Goal: Task Accomplishment & Management: Use online tool/utility

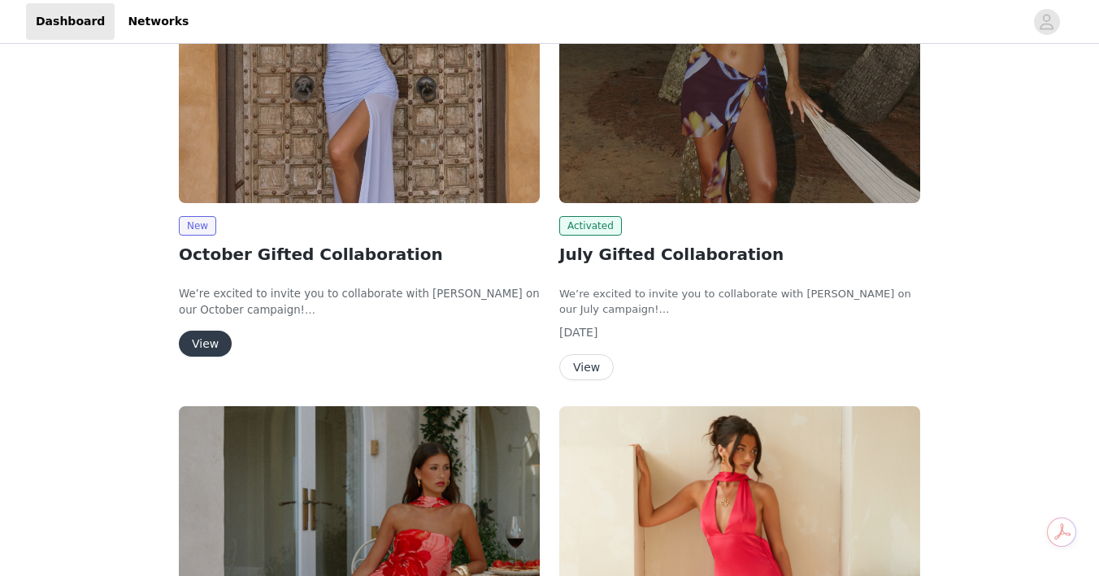
scroll to position [267, 0]
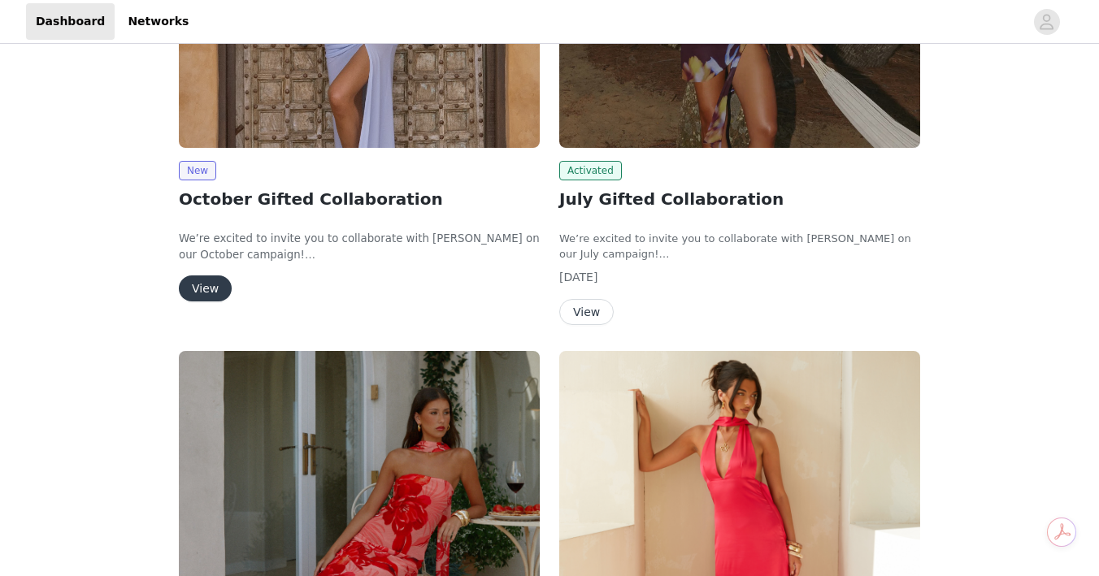
click at [194, 287] on button "View" at bounding box center [205, 288] width 53 height 26
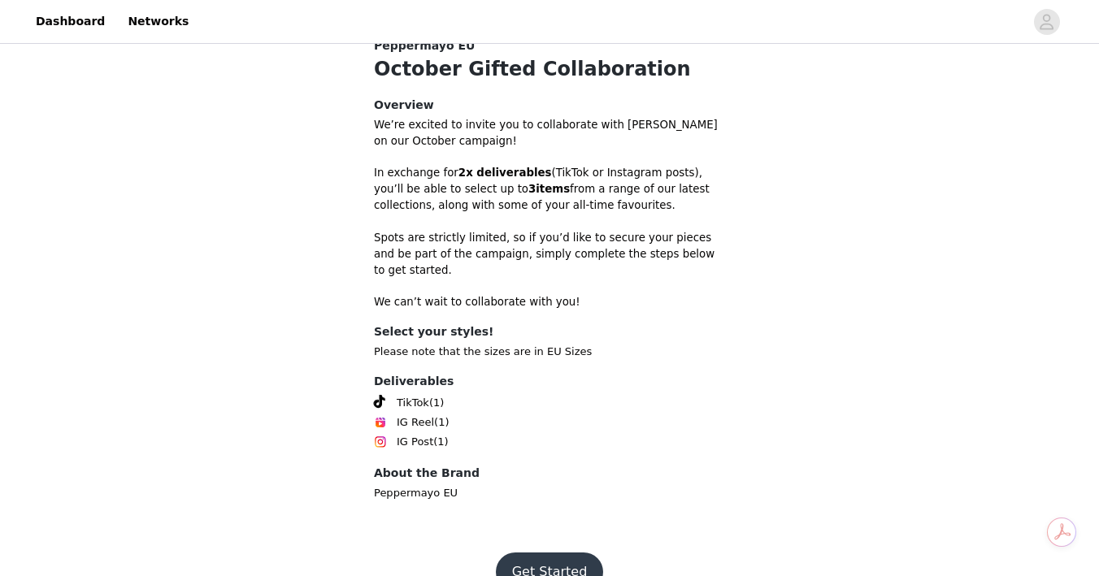
scroll to position [463, 0]
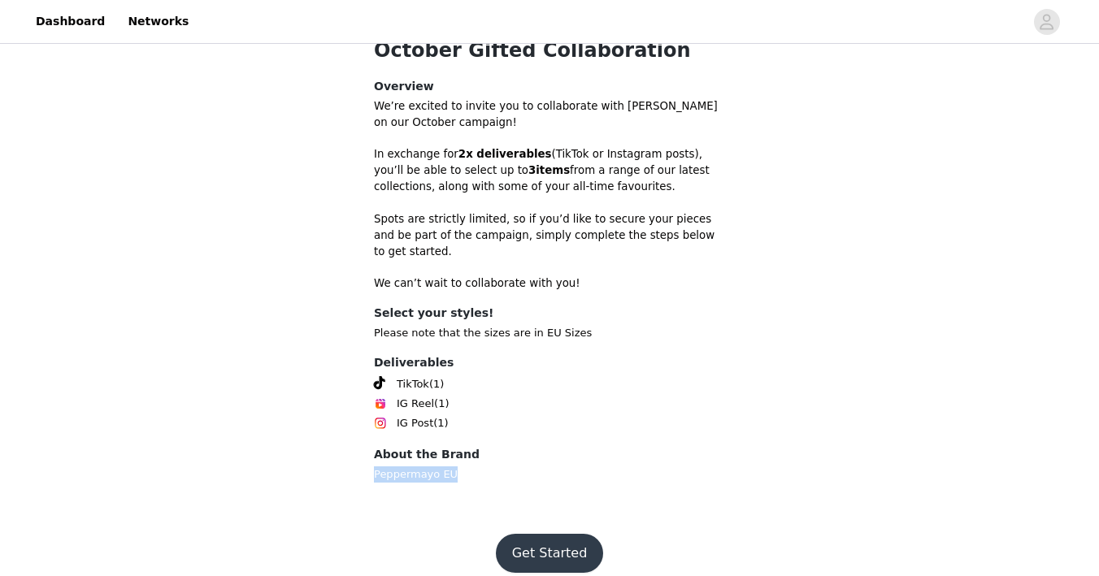
drag, startPoint x: 371, startPoint y: 457, endPoint x: 532, endPoint y: 456, distance: 160.9
click at [532, 456] on section "Back Peppermayo EU October Gifted Collaboration Overview We’re excited to invit…" at bounding box center [549, 250] width 390 height 528
click at [553, 534] on button "Get Started" at bounding box center [550, 553] width 108 height 39
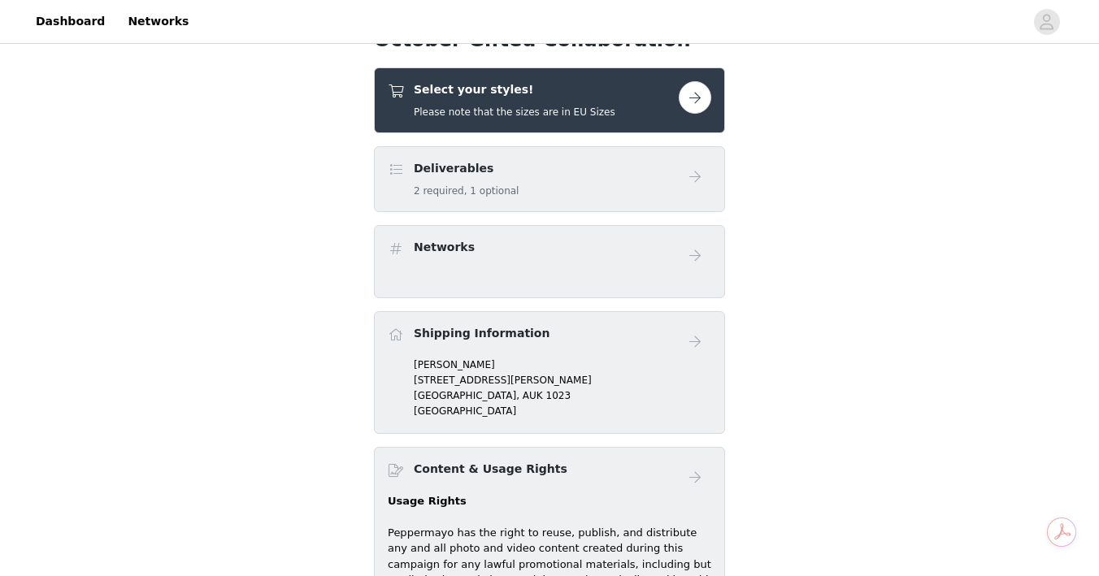
scroll to position [317, 0]
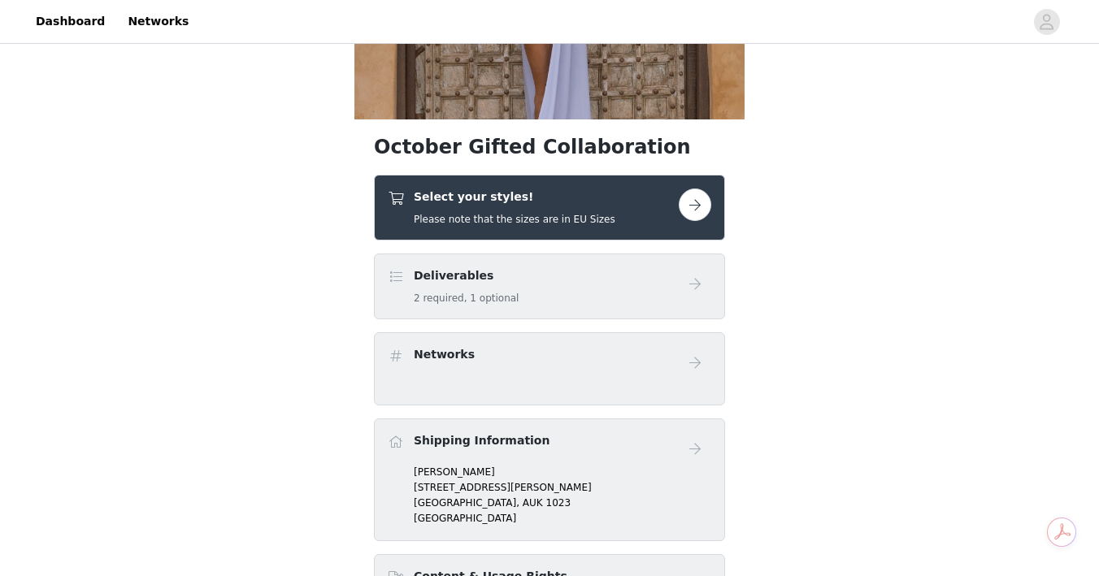
click at [686, 202] on button "button" at bounding box center [694, 205] width 33 height 33
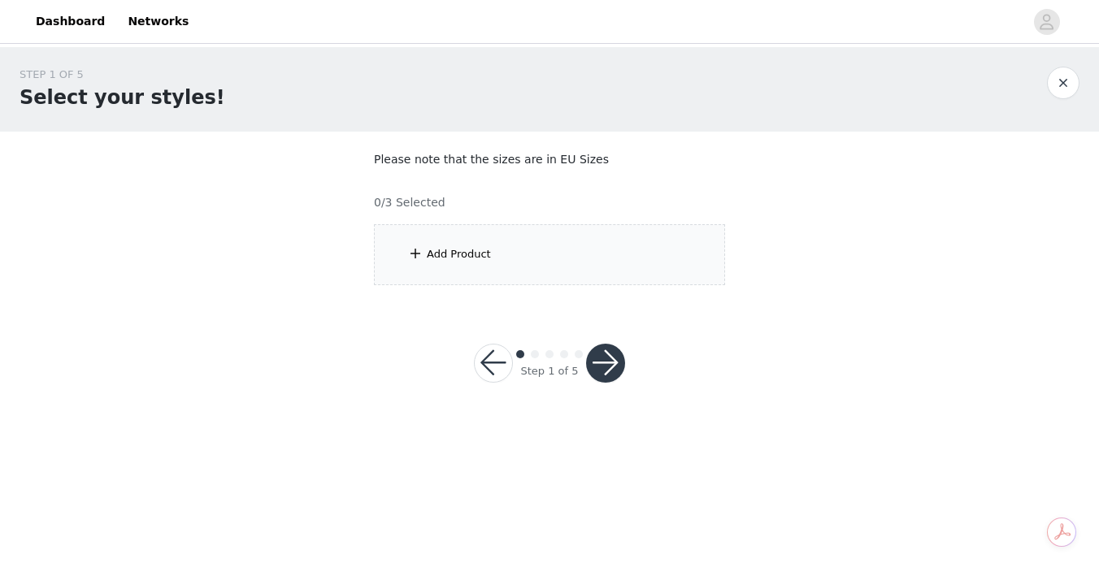
click at [544, 261] on div "Add Product" at bounding box center [549, 254] width 351 height 61
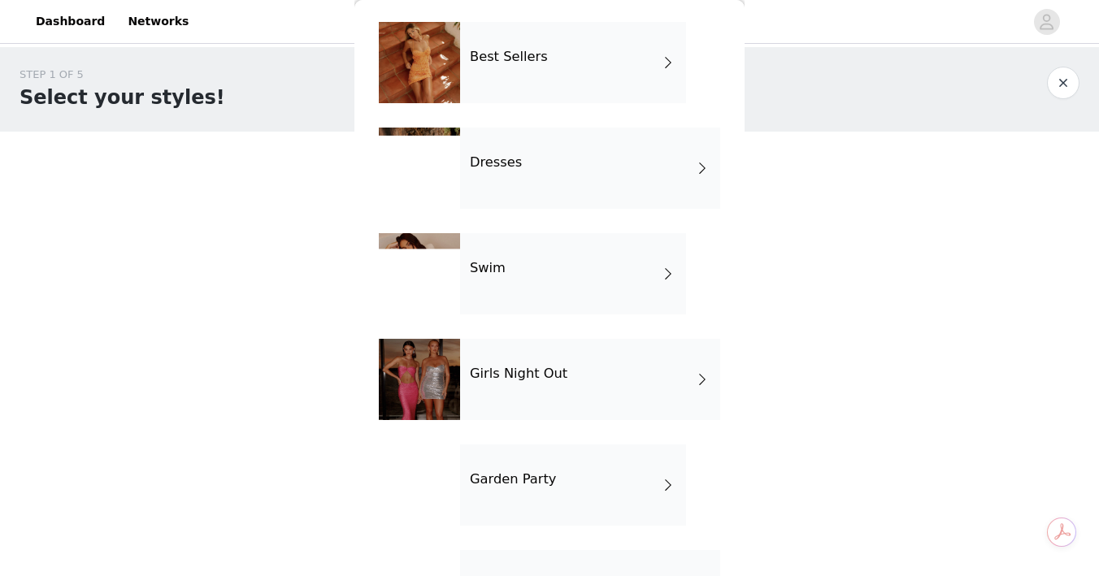
scroll to position [290, 0]
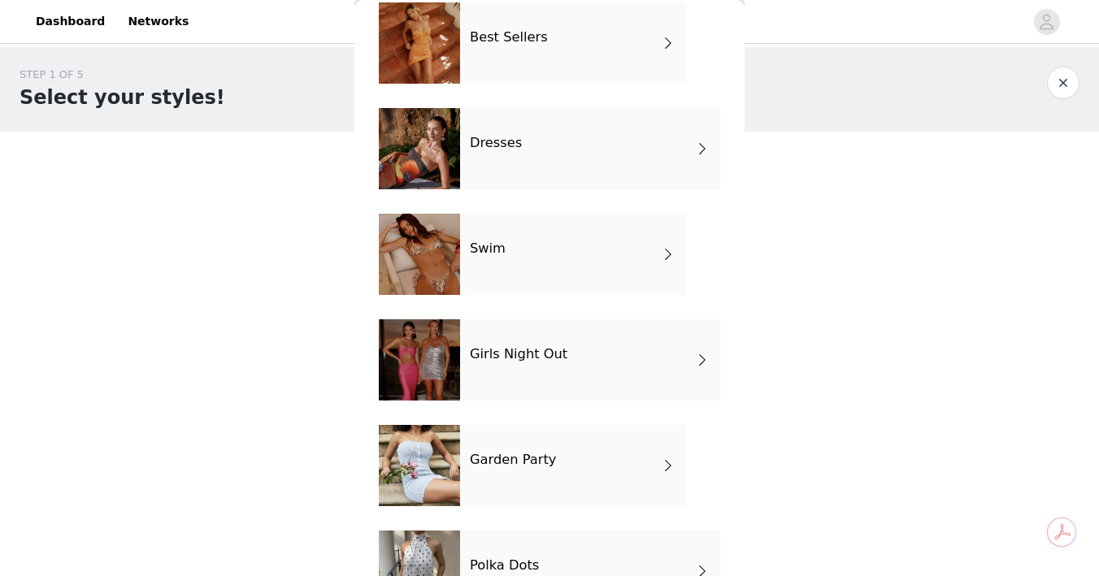
click at [521, 250] on div "Swim" at bounding box center [573, 254] width 226 height 81
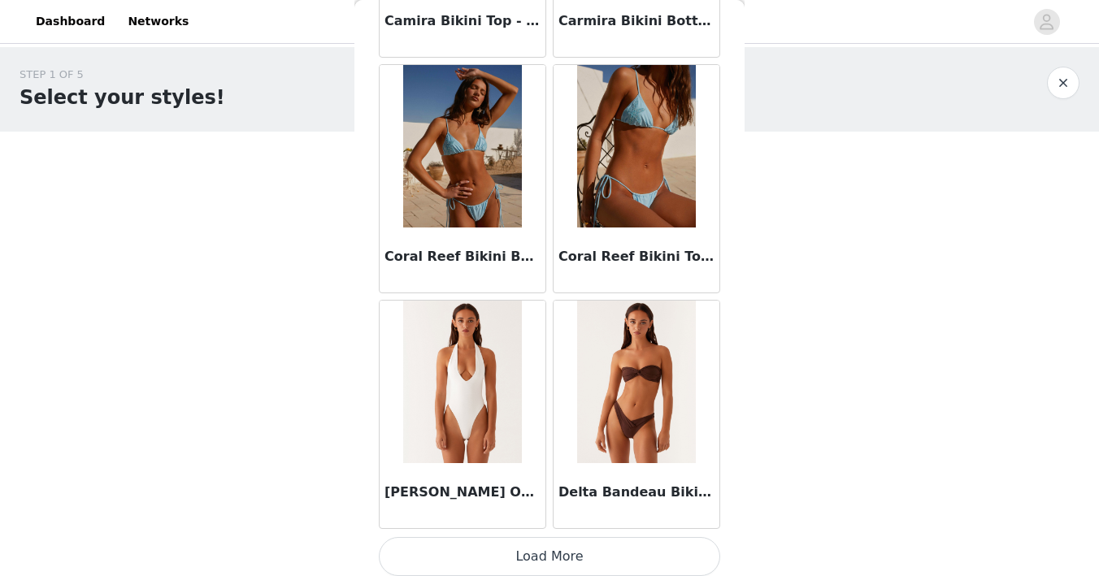
scroll to position [1910, 0]
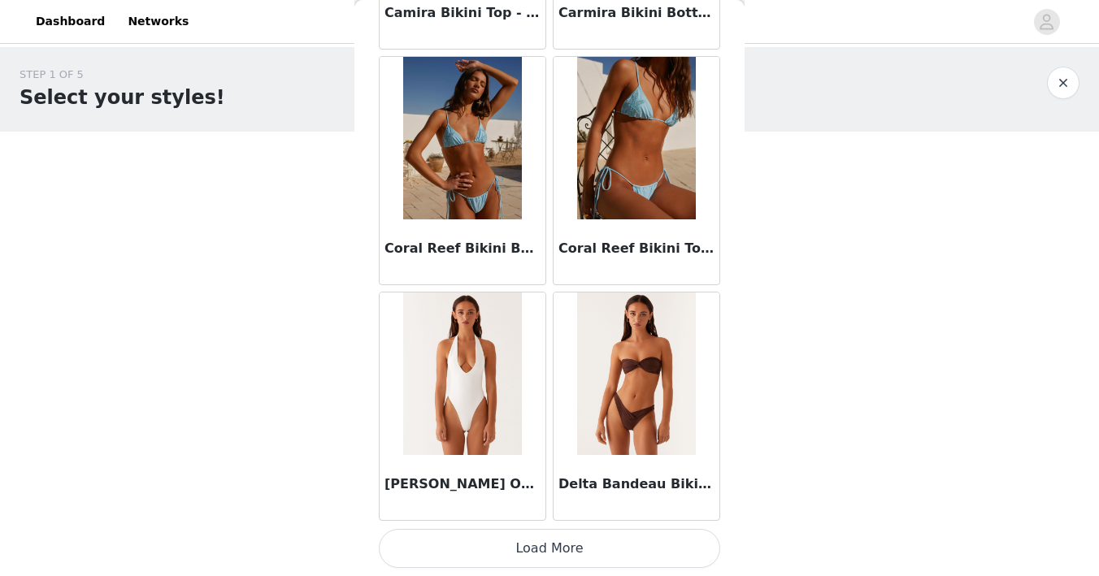
click at [462, 552] on button "Load More" at bounding box center [549, 548] width 341 height 39
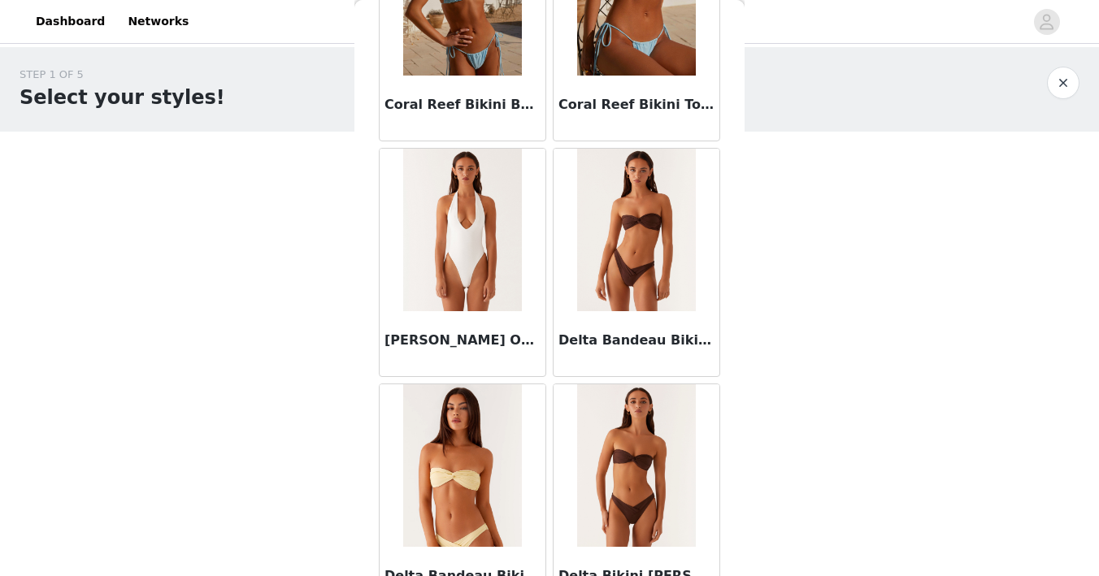
scroll to position [2072, 0]
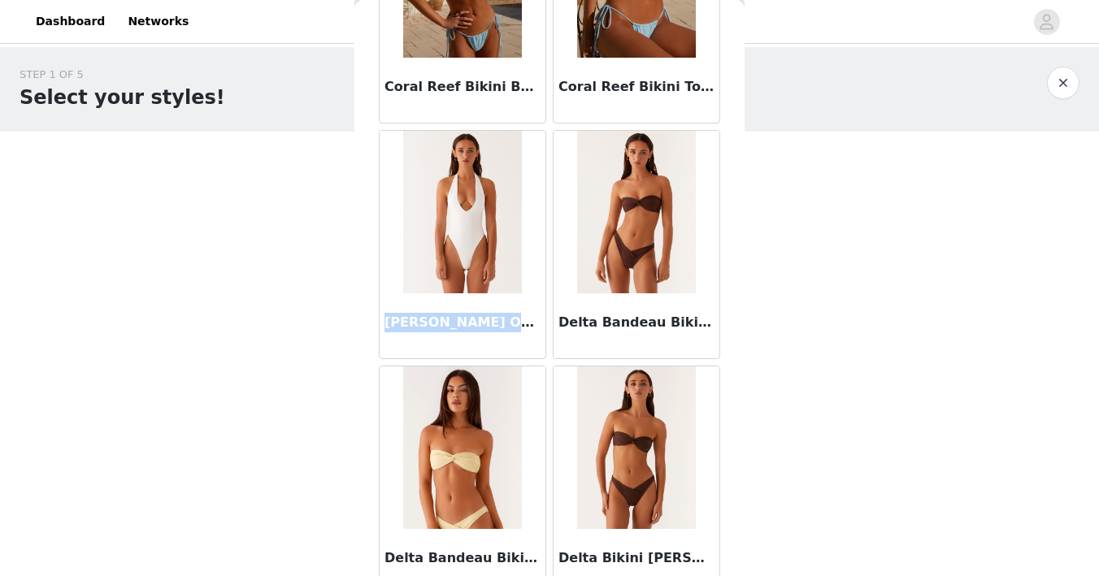
drag, startPoint x: 384, startPoint y: 323, endPoint x: 544, endPoint y: 332, distance: 160.3
click at [544, 332] on div "[PERSON_NAME] One Piece Swimsuit - White" at bounding box center [462, 325] width 166 height 65
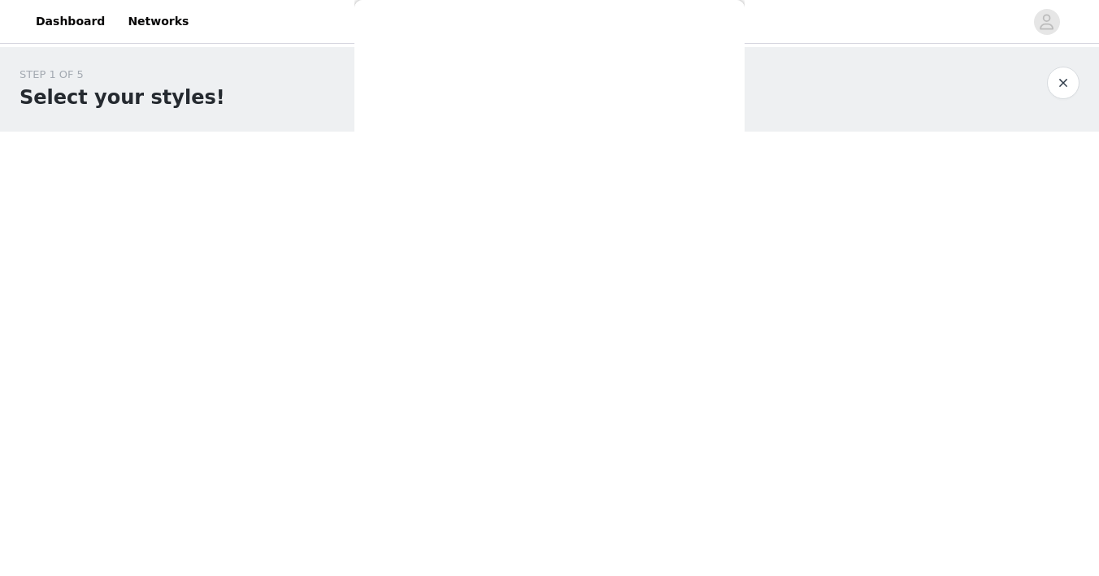
scroll to position [0, 0]
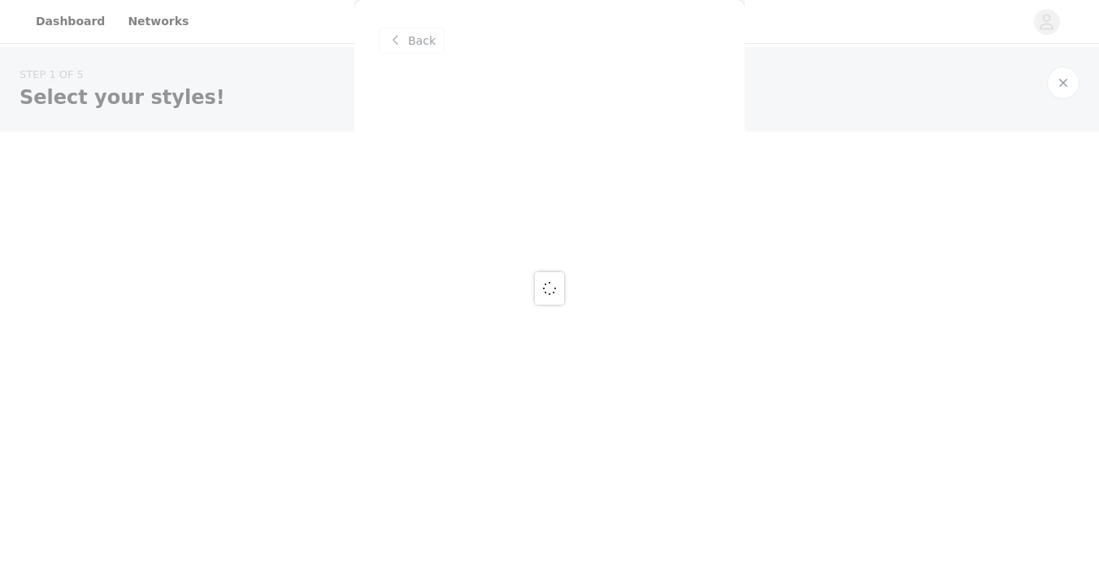
copy h3 "[PERSON_NAME] One Piece Swimsuit"
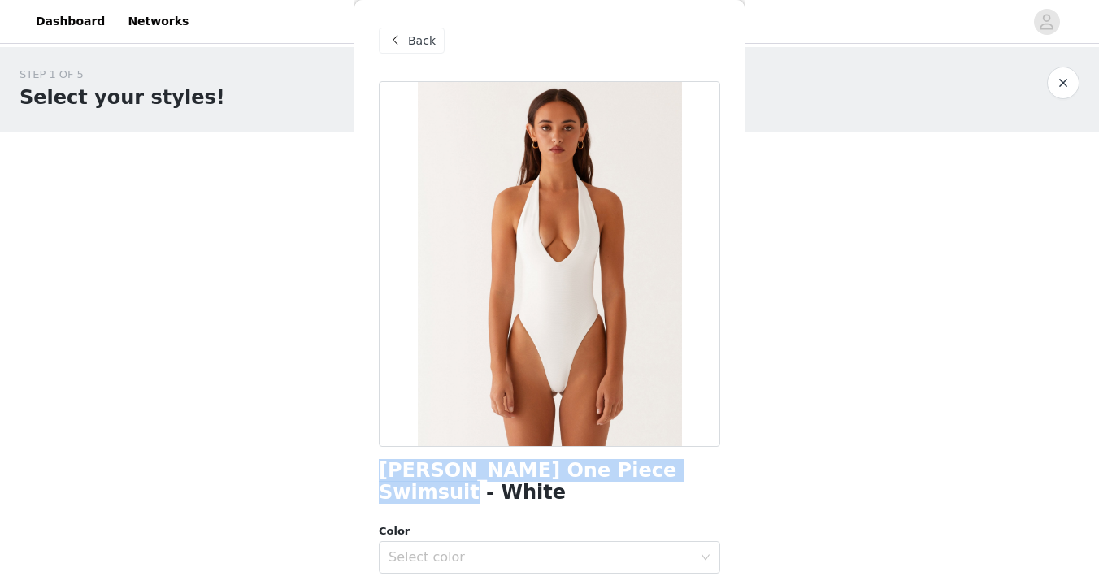
drag, startPoint x: 379, startPoint y: 468, endPoint x: 726, endPoint y: 479, distance: 346.3
click at [726, 479] on div "Back [PERSON_NAME] One Piece Swimsuit - White Color Select color Size Select si…" at bounding box center [549, 288] width 390 height 576
copy h1 "[PERSON_NAME] One Piece Swimsuit - White"
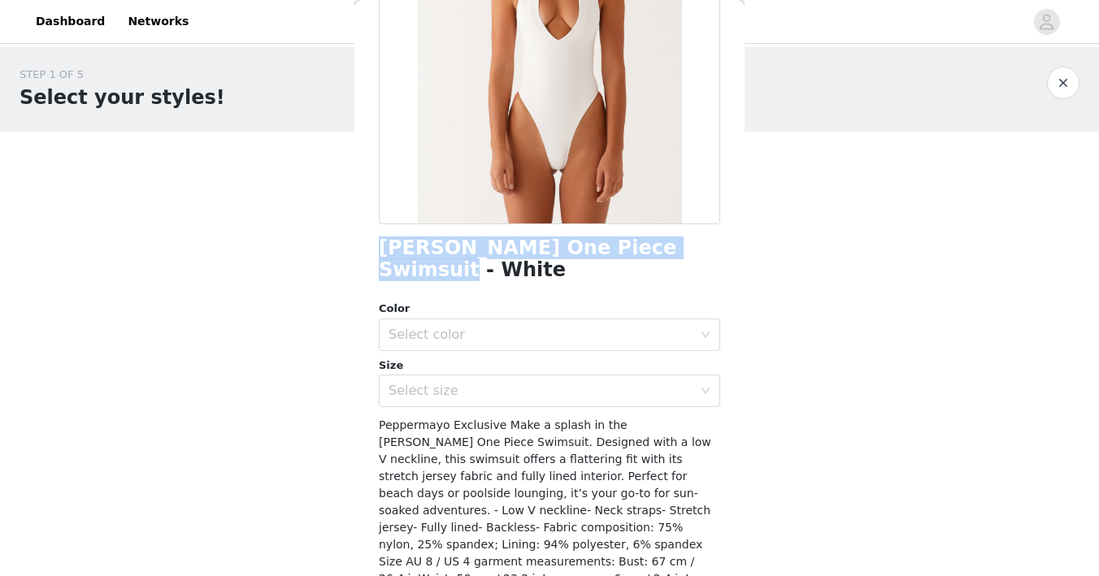
scroll to position [224, 0]
click at [475, 325] on div "Select color" at bounding box center [540, 333] width 304 height 16
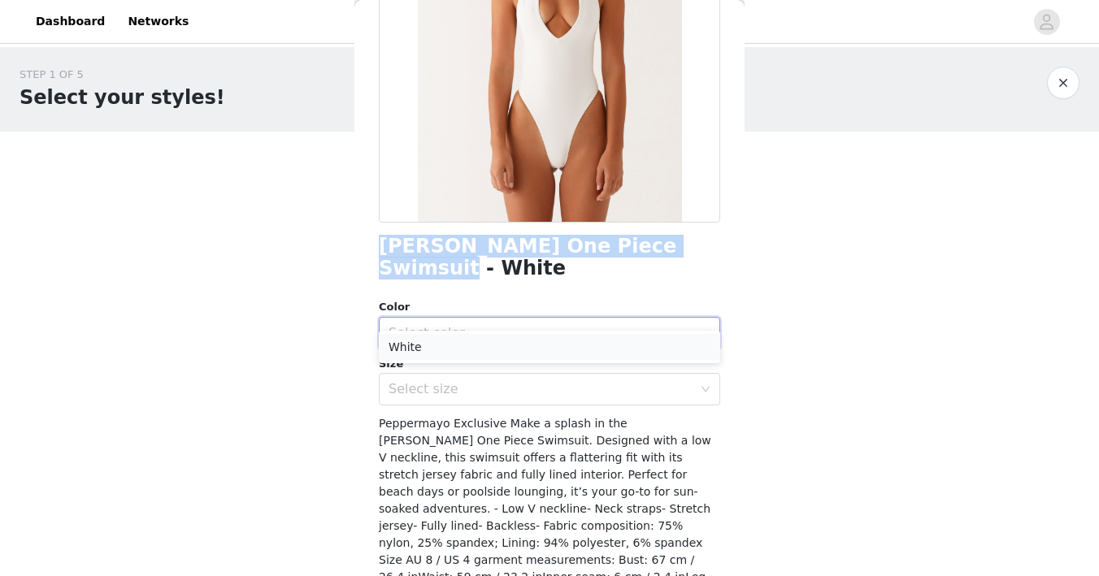
click at [462, 343] on li "White" at bounding box center [549, 347] width 341 height 26
click at [457, 381] on div "Select size" at bounding box center [540, 389] width 304 height 16
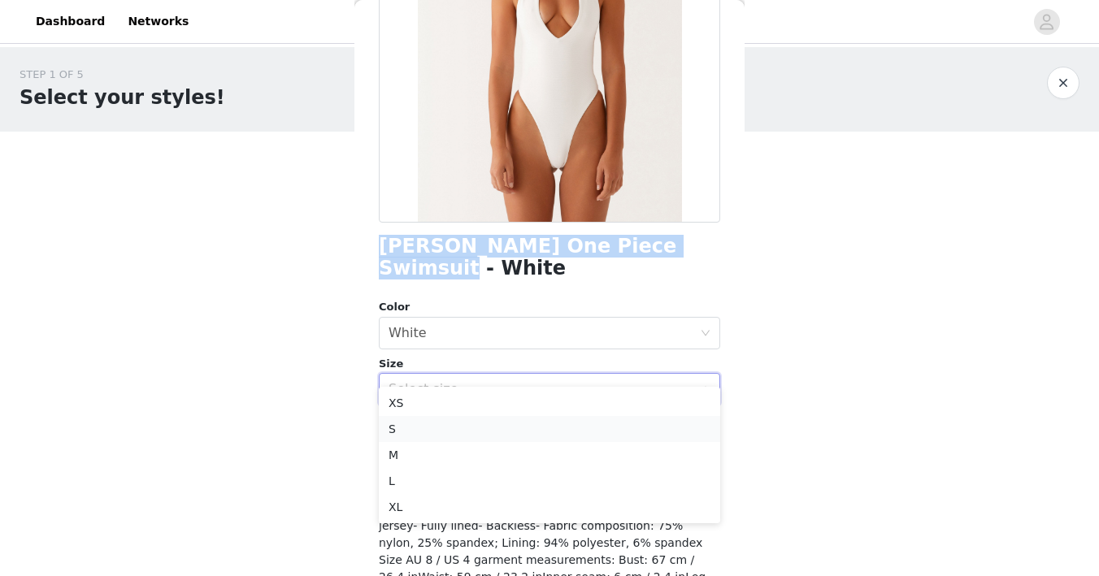
click at [440, 431] on li "S" at bounding box center [549, 429] width 341 height 26
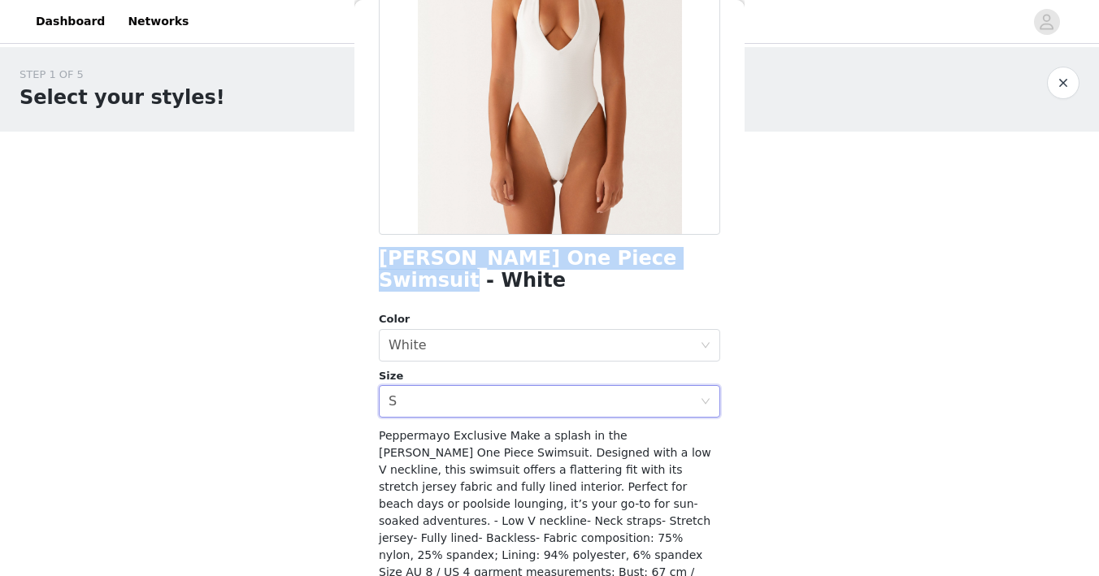
scroll to position [280, 0]
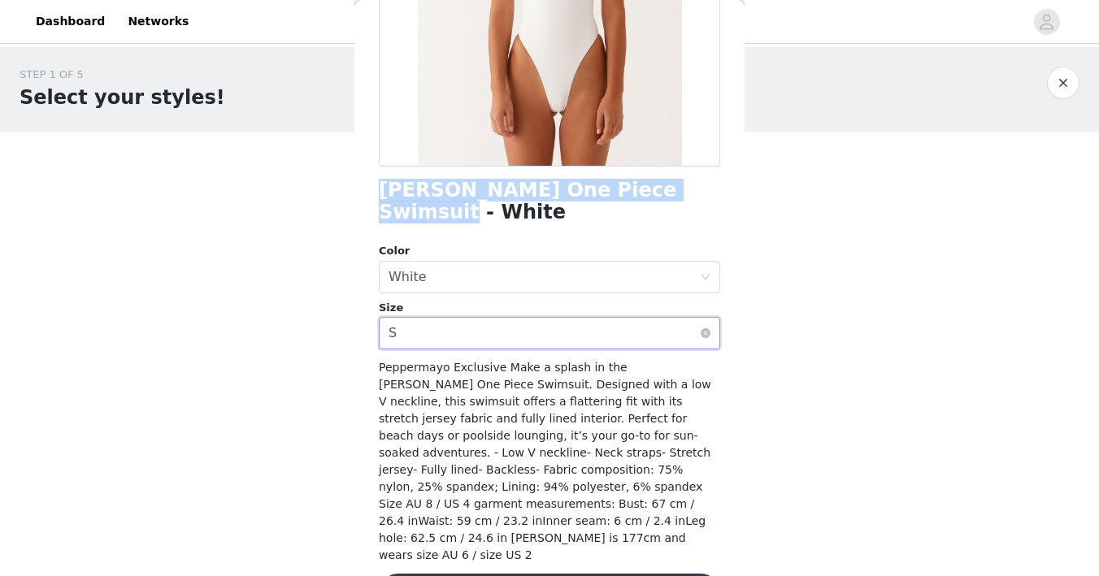
click at [447, 318] on div "Select size S" at bounding box center [543, 333] width 311 height 31
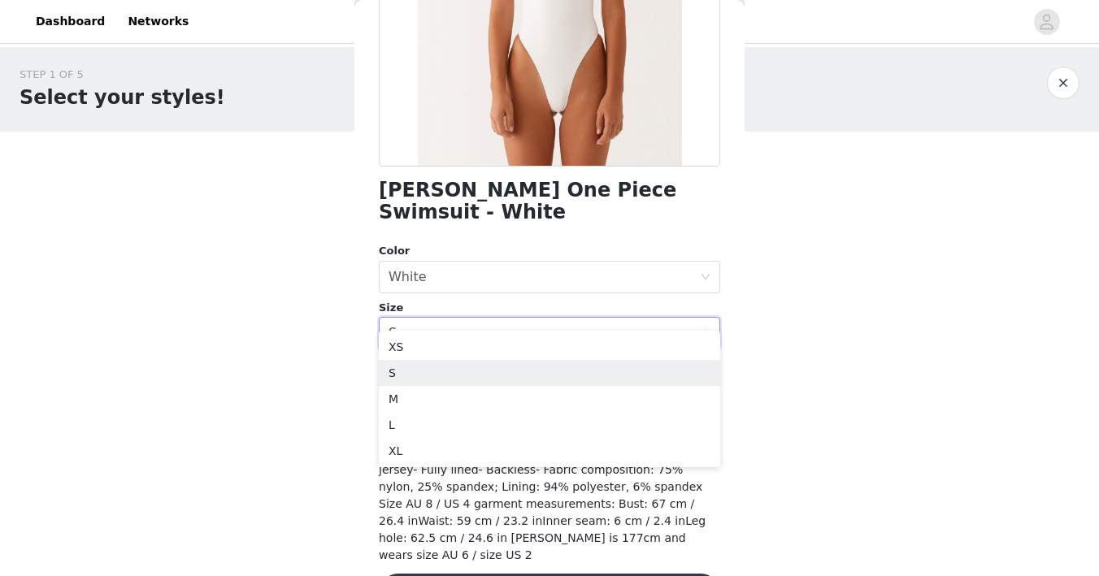
click at [344, 388] on div "STEP 1 OF 5 Select your styles! Please note that the sizes are in EU Sizes 0/3 …" at bounding box center [549, 234] width 1099 height 375
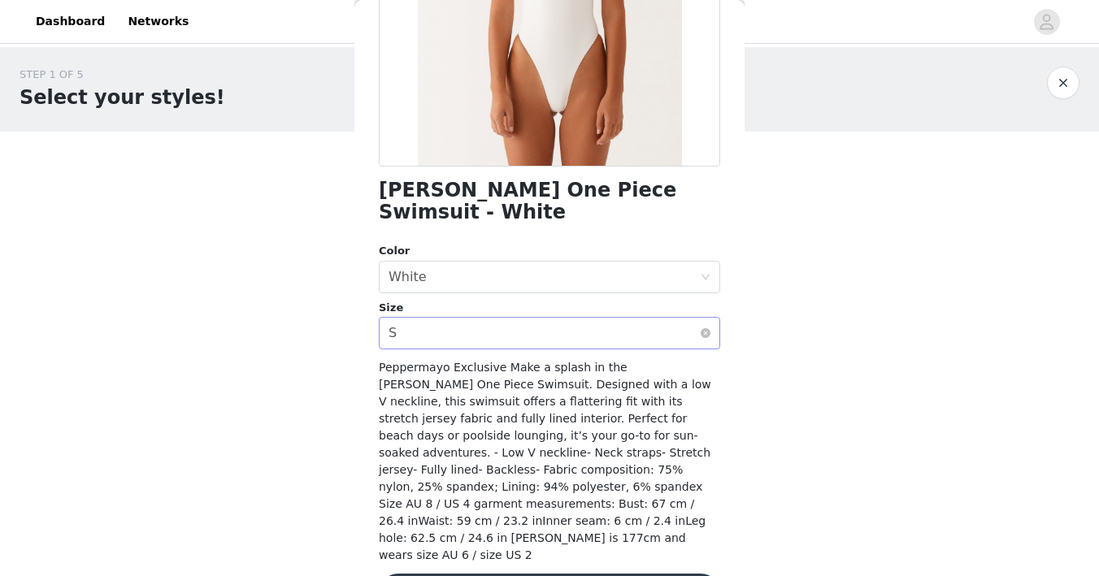
click at [395, 318] on div "S" at bounding box center [392, 333] width 8 height 31
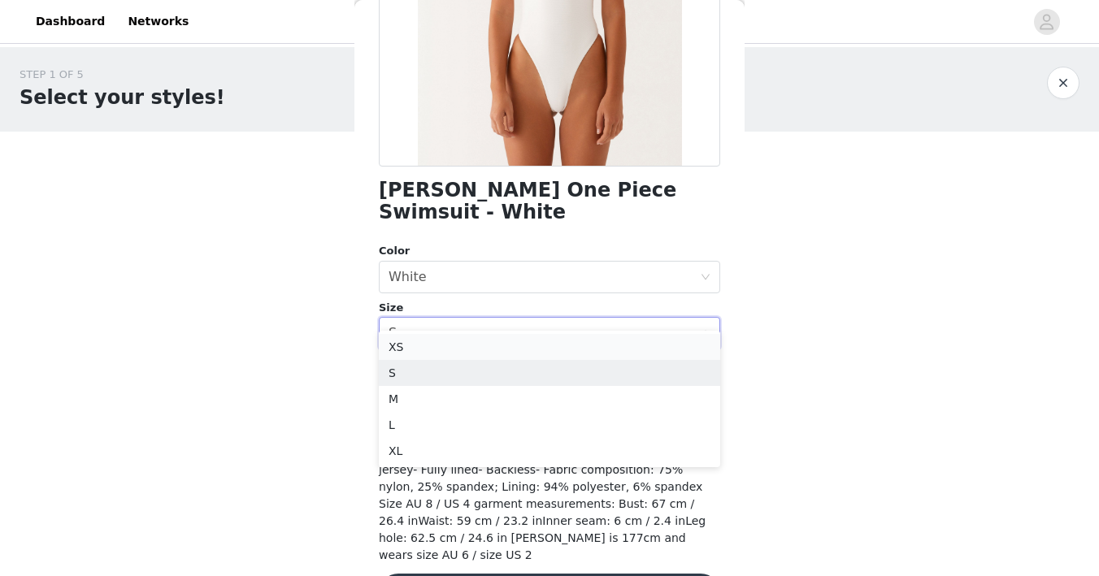
click at [388, 353] on li "XS" at bounding box center [549, 347] width 341 height 26
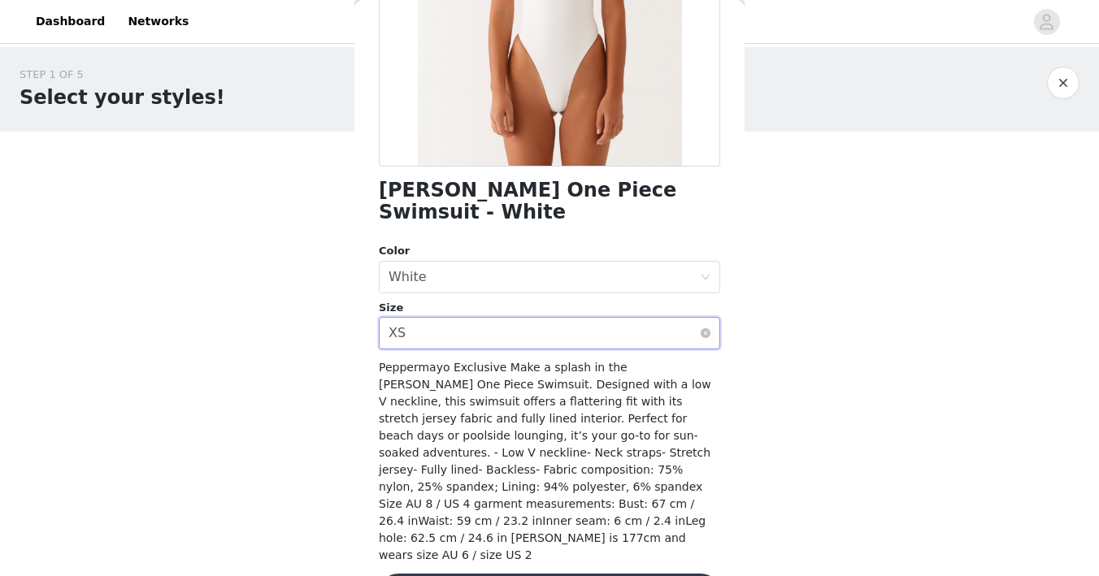
click at [498, 318] on div "Select size XS" at bounding box center [543, 333] width 311 height 31
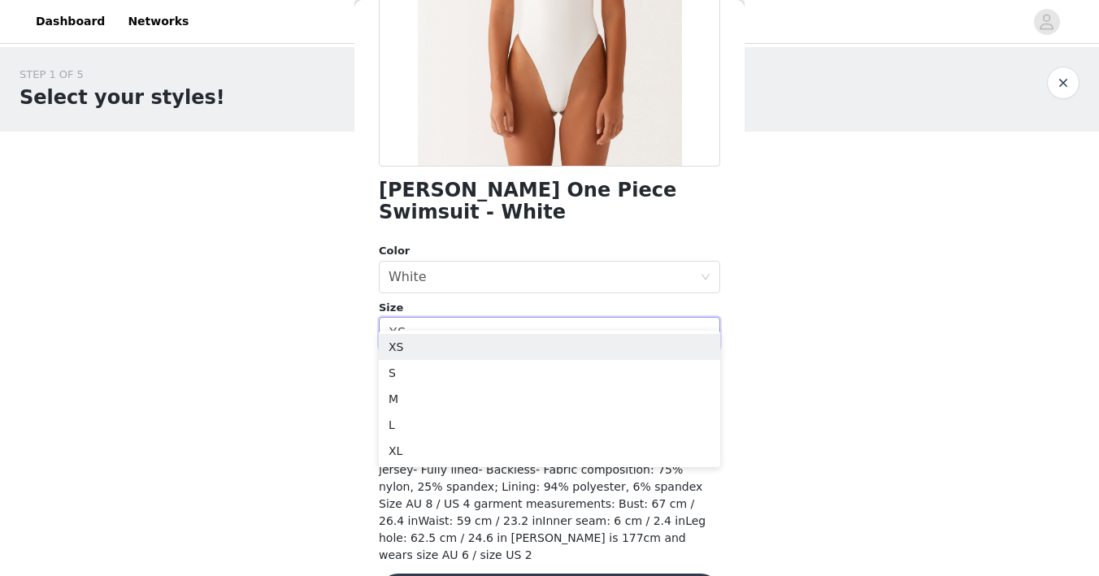
click at [405, 496] on span "Peppermayo Exclusive Make a splash in the [PERSON_NAME] One Piece Swimsuit. Des…" at bounding box center [545, 461] width 332 height 201
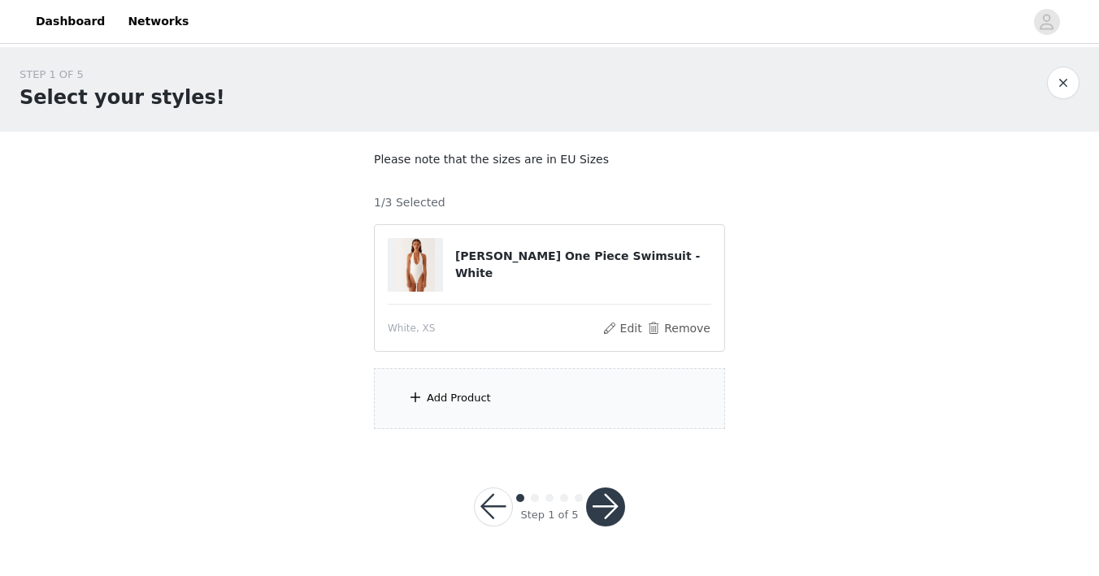
click at [433, 398] on div "Add Product" at bounding box center [459, 398] width 64 height 16
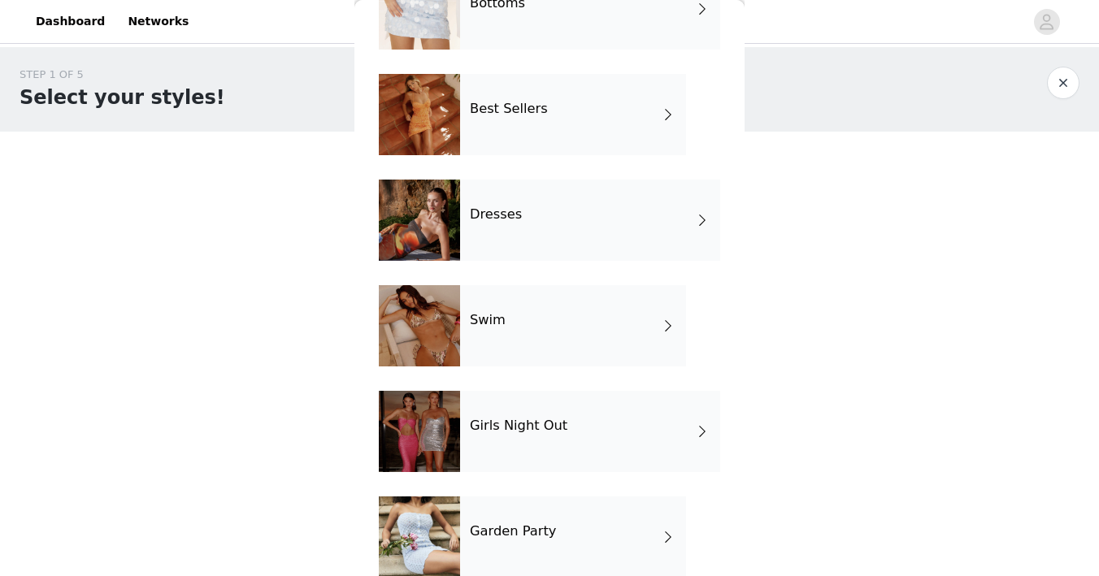
scroll to position [215, 0]
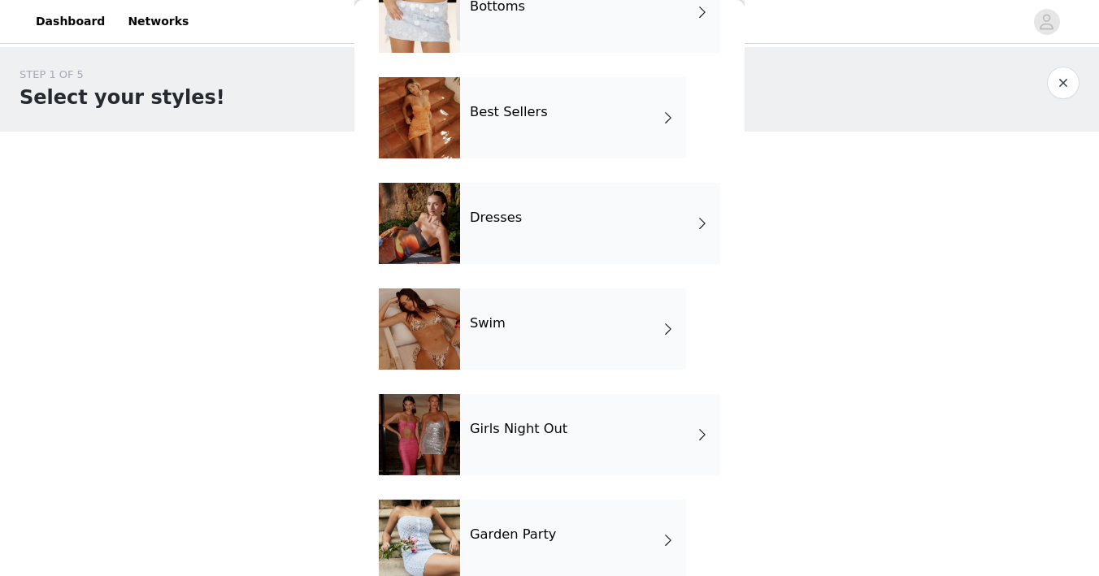
click at [488, 329] on h4 "Swim" at bounding box center [488, 323] width 36 height 15
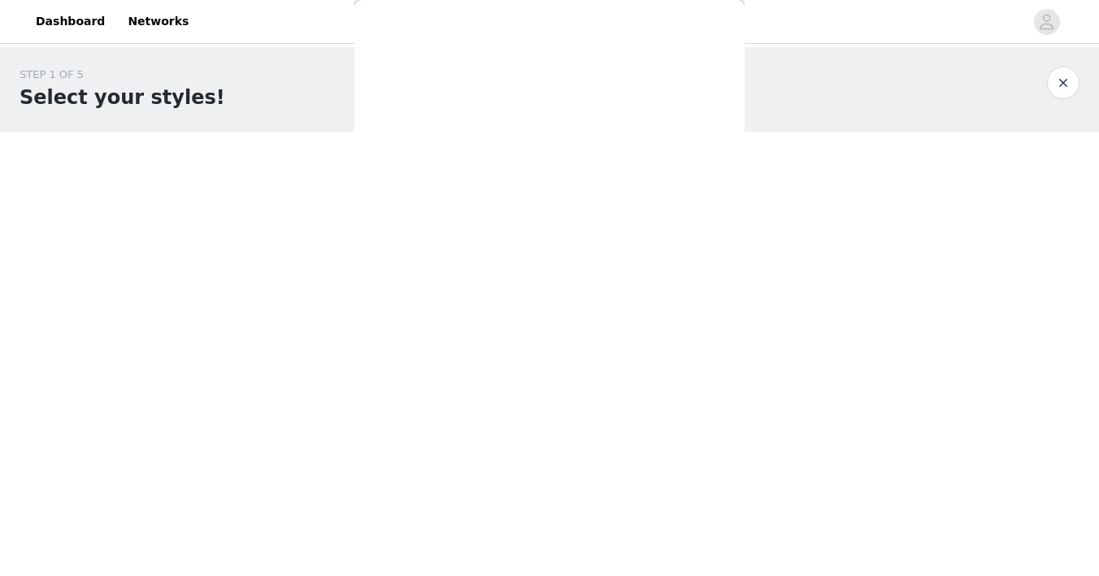
scroll to position [0, 0]
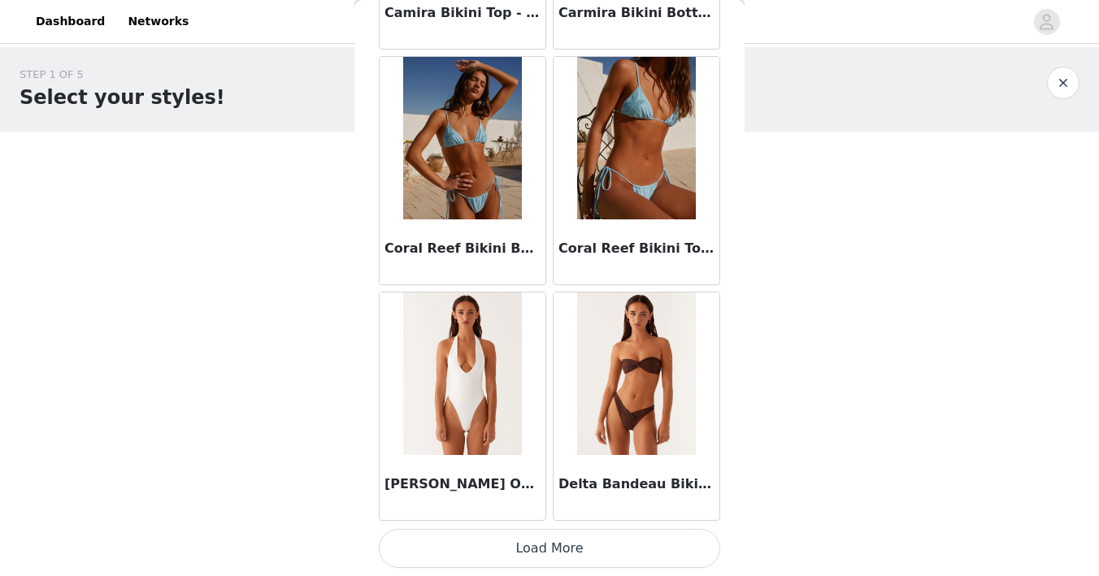
click at [461, 559] on button "Load More" at bounding box center [549, 548] width 341 height 39
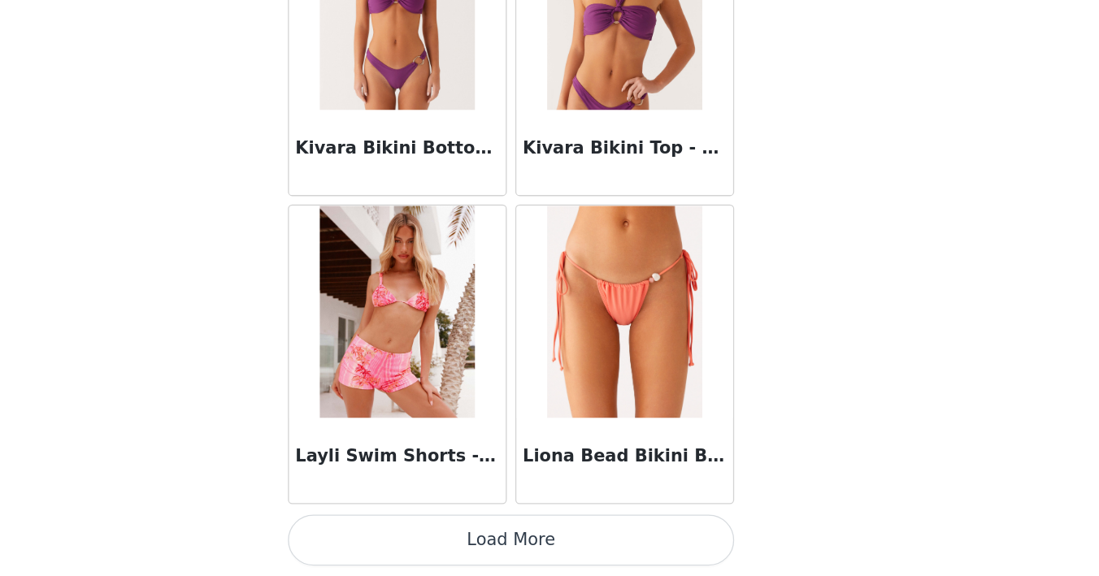
click at [528, 553] on button "Load More" at bounding box center [549, 548] width 341 height 39
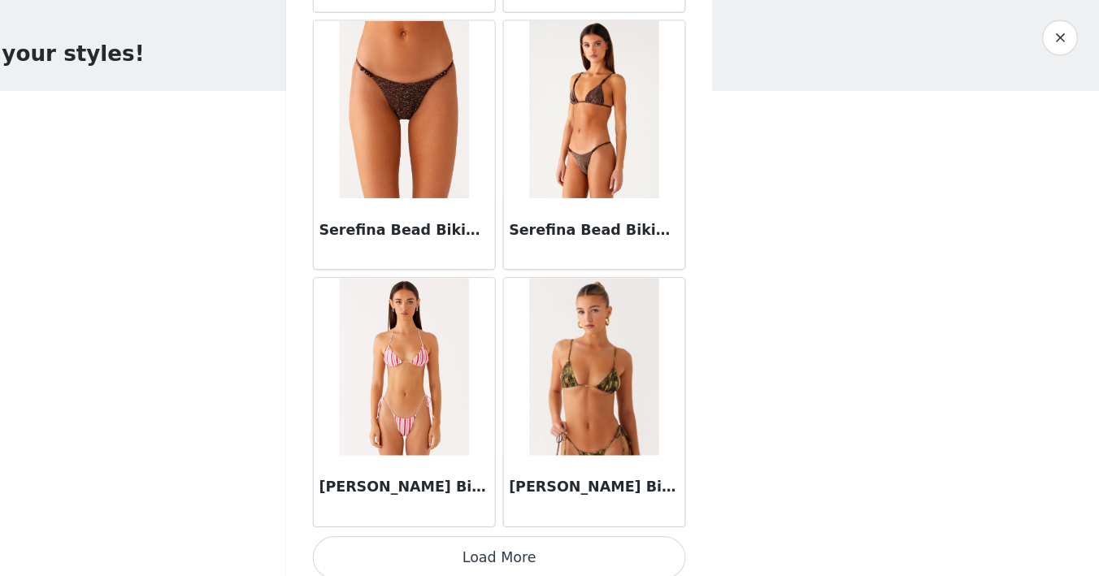
scroll to position [6623, 0]
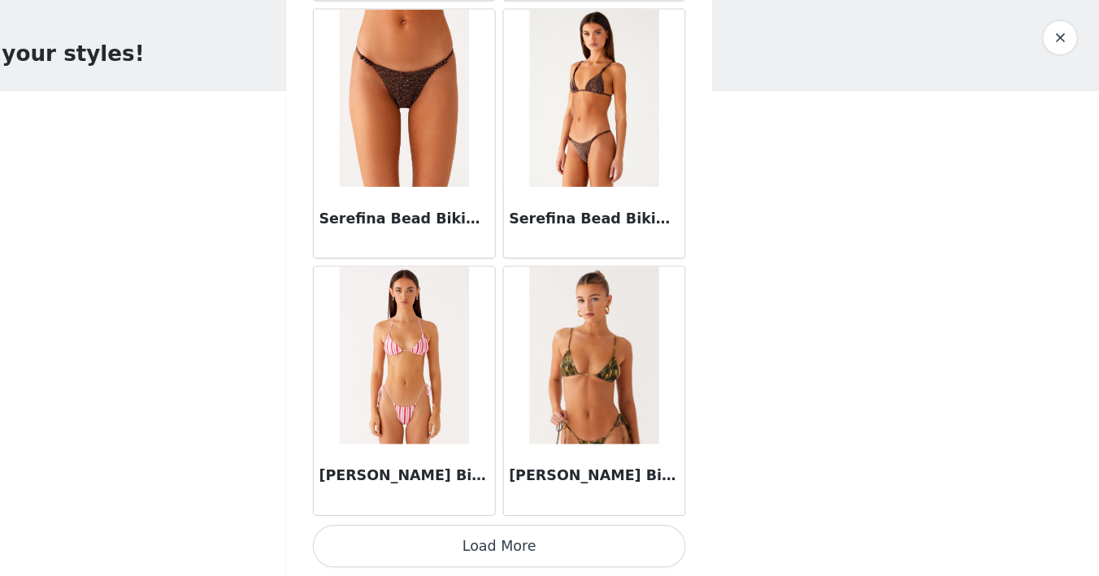
click at [455, 557] on button "Load More" at bounding box center [549, 548] width 341 height 39
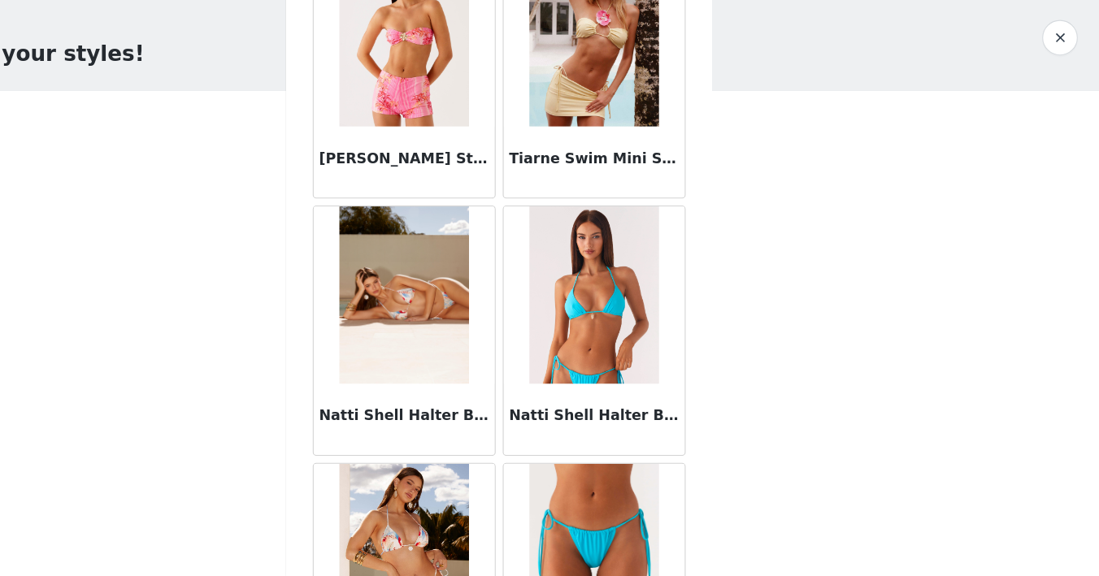
scroll to position [7749, 0]
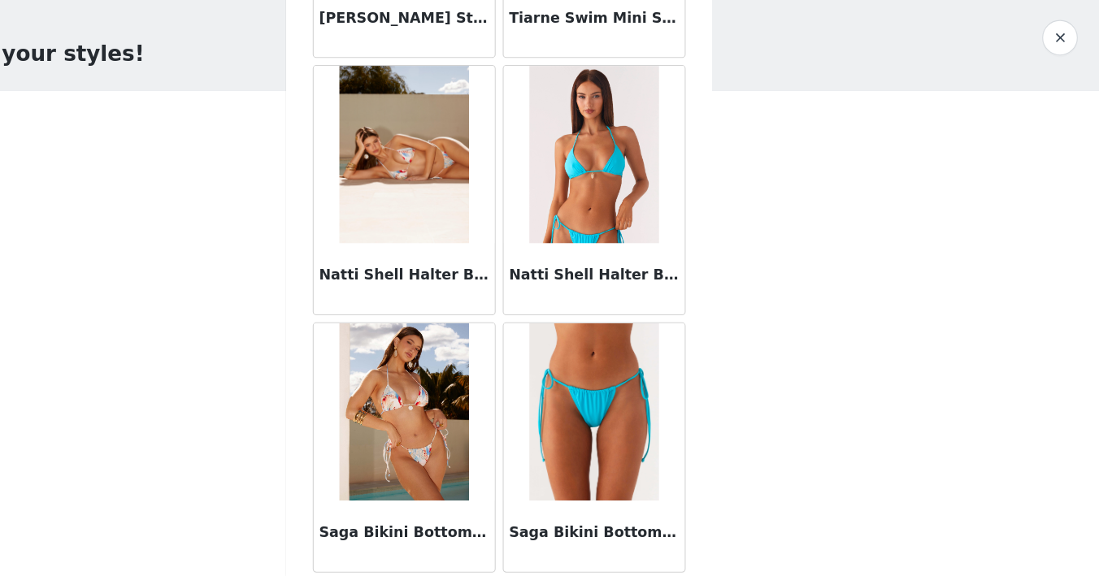
click at [1064, 89] on button "button" at bounding box center [1063, 83] width 33 height 33
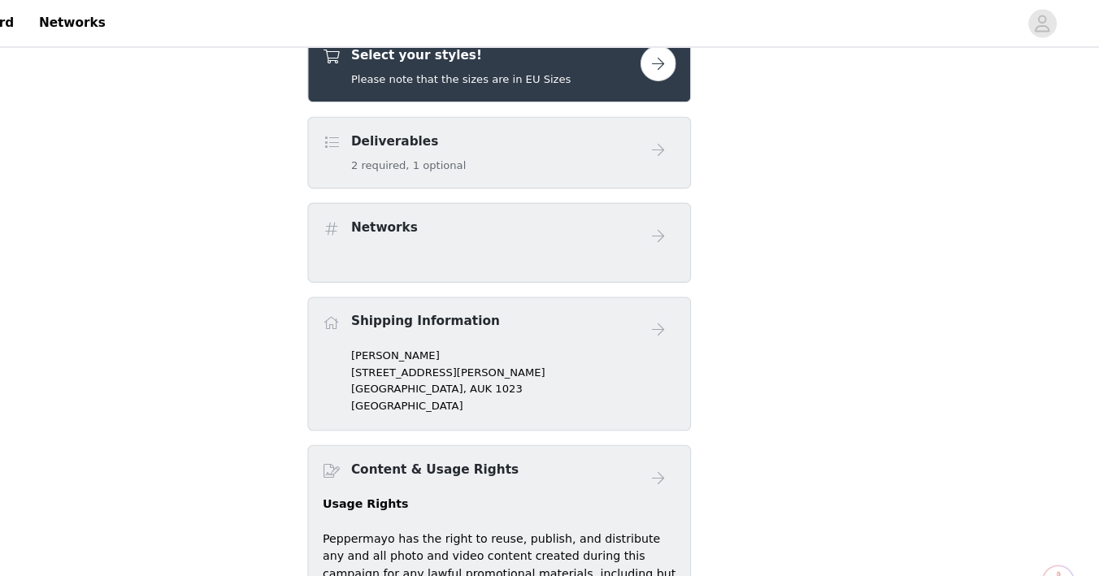
scroll to position [423, 0]
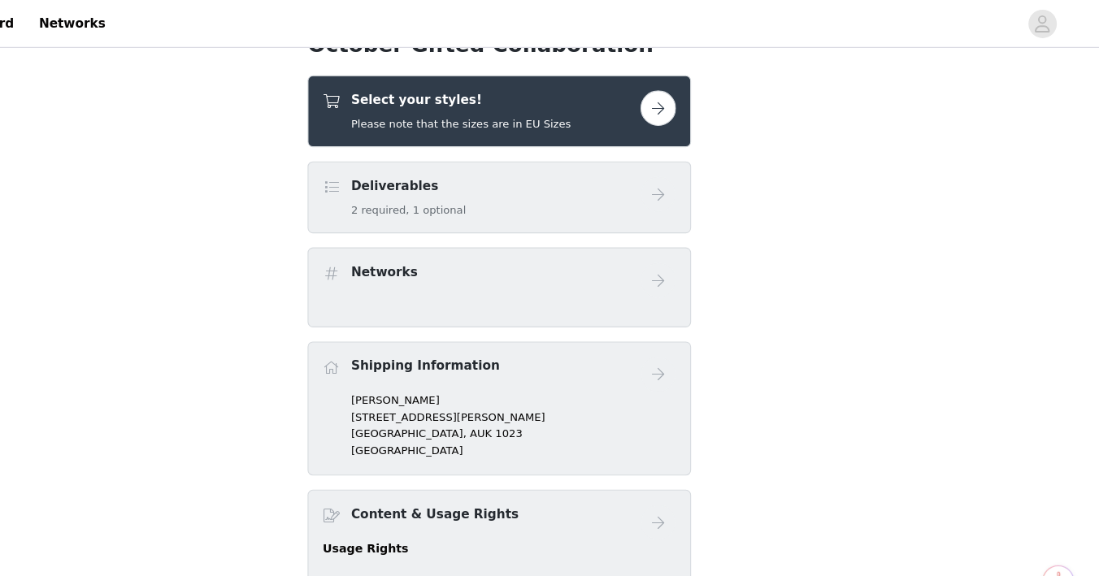
click at [620, 111] on div "Select your styles! Please note that the sizes are in EU Sizes" at bounding box center [533, 102] width 291 height 38
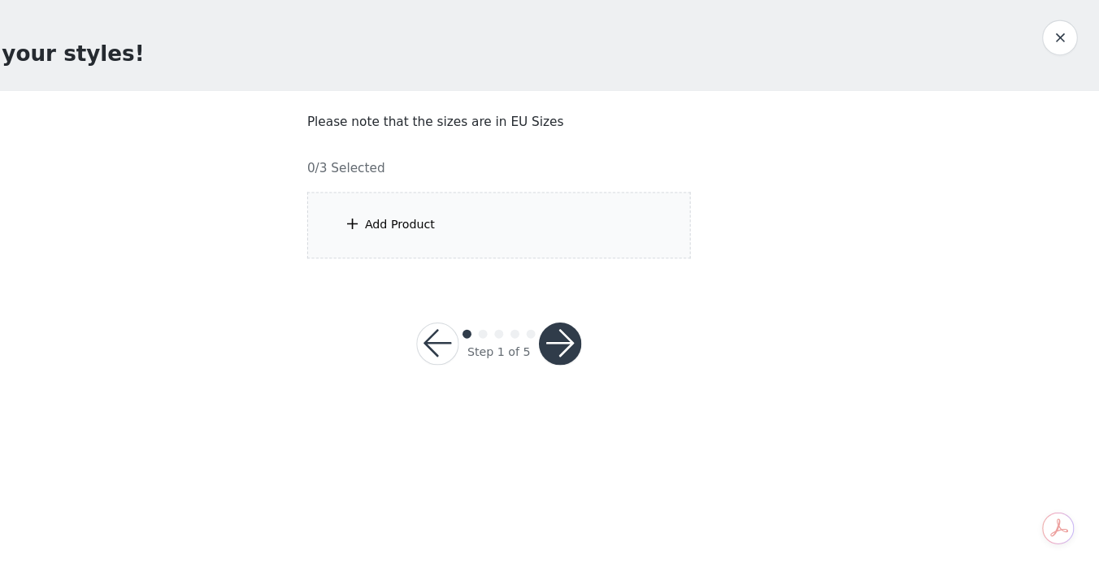
click at [476, 266] on div "Add Product" at bounding box center [549, 254] width 351 height 61
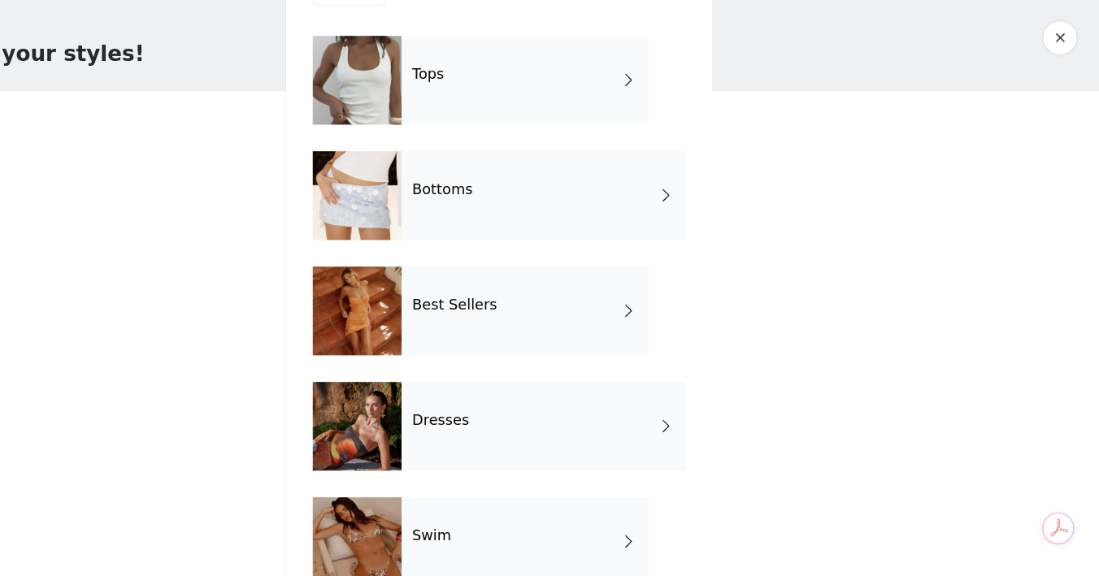
click at [494, 538] on h4 "Swim" at bounding box center [488, 538] width 36 height 15
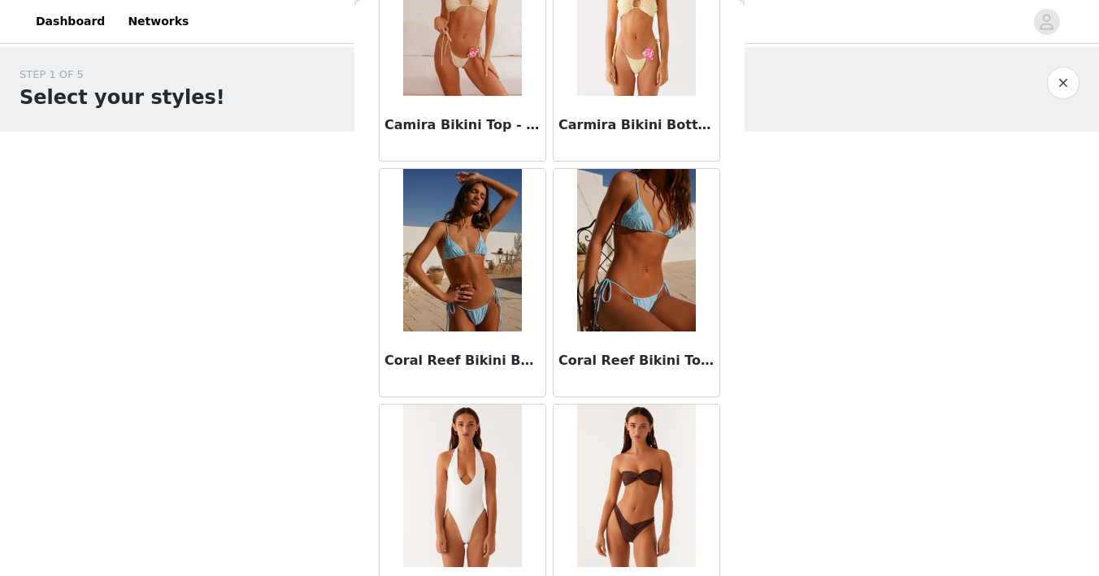
scroll to position [1910, 0]
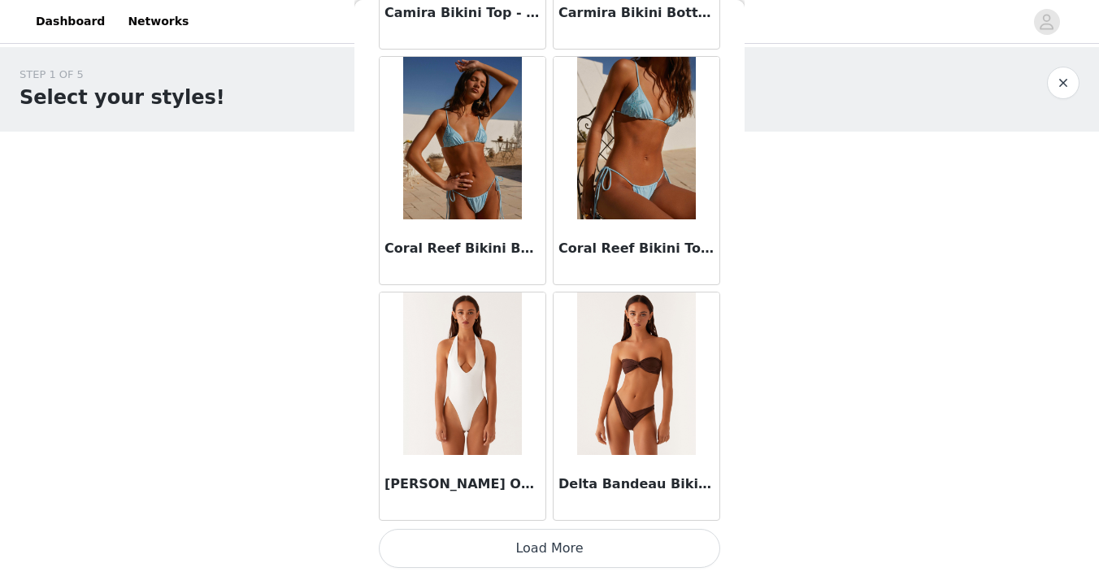
click at [442, 483] on h3 "[PERSON_NAME] One Piece Swimsuit - White" at bounding box center [462, 485] width 156 height 20
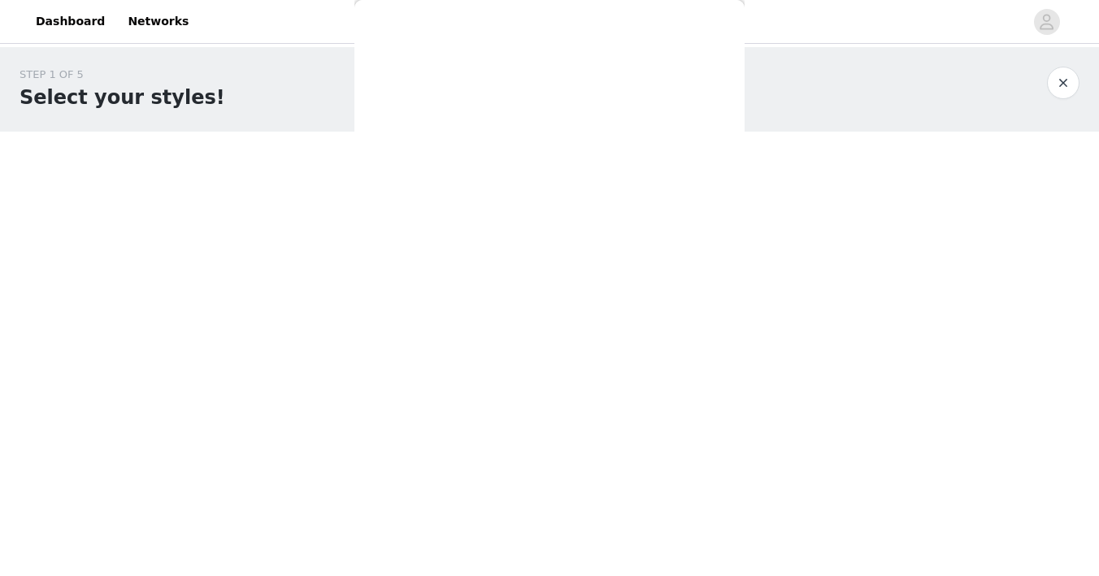
scroll to position [280, 0]
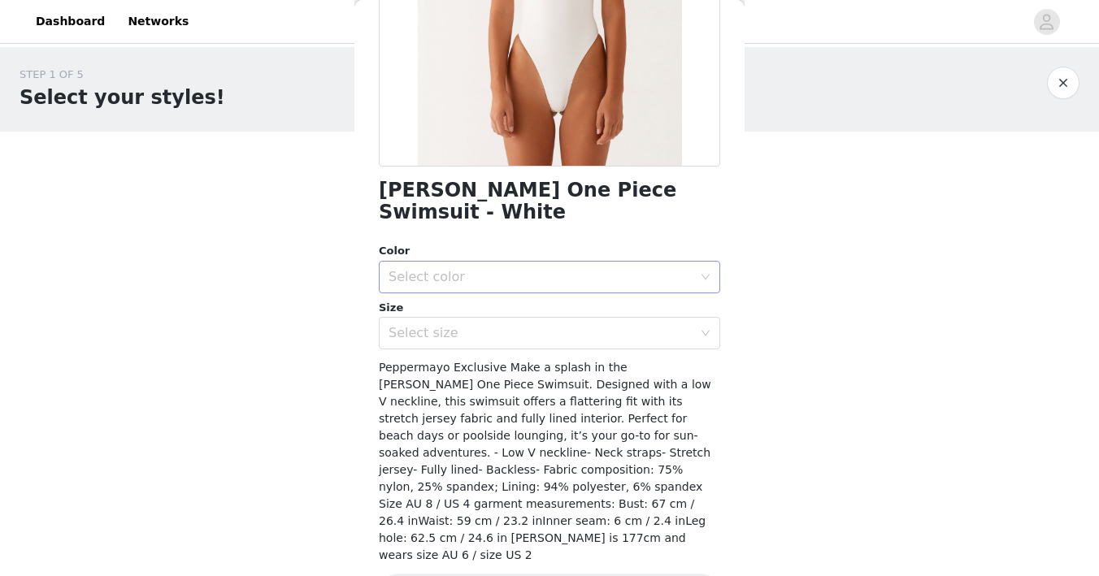
click at [499, 267] on div "Select color" at bounding box center [543, 277] width 311 height 31
click at [471, 285] on li "White" at bounding box center [549, 291] width 341 height 26
click at [463, 325] on div "Select size" at bounding box center [540, 333] width 304 height 16
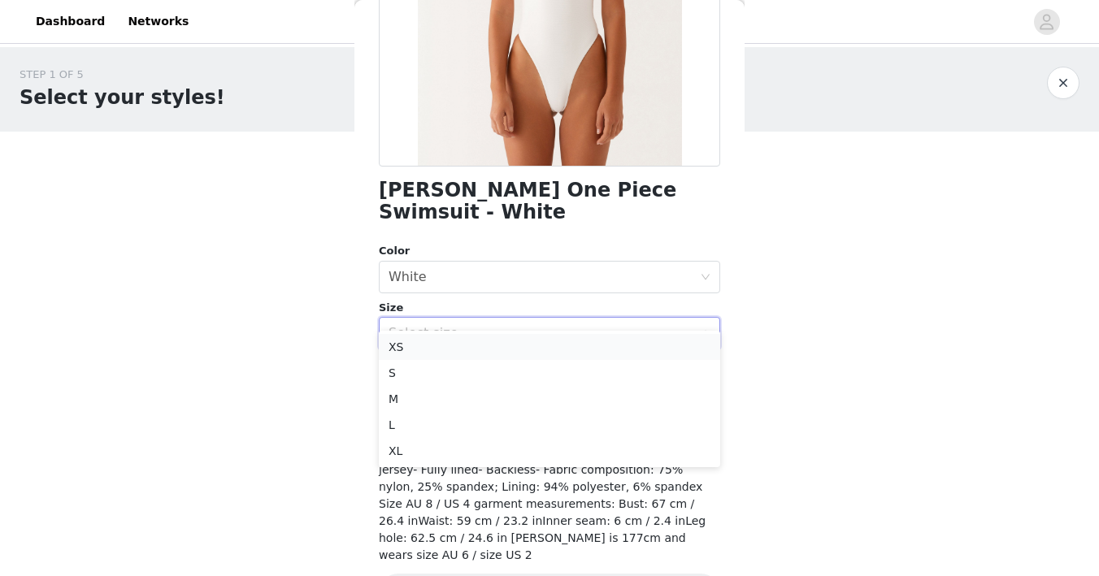
click at [431, 348] on li "XS" at bounding box center [549, 347] width 341 height 26
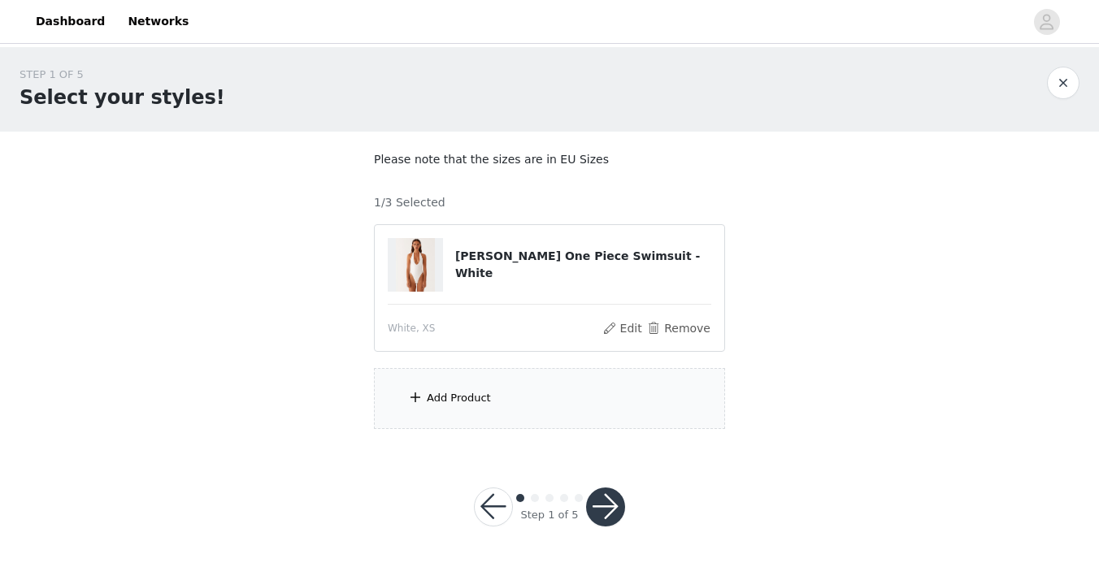
click at [428, 400] on div "Add Product" at bounding box center [459, 398] width 64 height 16
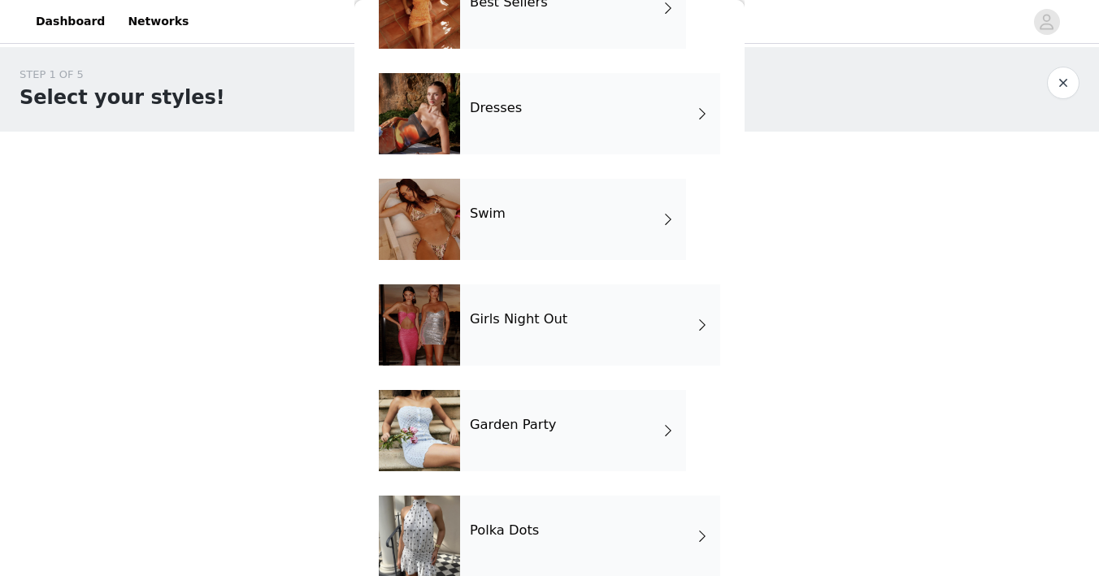
scroll to position [350, 0]
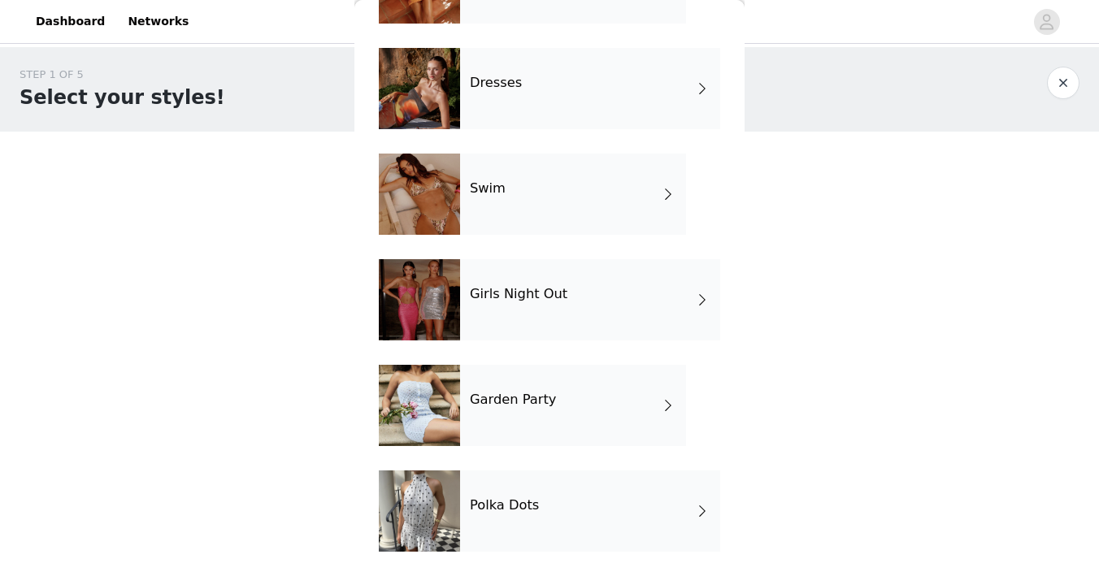
click at [492, 414] on div "Garden Party" at bounding box center [573, 405] width 226 height 81
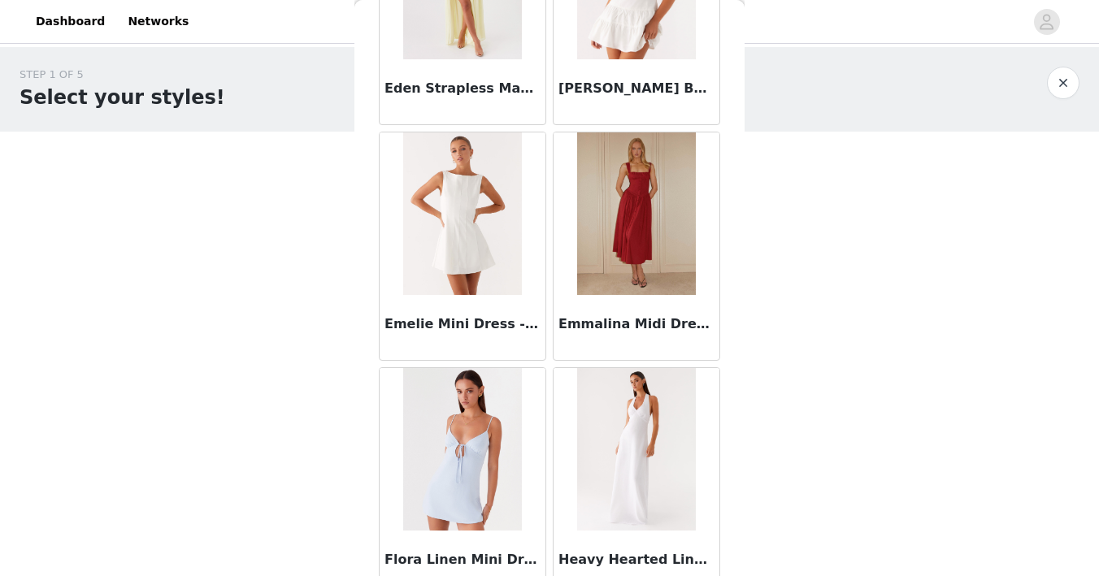
scroll to position [1910, 0]
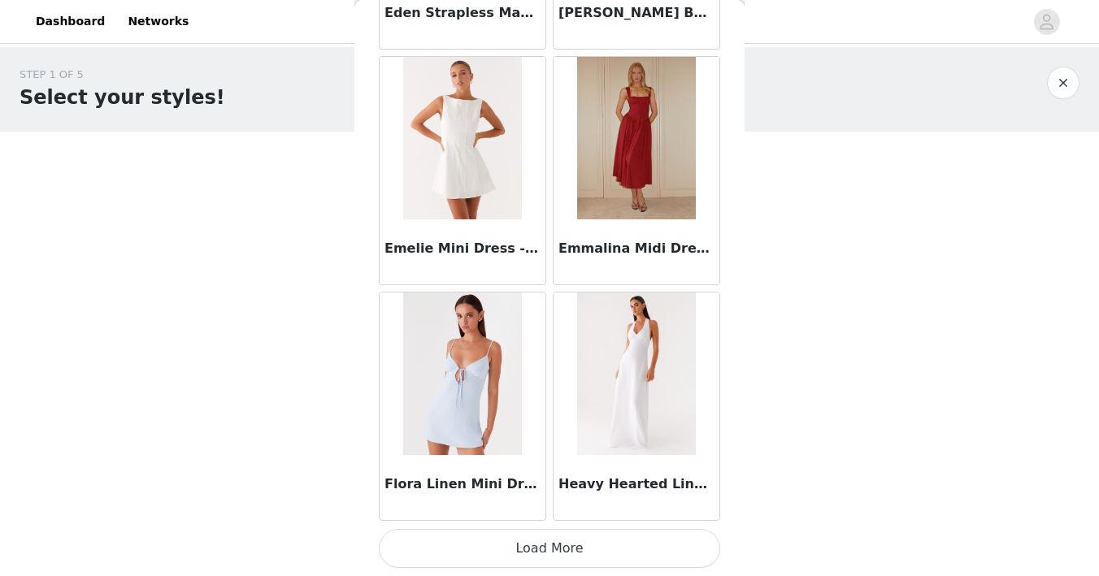
click at [449, 549] on button "Load More" at bounding box center [549, 548] width 341 height 39
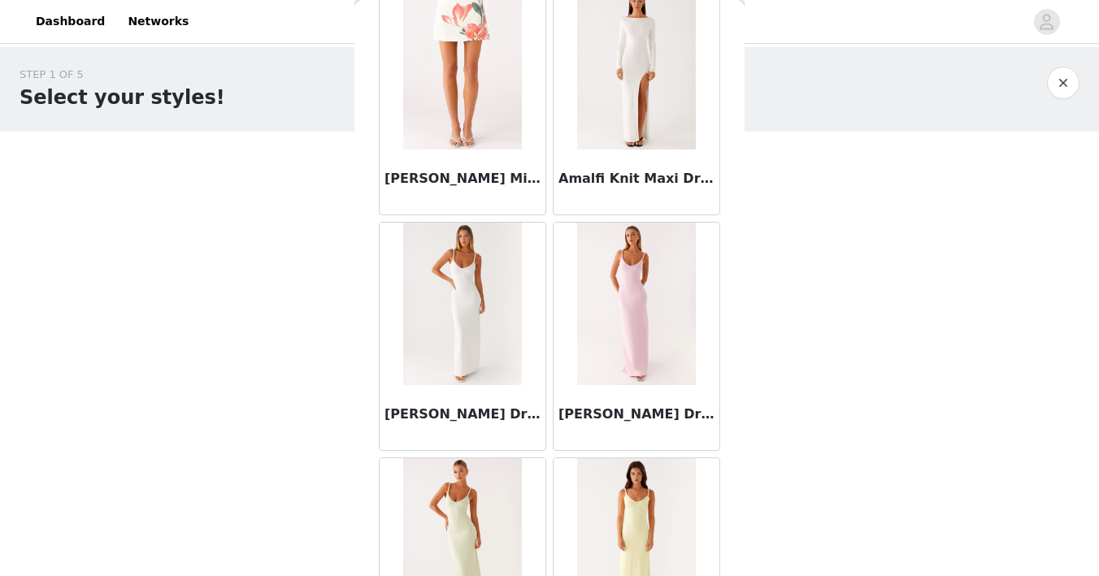
scroll to position [0, 0]
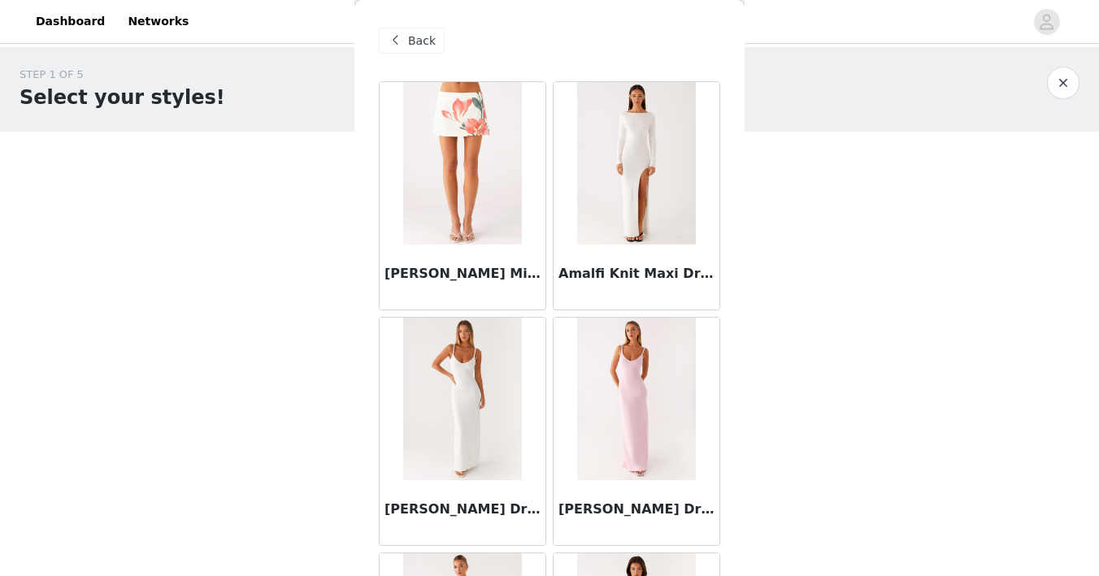
click at [412, 38] on span "Back" at bounding box center [422, 41] width 28 height 17
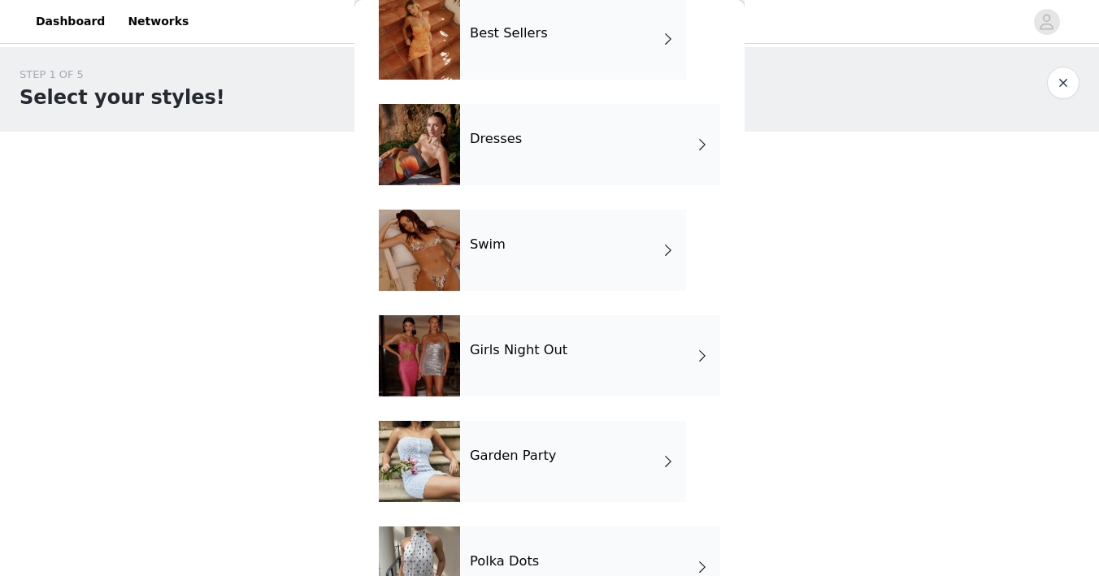
scroll to position [275, 0]
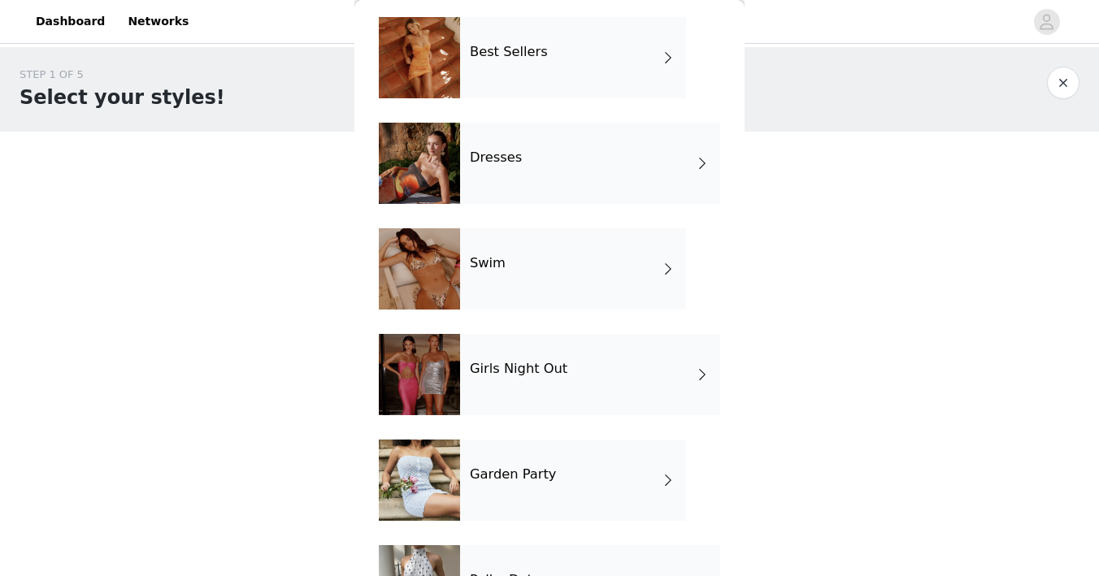
click at [555, 59] on div "Best Sellers" at bounding box center [573, 57] width 226 height 81
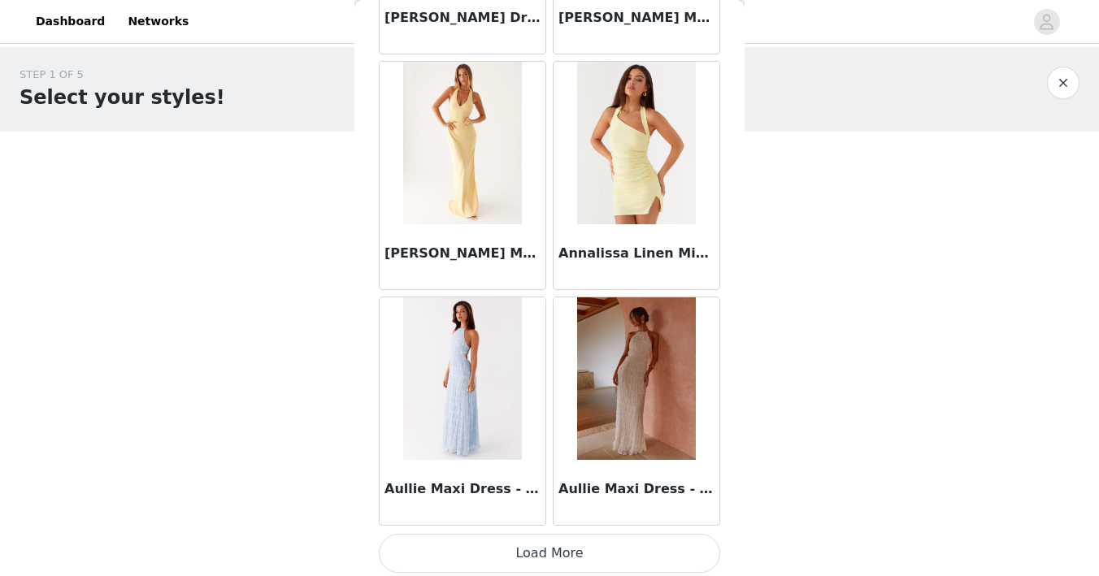
scroll to position [1910, 0]
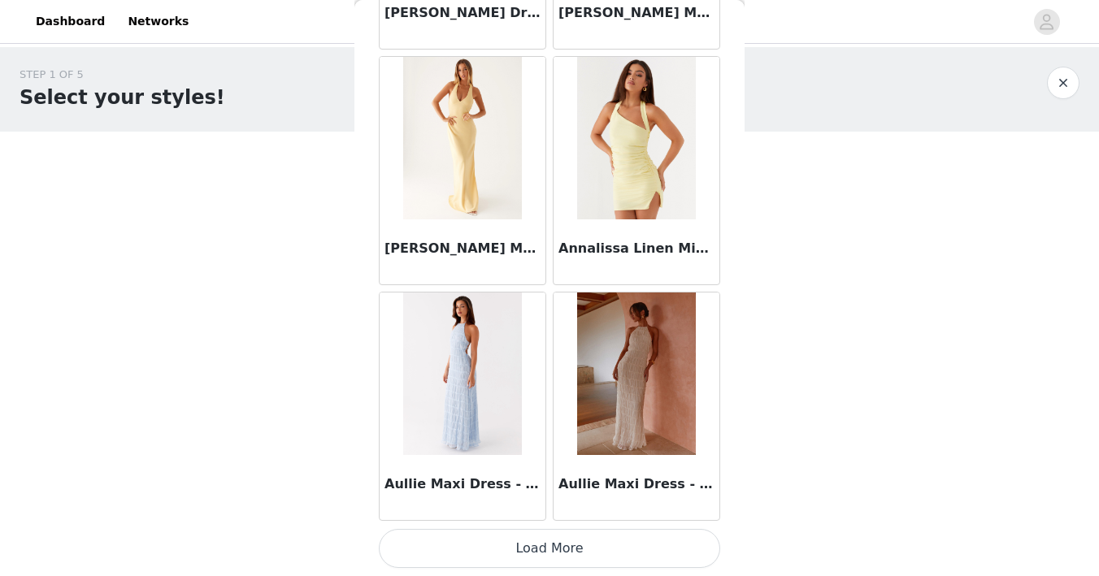
click at [444, 553] on button "Load More" at bounding box center [549, 548] width 341 height 39
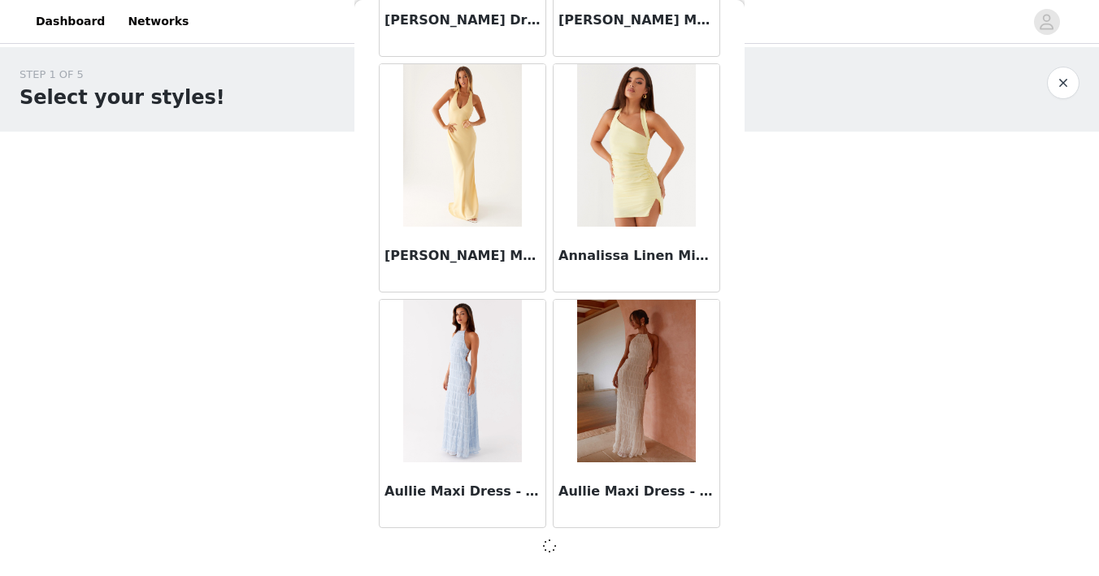
scroll to position [1903, 0]
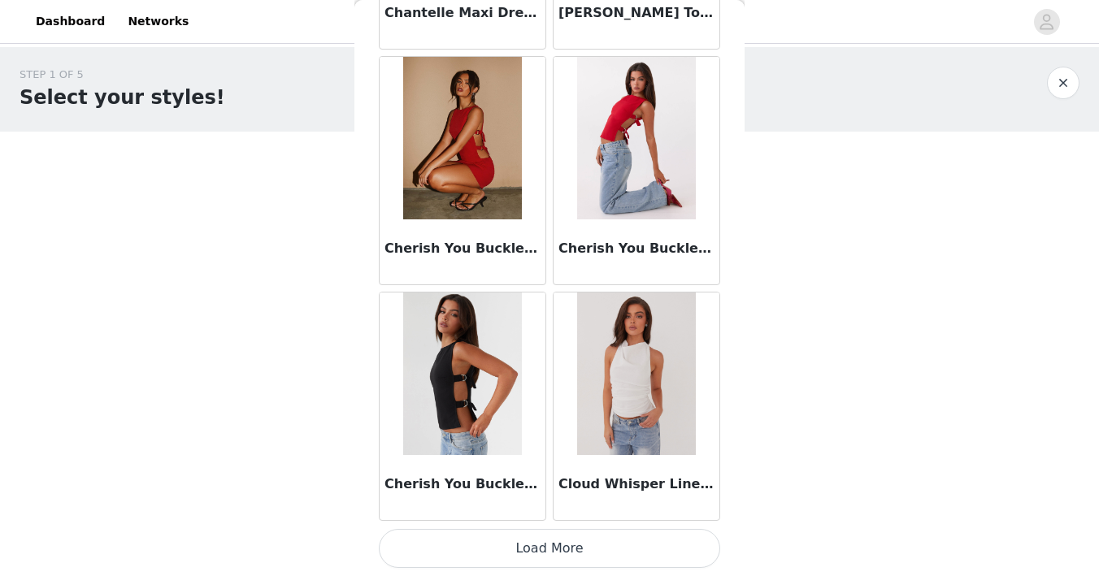
click at [430, 550] on button "Load More" at bounding box center [549, 548] width 341 height 39
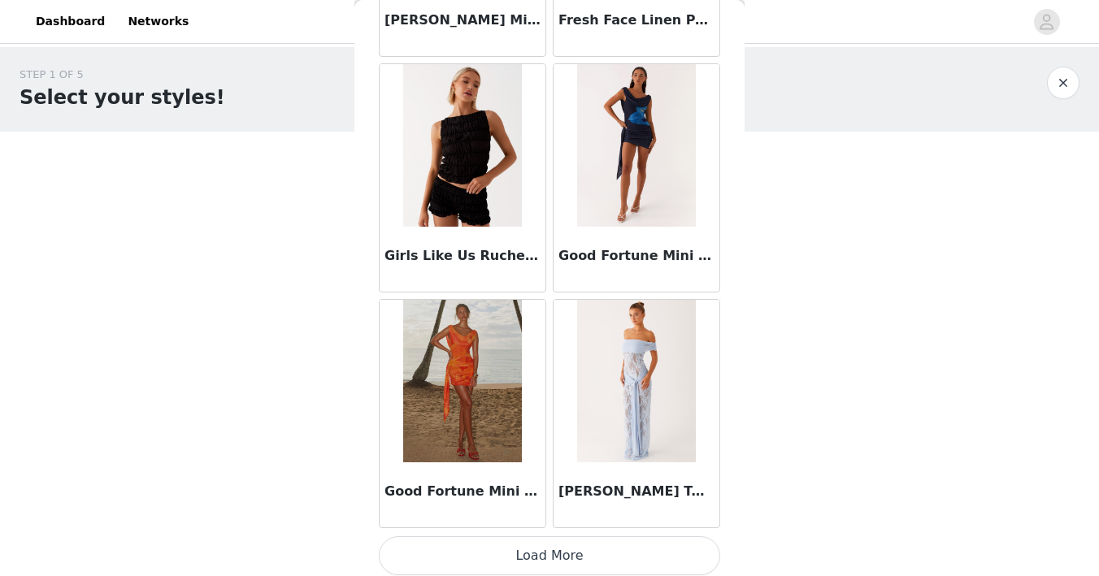
scroll to position [6623, 0]
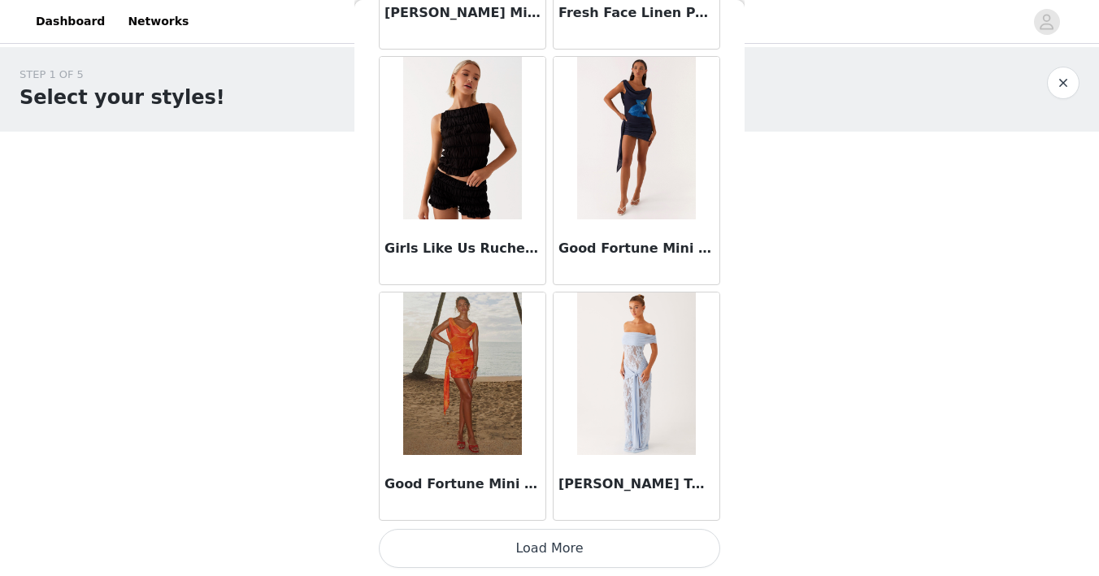
click at [451, 556] on button "Load More" at bounding box center [549, 548] width 341 height 39
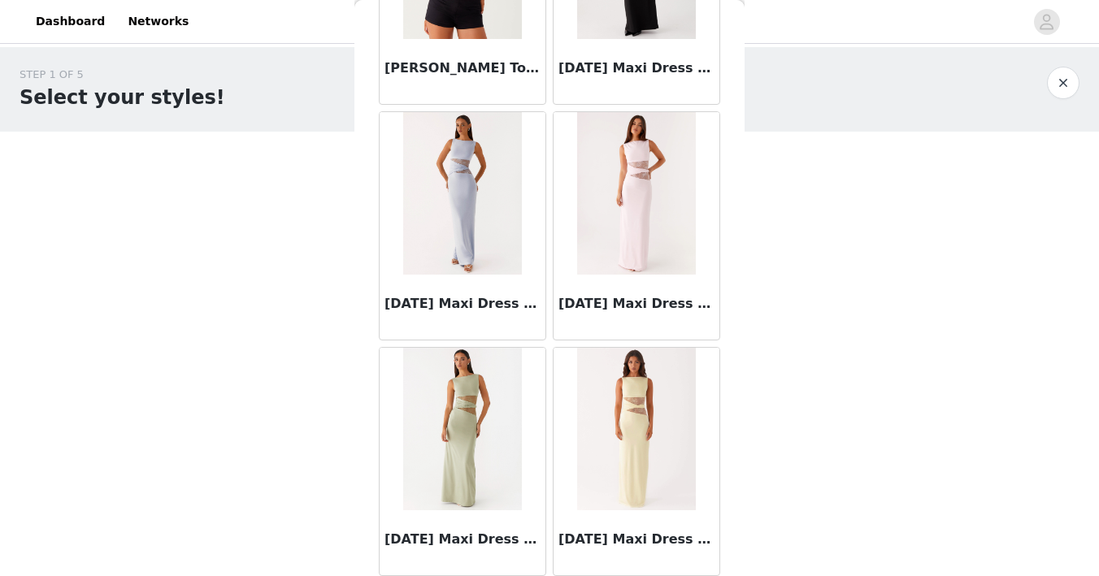
scroll to position [8979, 0]
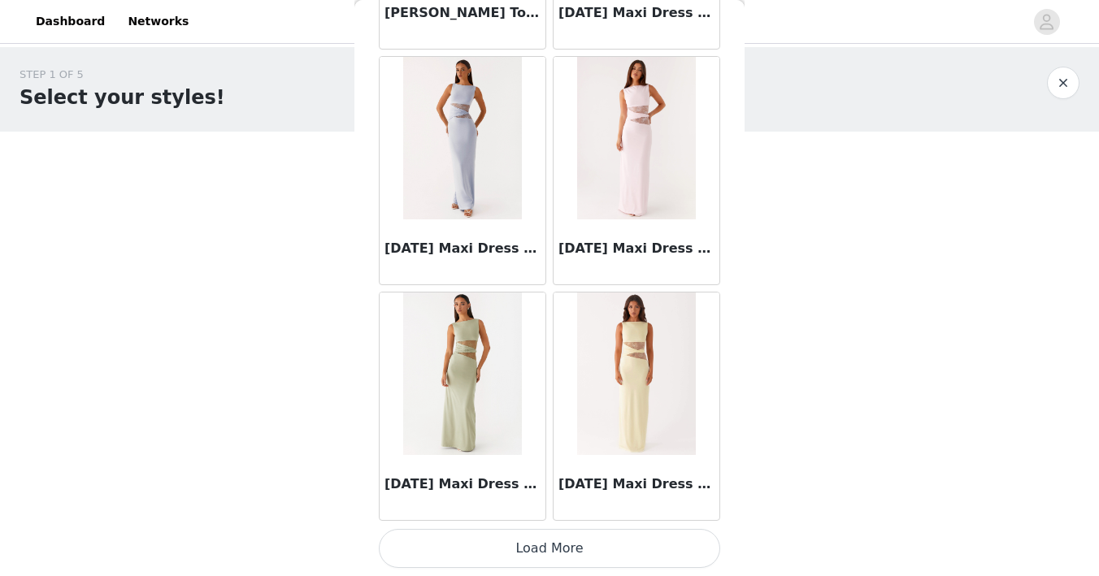
click at [463, 554] on button "Load More" at bounding box center [549, 548] width 341 height 39
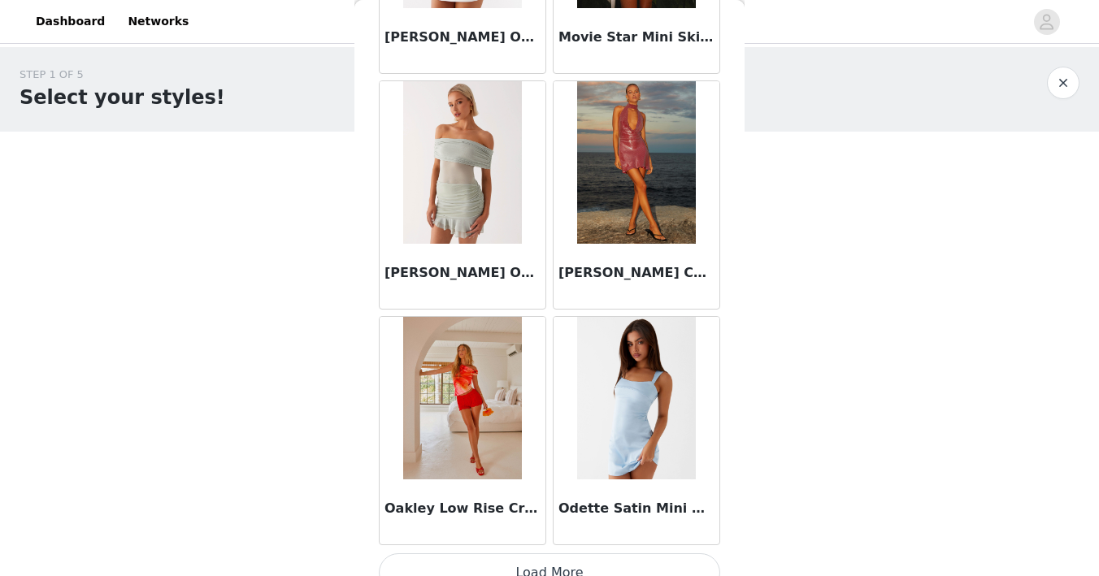
scroll to position [11335, 0]
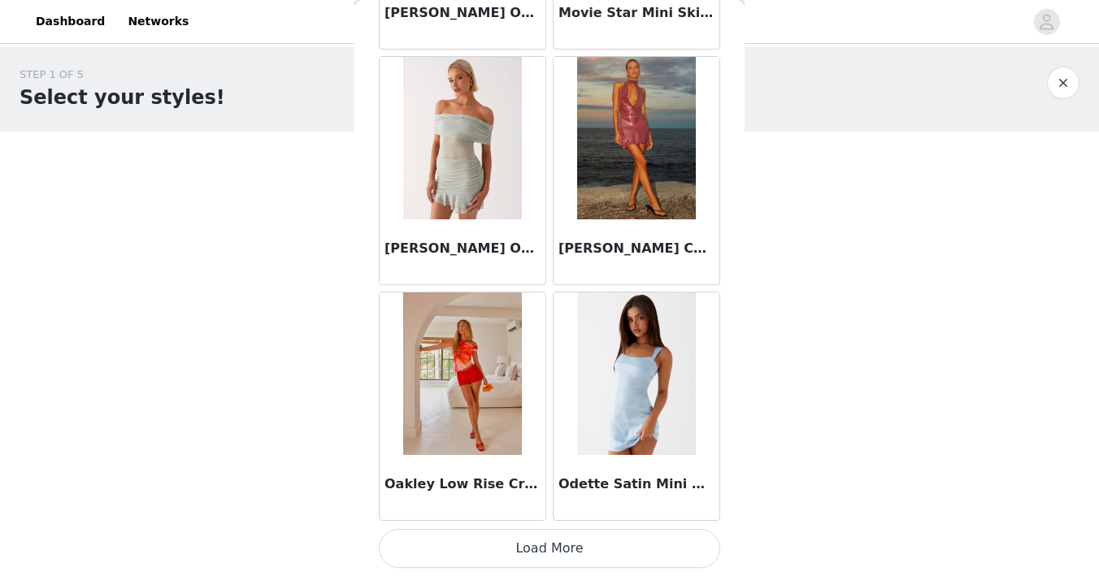
click at [460, 565] on button "Load More" at bounding box center [549, 548] width 341 height 39
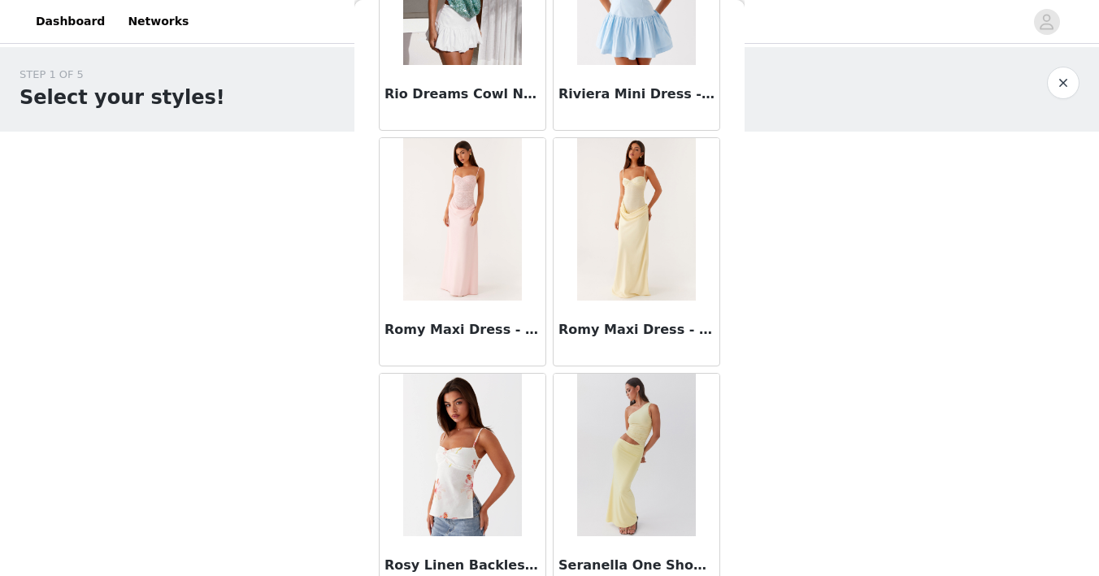
scroll to position [13692, 0]
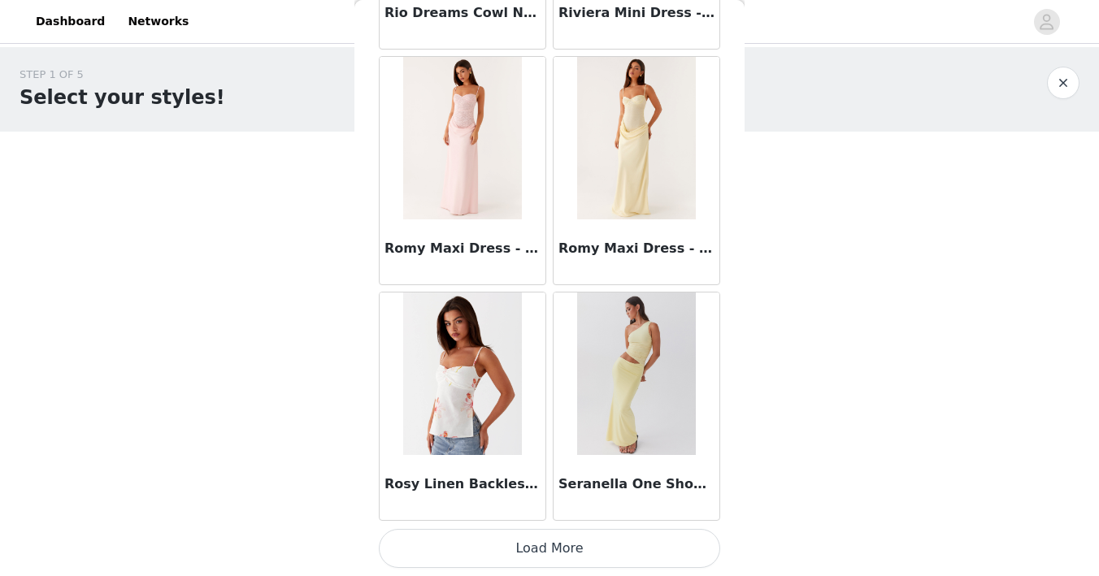
click at [485, 561] on button "Load More" at bounding box center [549, 548] width 341 height 39
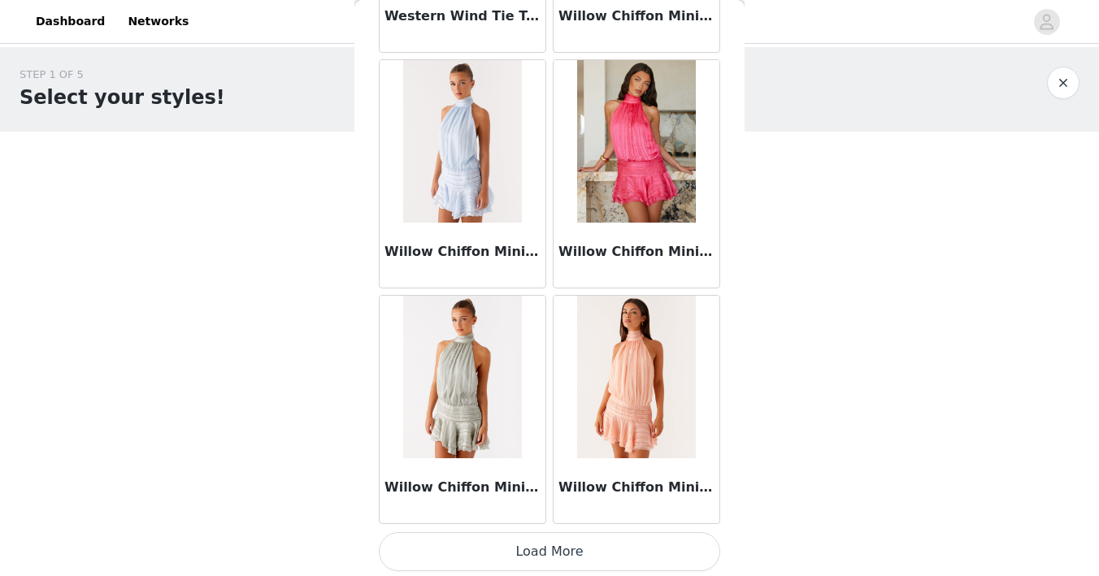
scroll to position [16048, 0]
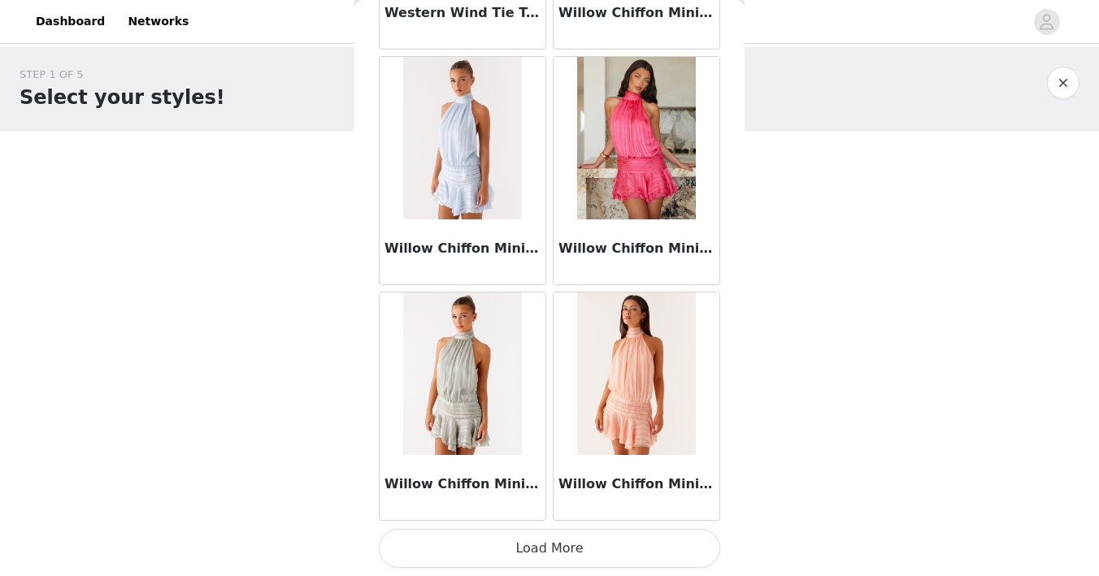
click at [496, 547] on button "Load More" at bounding box center [549, 548] width 341 height 39
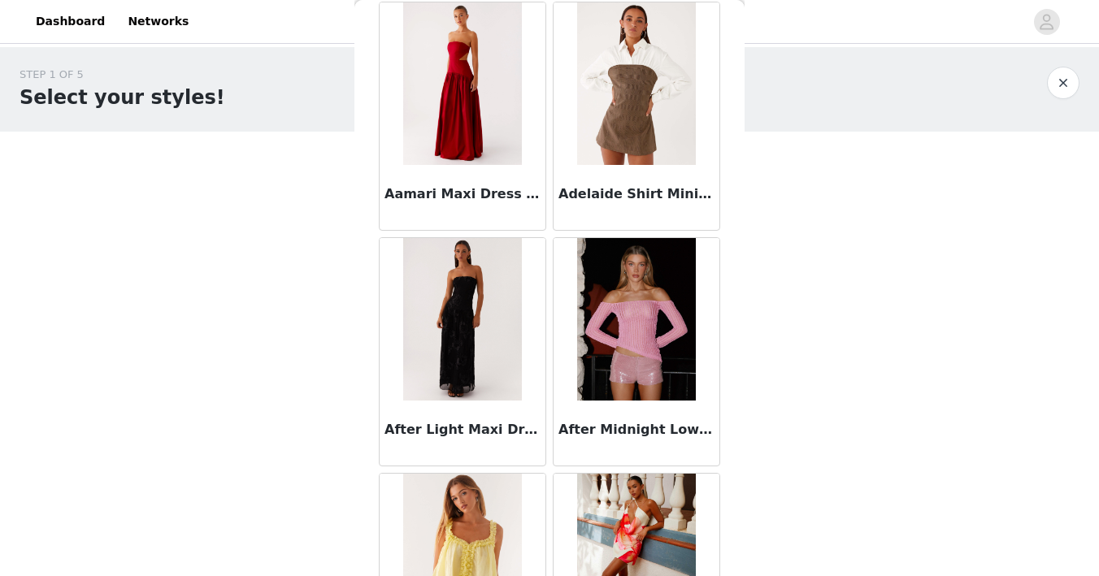
scroll to position [0, 0]
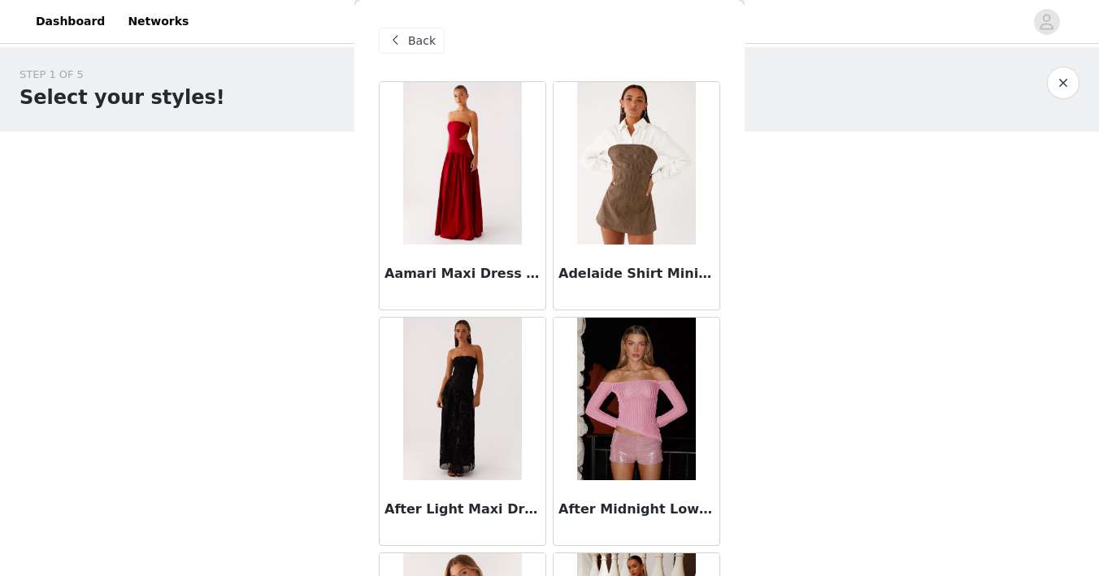
click at [419, 42] on span "Back" at bounding box center [422, 41] width 28 height 17
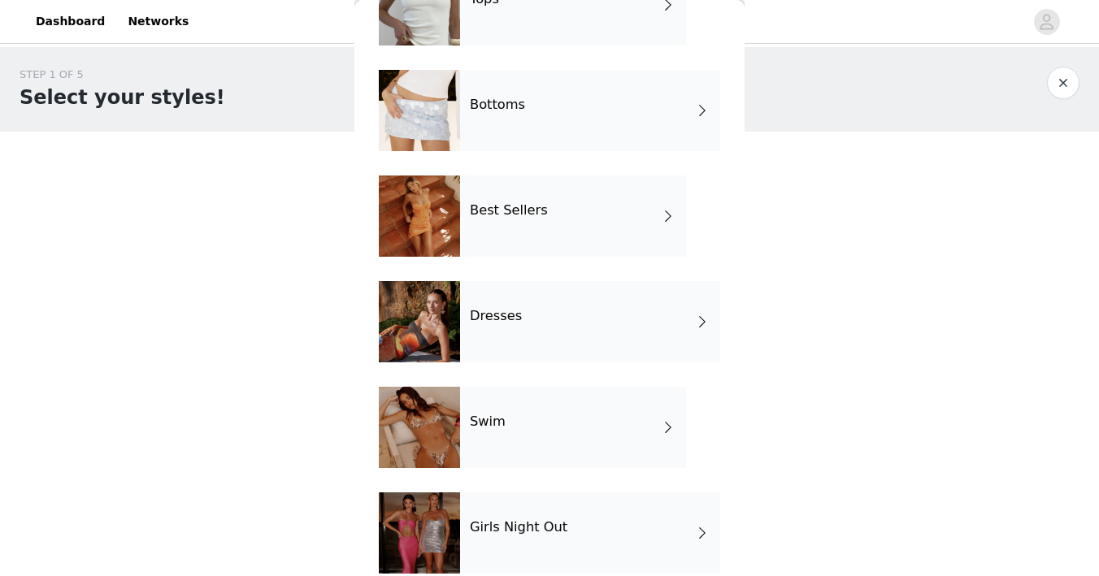
scroll to position [129, 0]
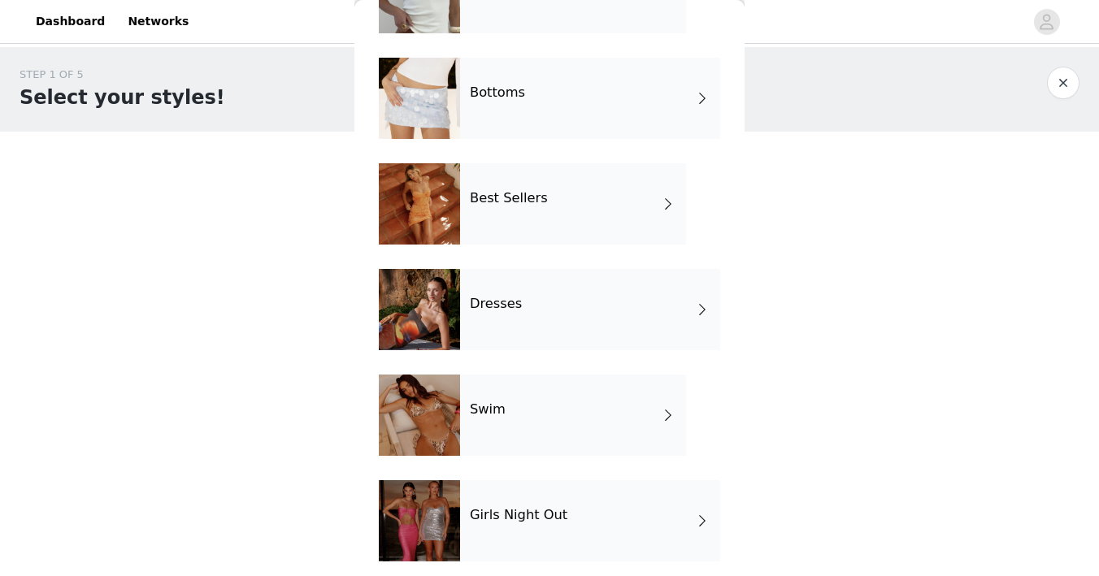
click at [513, 117] on div "Bottoms" at bounding box center [590, 98] width 260 height 81
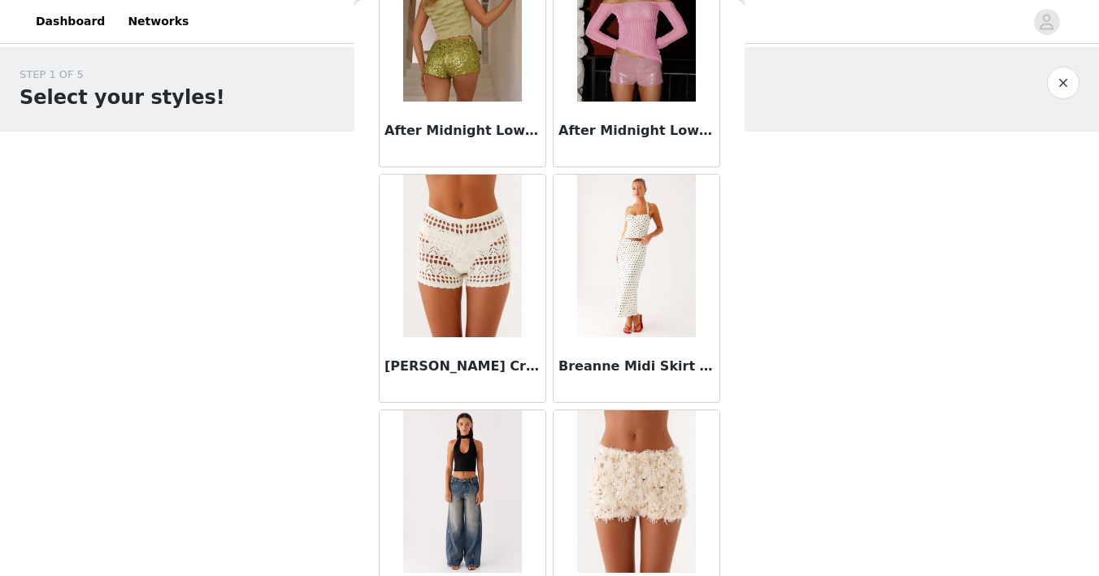
scroll to position [149, 0]
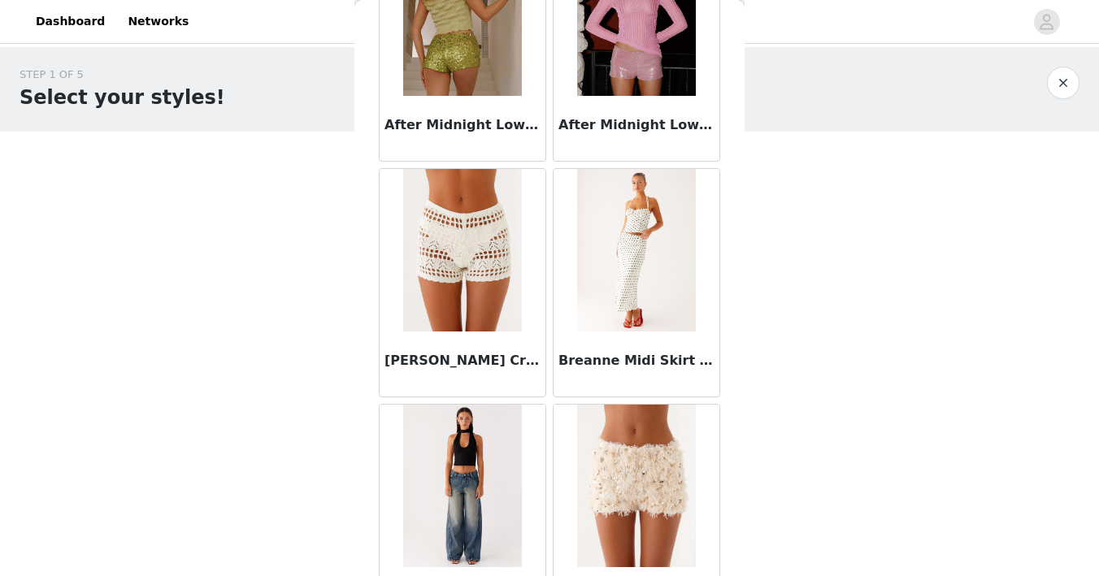
click at [587, 205] on img at bounding box center [636, 250] width 118 height 163
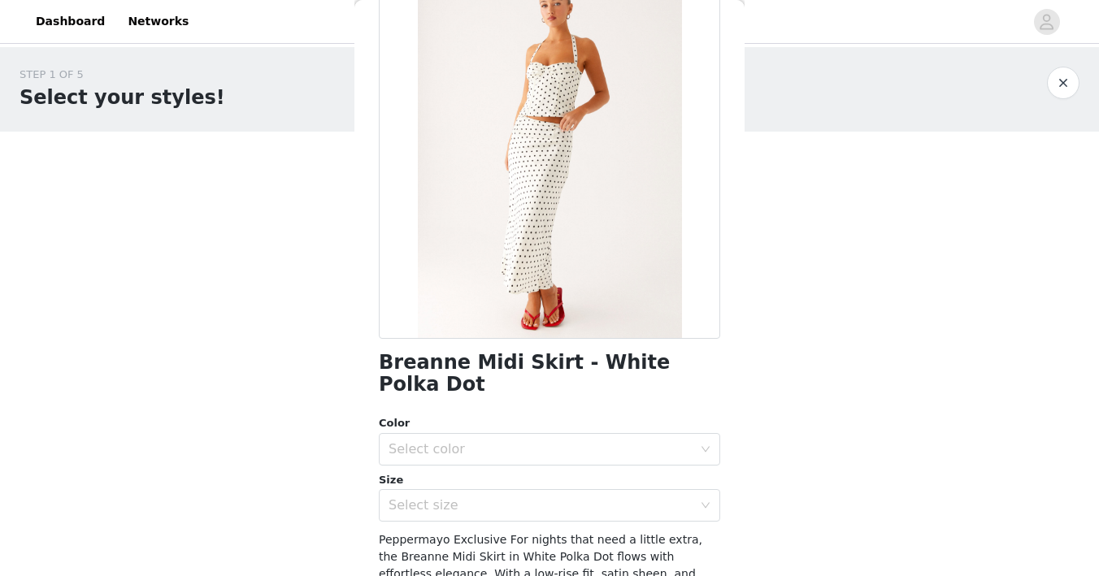
scroll to position [120, 0]
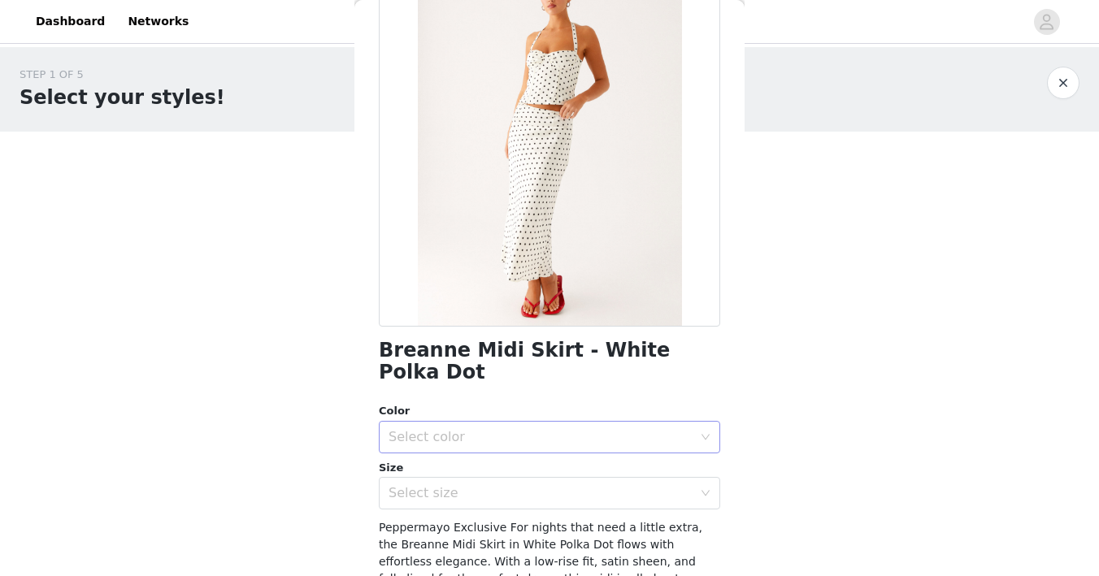
click at [444, 429] on div "Select color" at bounding box center [540, 437] width 304 height 16
click at [440, 457] on li "White Polka Dot" at bounding box center [549, 451] width 341 height 26
click at [434, 485] on div "Select size" at bounding box center [540, 493] width 304 height 16
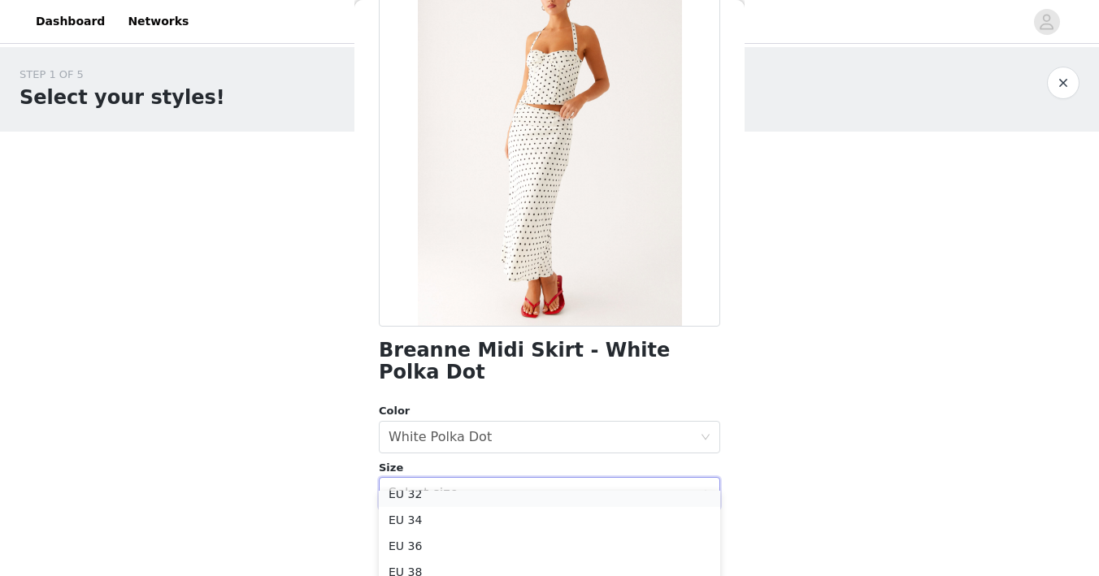
scroll to position [12, 0]
click at [421, 518] on li "EU 34" at bounding box center [549, 521] width 341 height 26
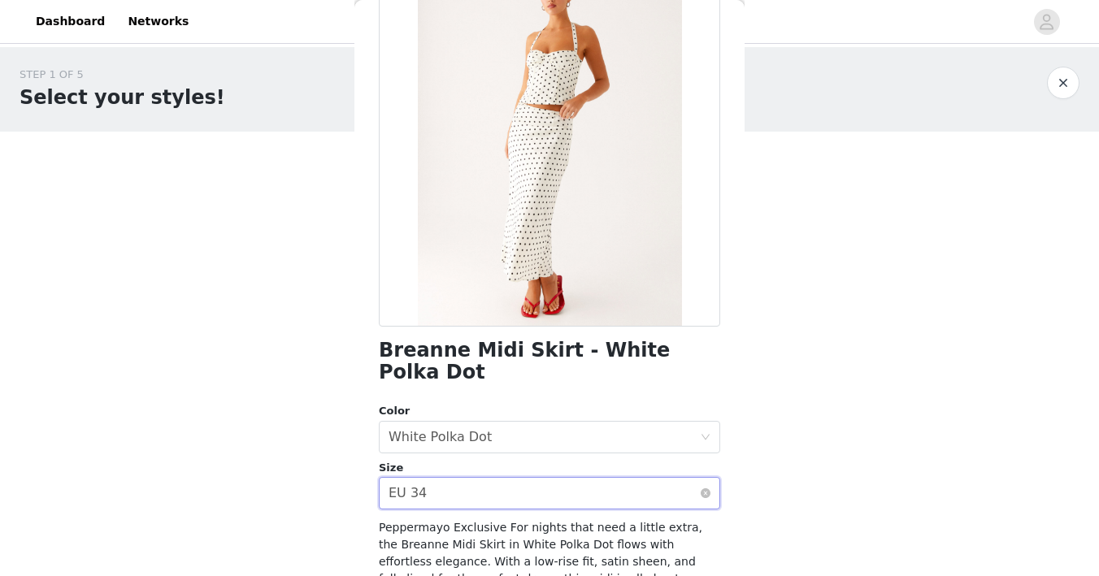
scroll to position [297, 0]
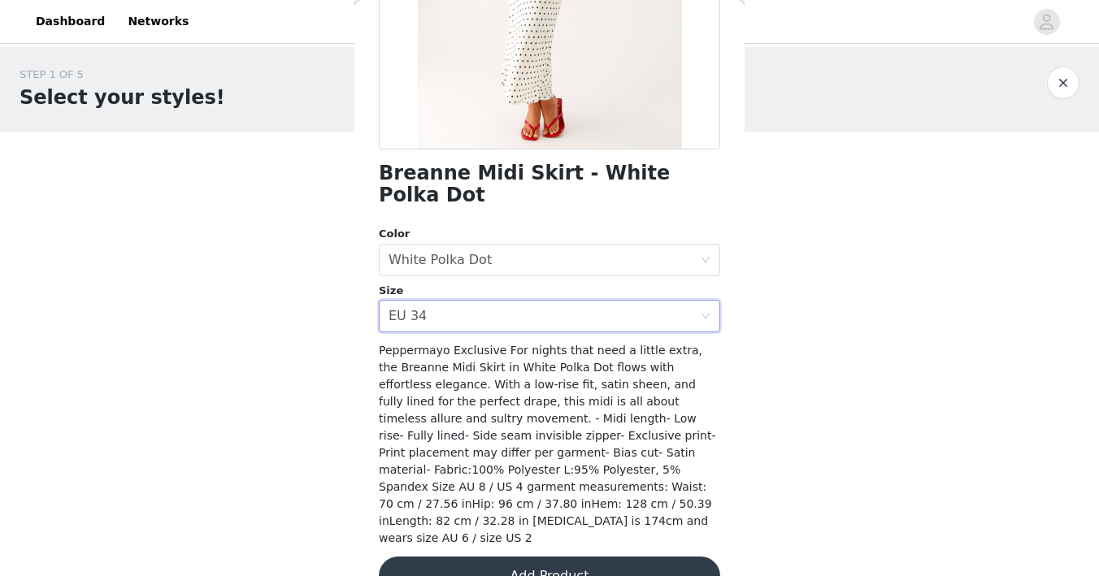
click at [481, 557] on button "Add Product" at bounding box center [549, 576] width 341 height 39
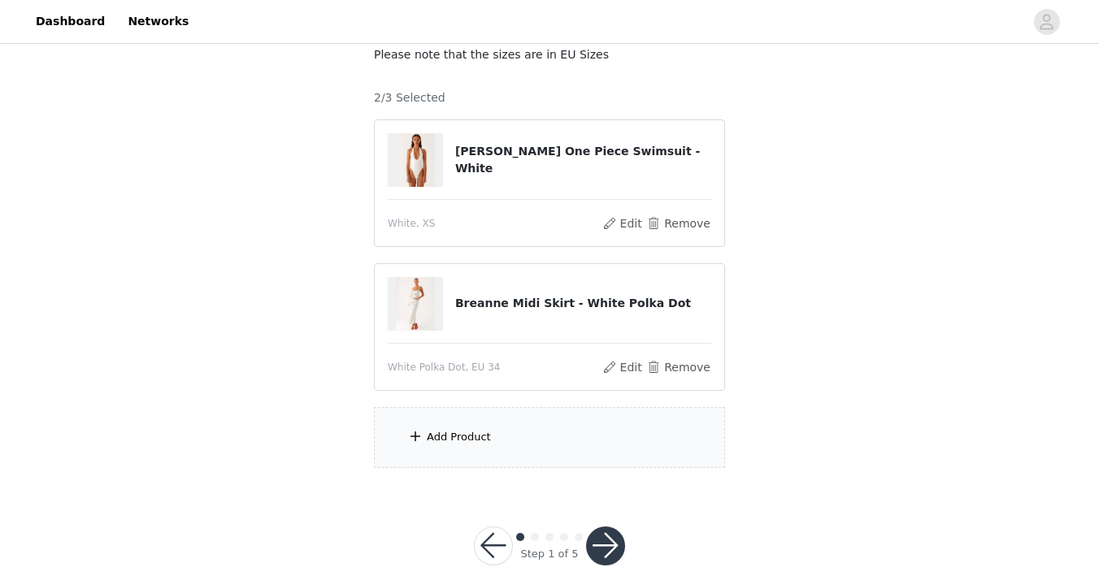
scroll to position [115, 0]
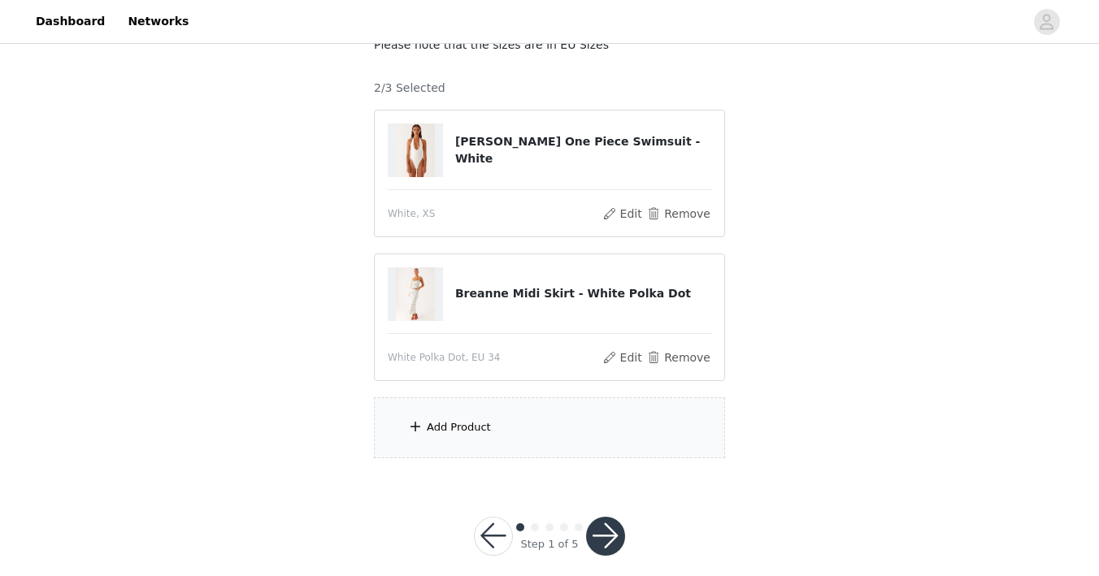
click at [452, 432] on div "Add Product" at bounding box center [459, 427] width 64 height 16
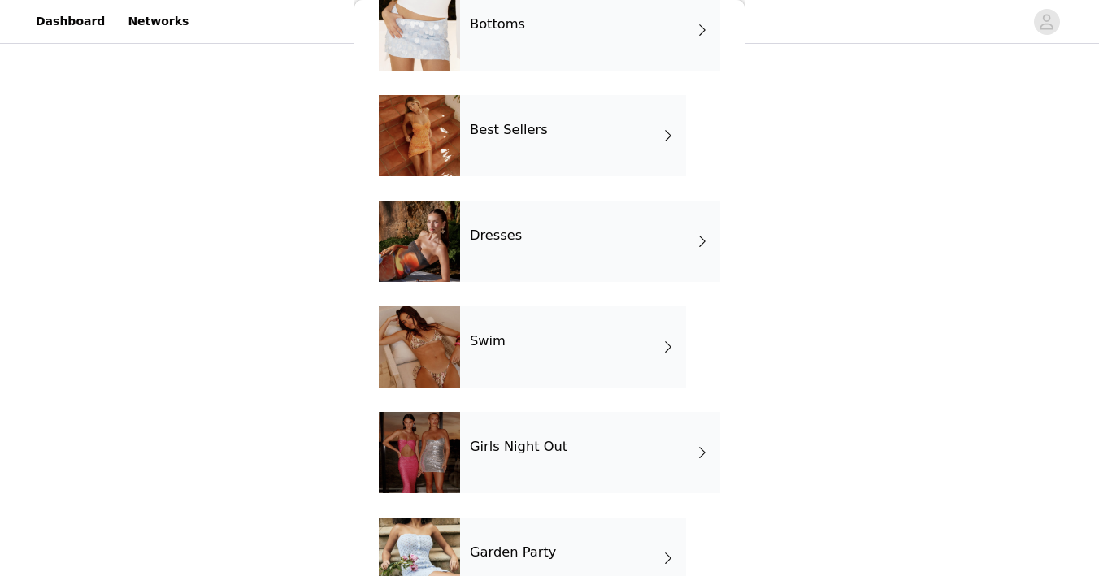
scroll to position [350, 0]
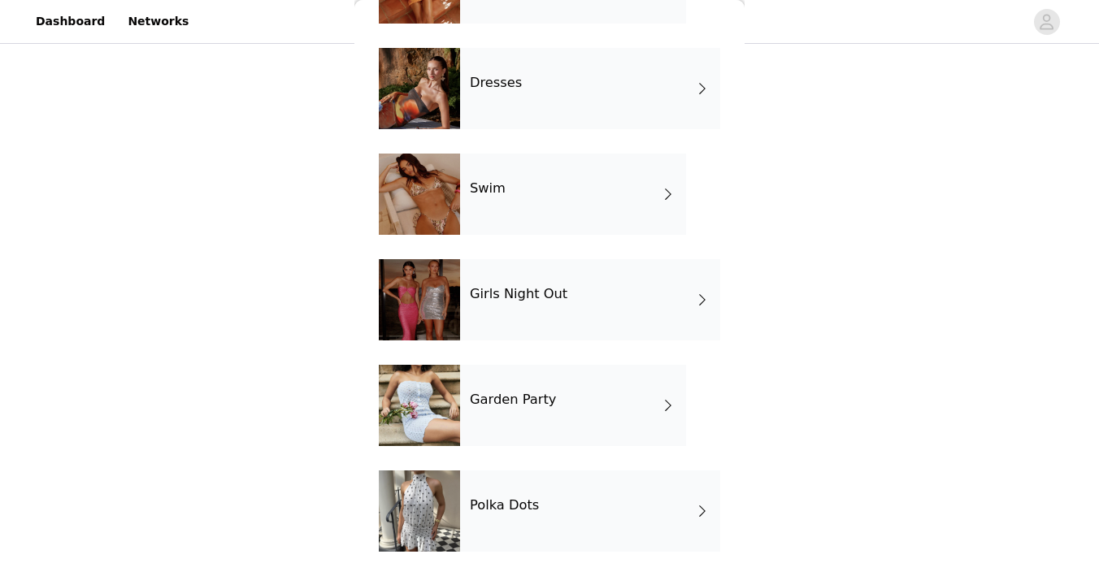
click at [505, 303] on div "Girls Night Out" at bounding box center [590, 299] width 260 height 81
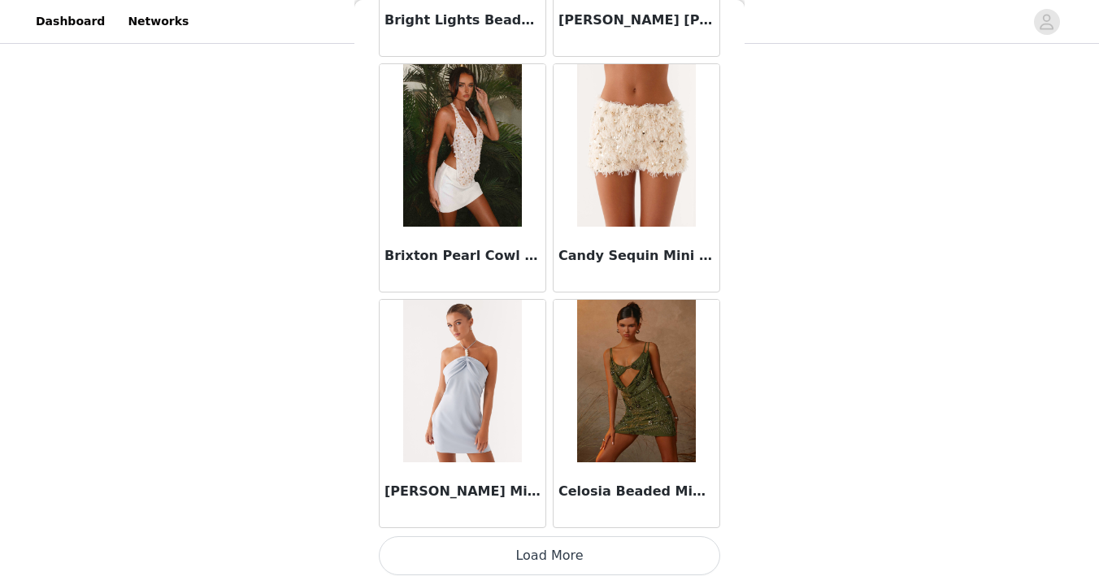
scroll to position [1910, 0]
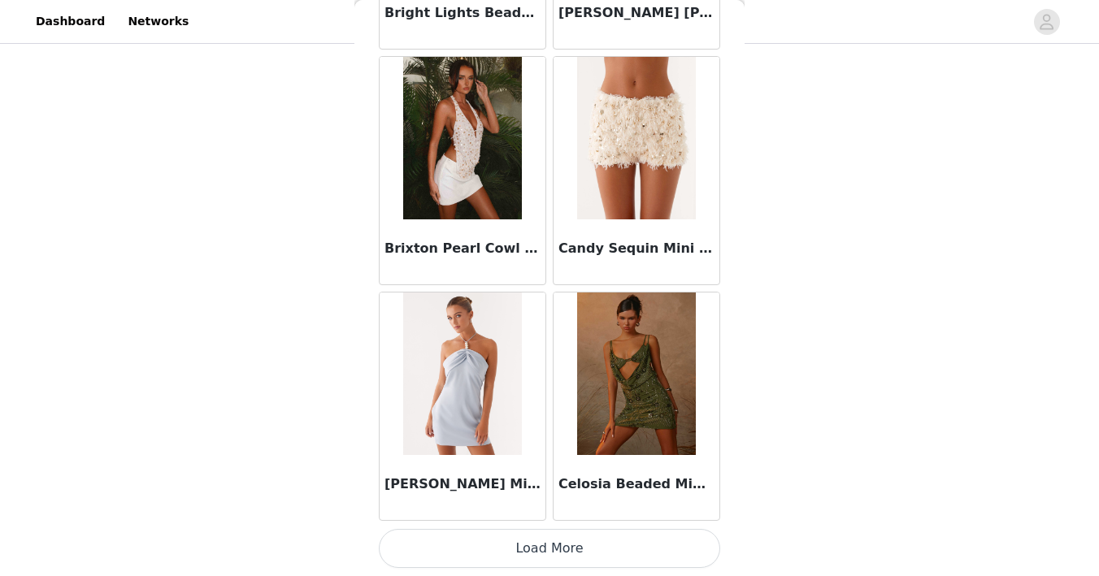
click at [432, 556] on button "Load More" at bounding box center [549, 548] width 341 height 39
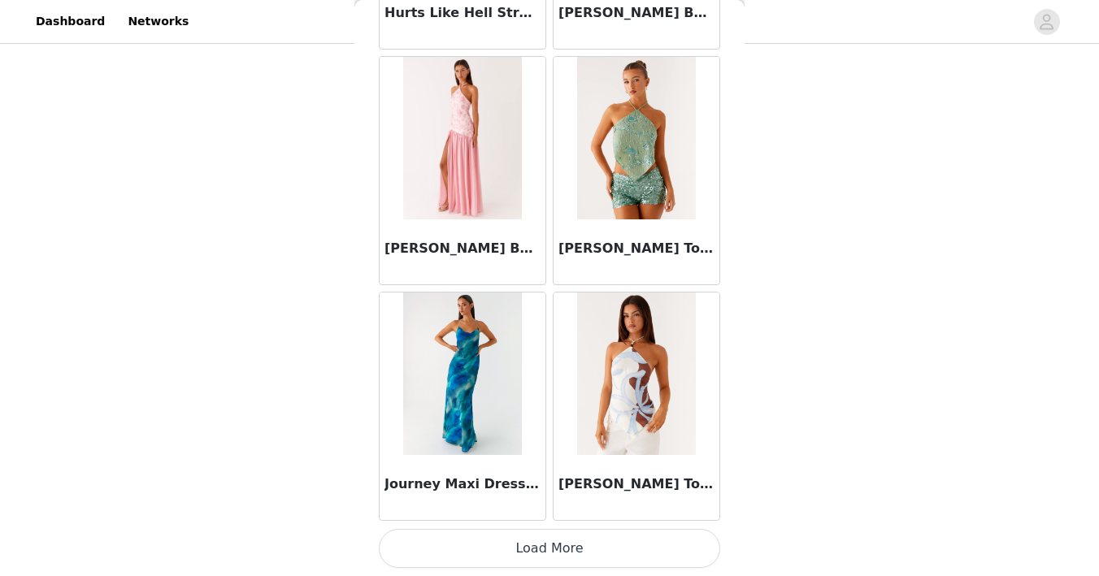
scroll to position [132, 0]
click at [453, 548] on button "Load More" at bounding box center [549, 548] width 341 height 39
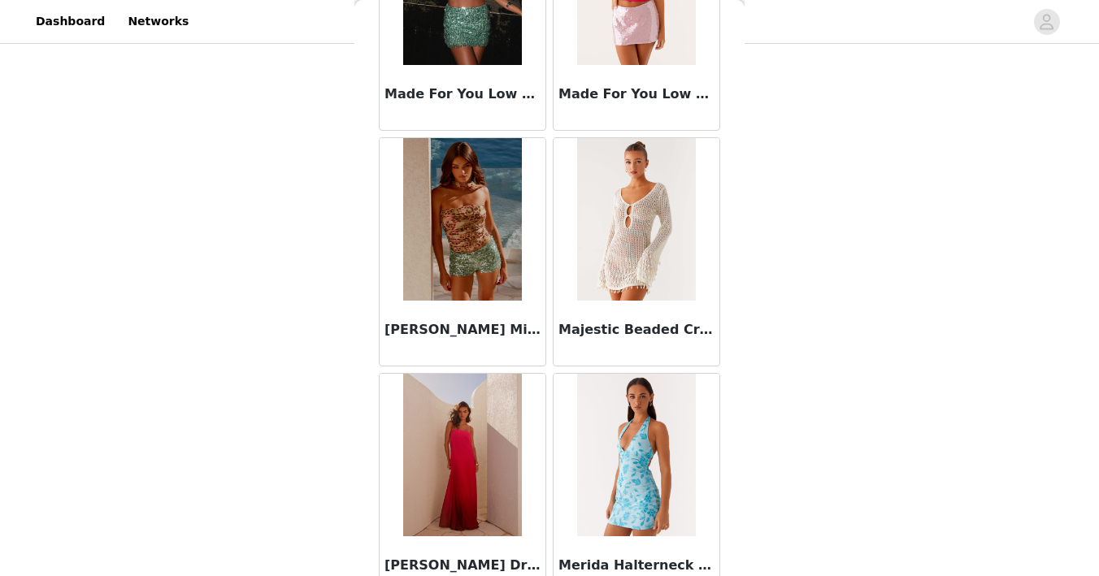
scroll to position [6623, 0]
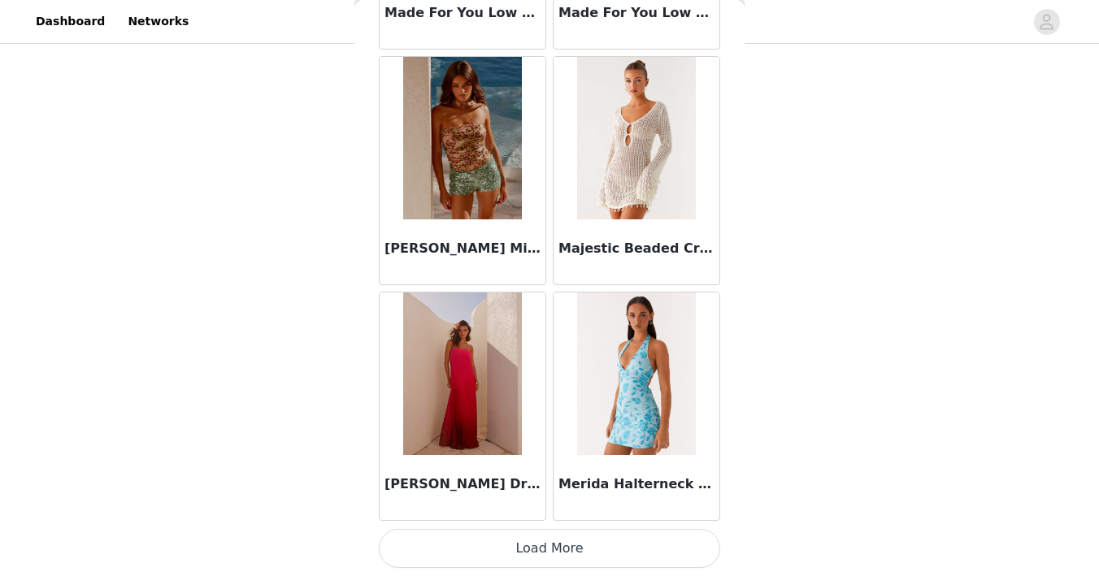
click at [427, 548] on button "Load More" at bounding box center [549, 548] width 341 height 39
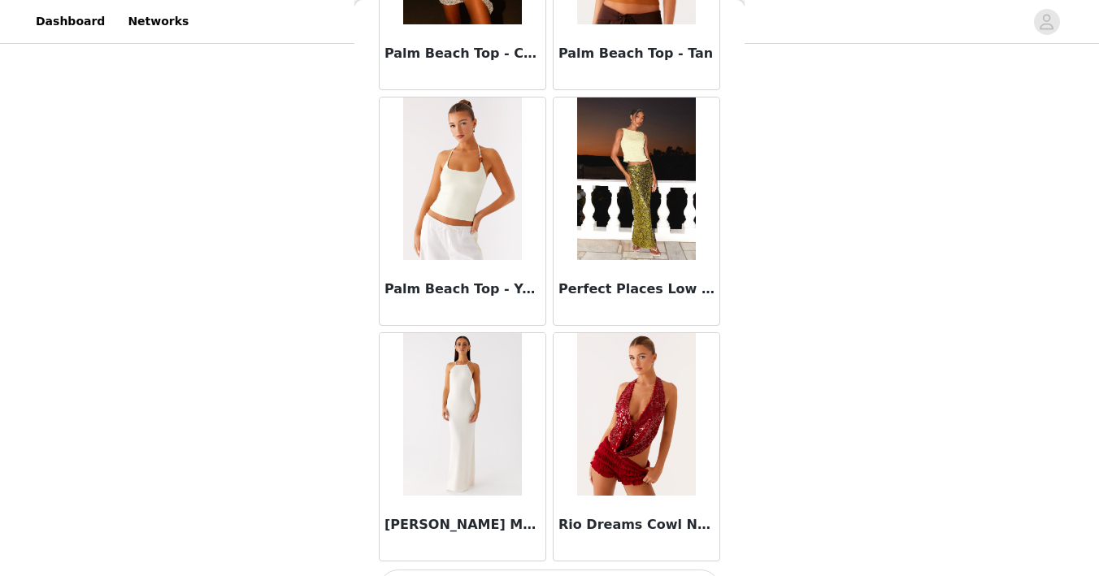
scroll to position [8979, 0]
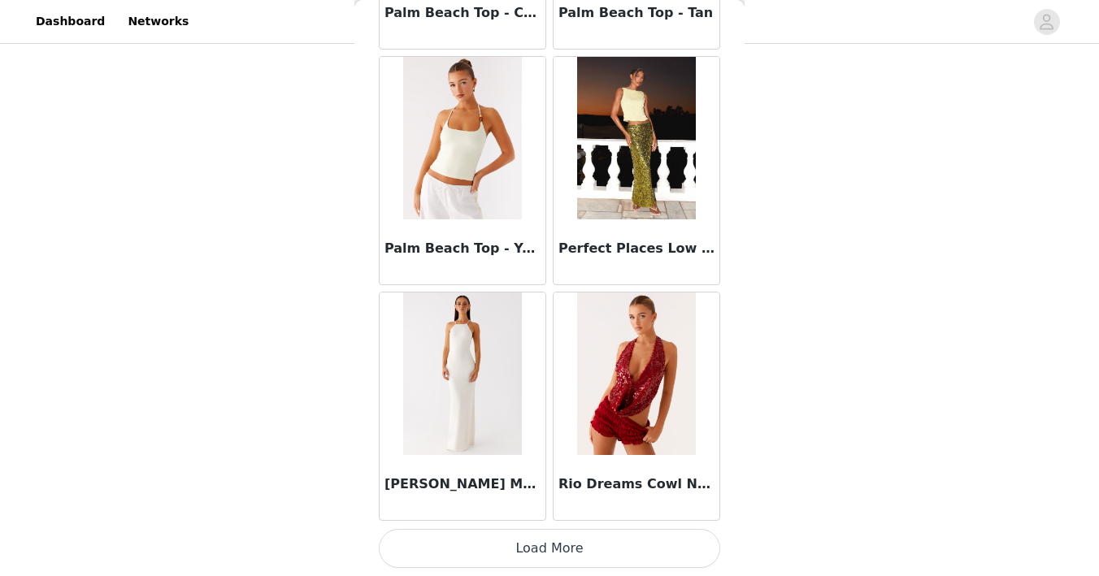
click at [433, 552] on button "Load More" at bounding box center [549, 548] width 341 height 39
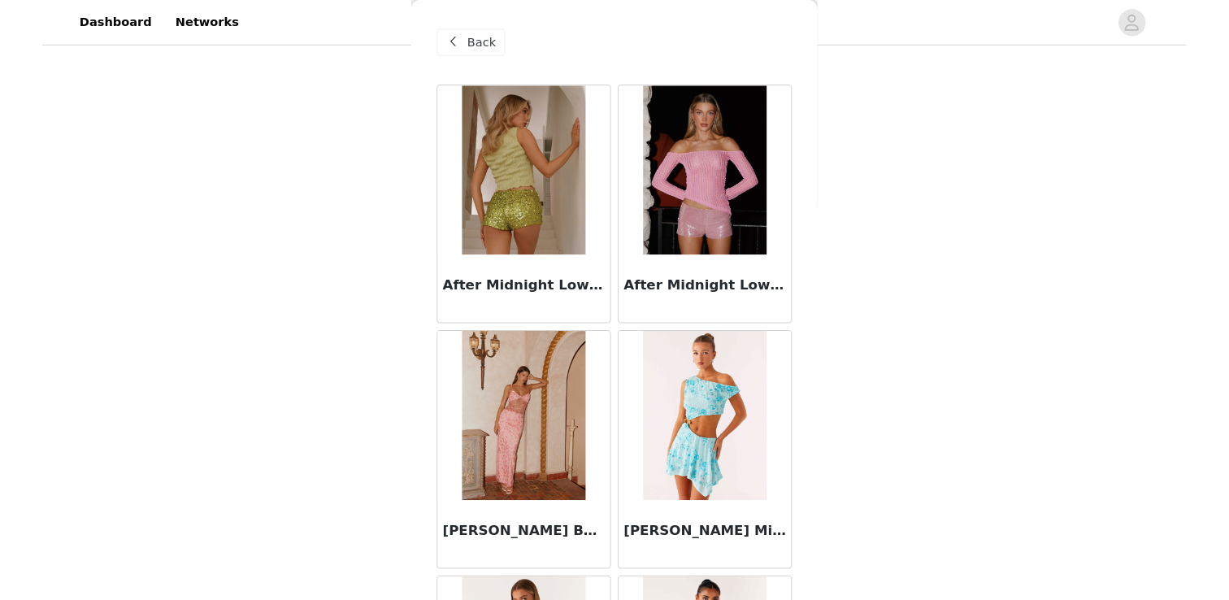
scroll to position [0, 0]
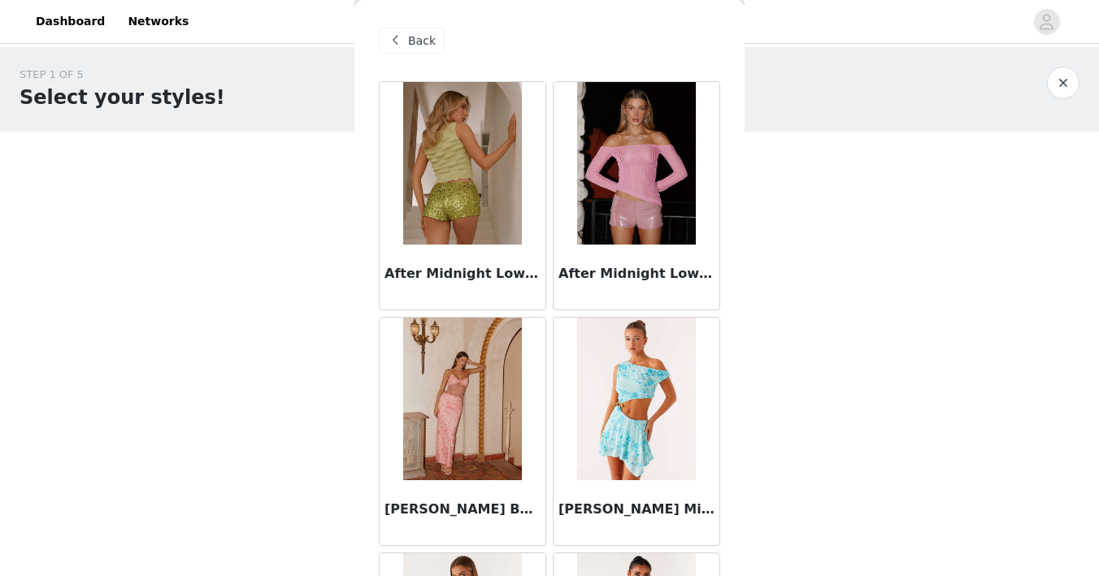
click at [405, 39] on div "Back" at bounding box center [412, 41] width 66 height 26
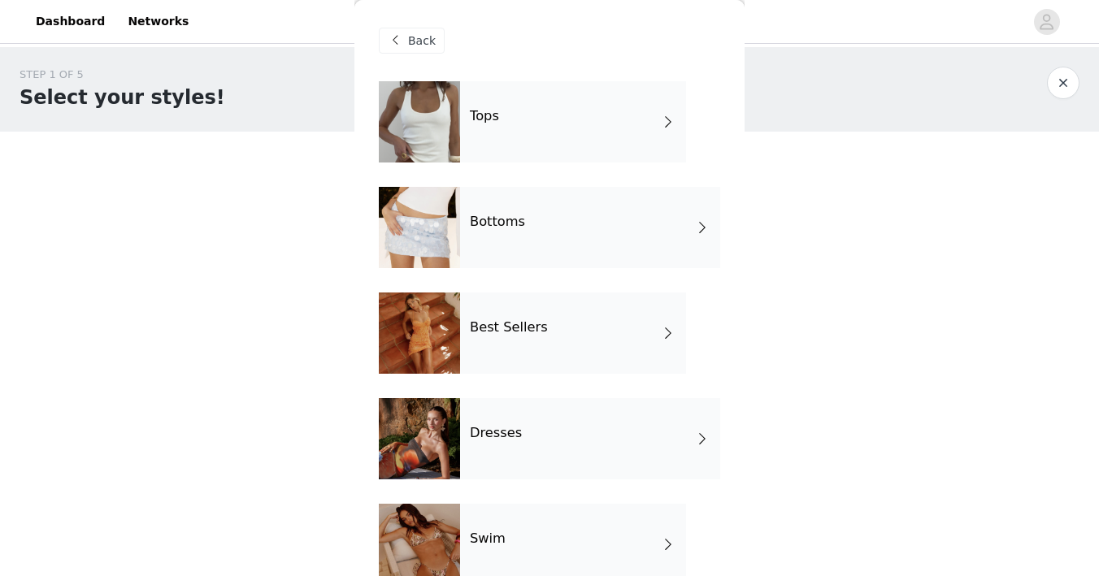
click at [506, 418] on div "Dresses" at bounding box center [590, 438] width 260 height 81
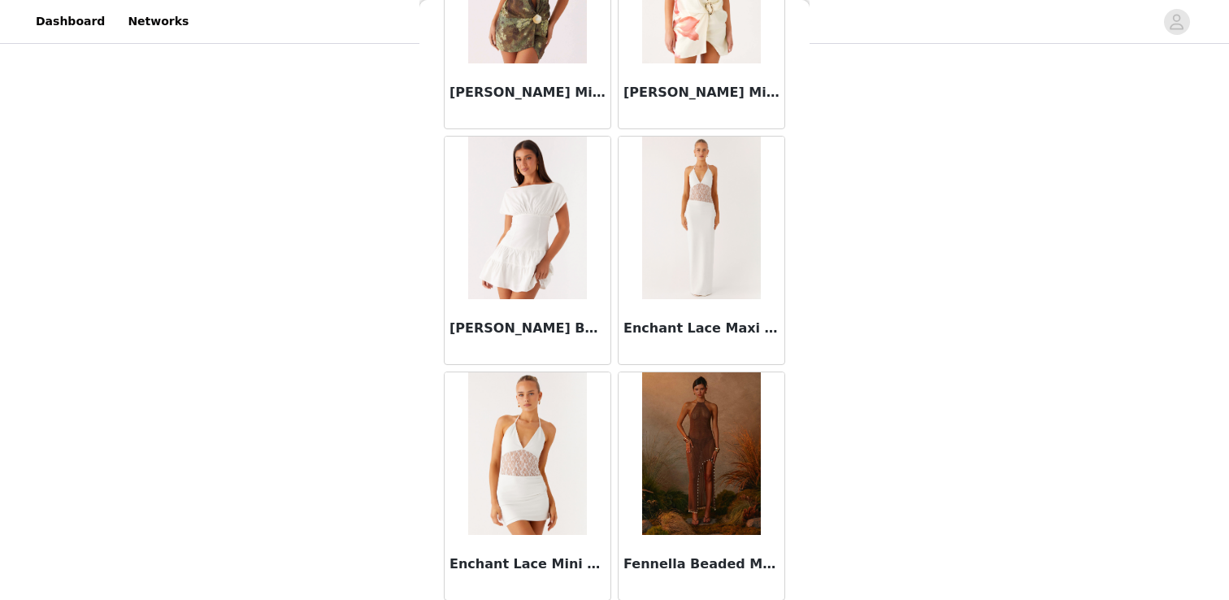
scroll to position [1887, 0]
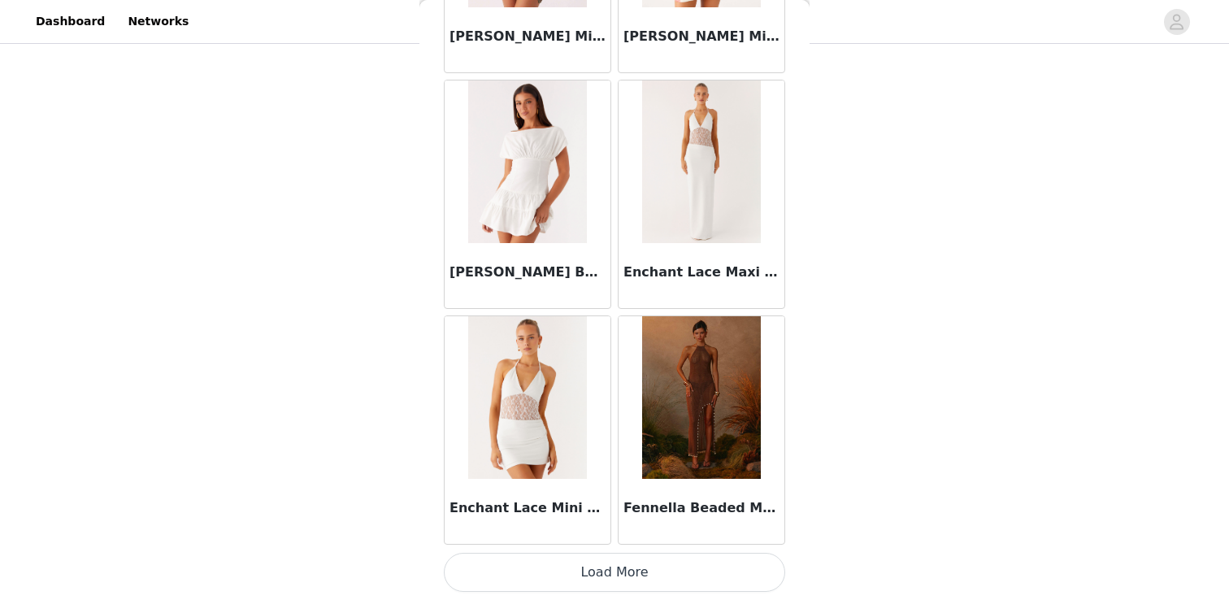
click at [610, 565] on button "Load More" at bounding box center [614, 572] width 341 height 39
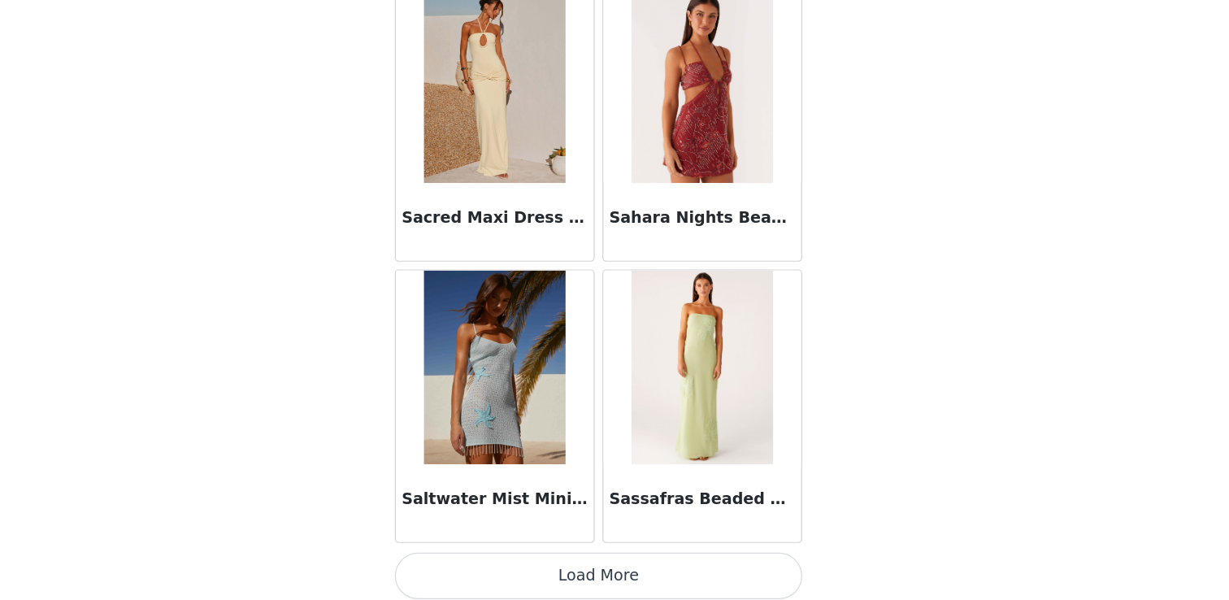
scroll to position [4243, 0]
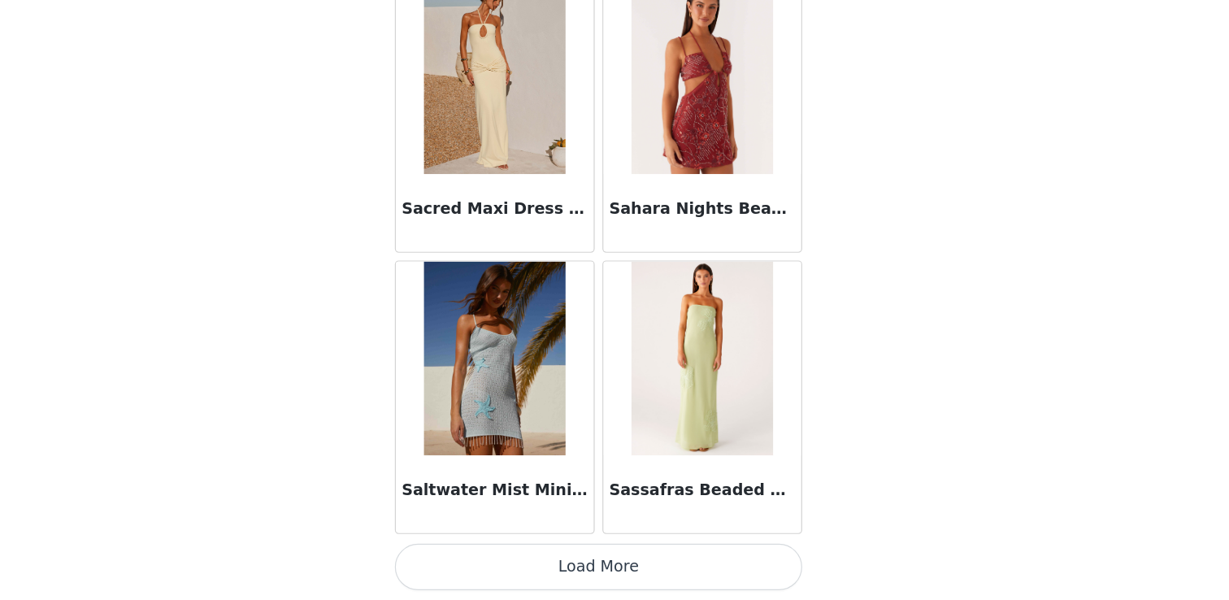
click at [631, 575] on button "Load More" at bounding box center [614, 572] width 341 height 39
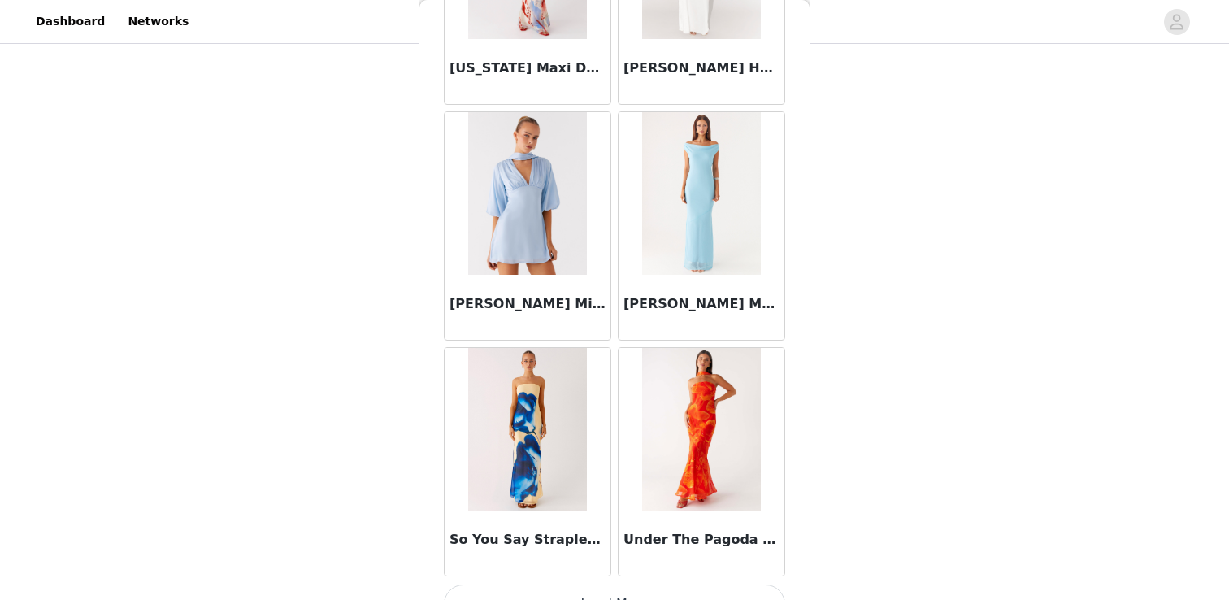
scroll to position [6599, 0]
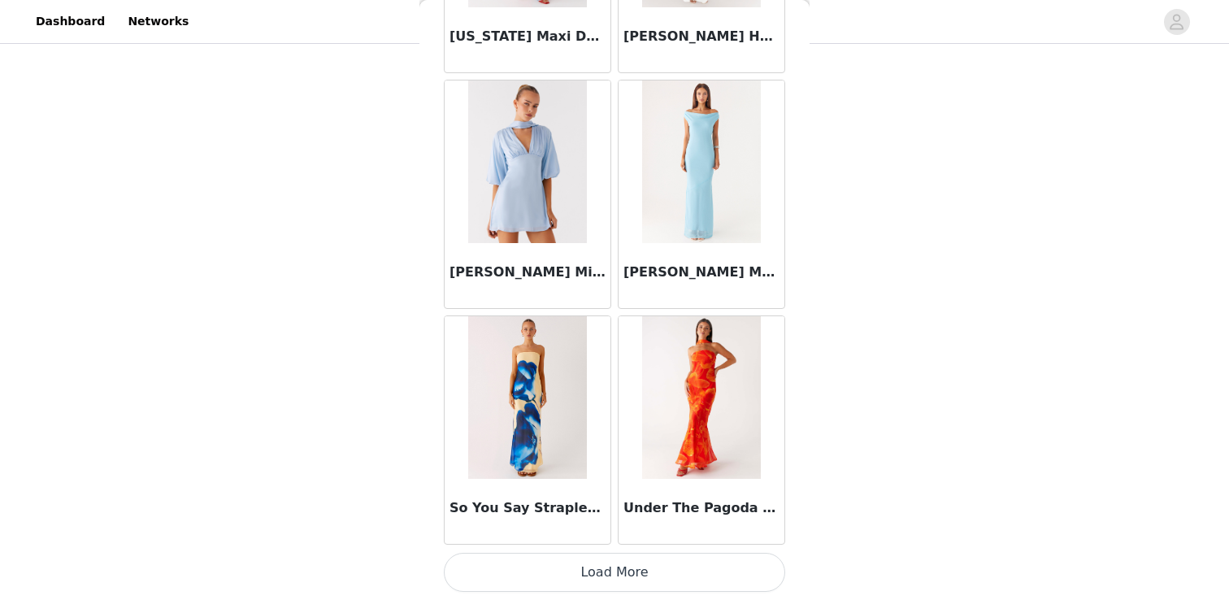
click at [598, 570] on button "Load More" at bounding box center [614, 572] width 341 height 39
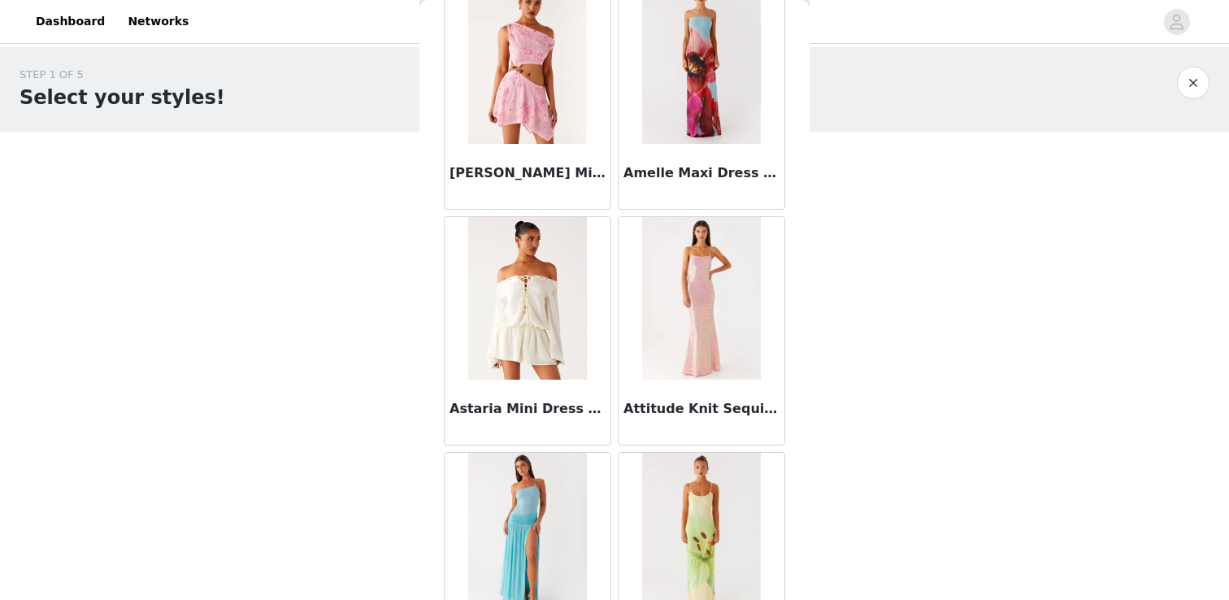
scroll to position [0, 0]
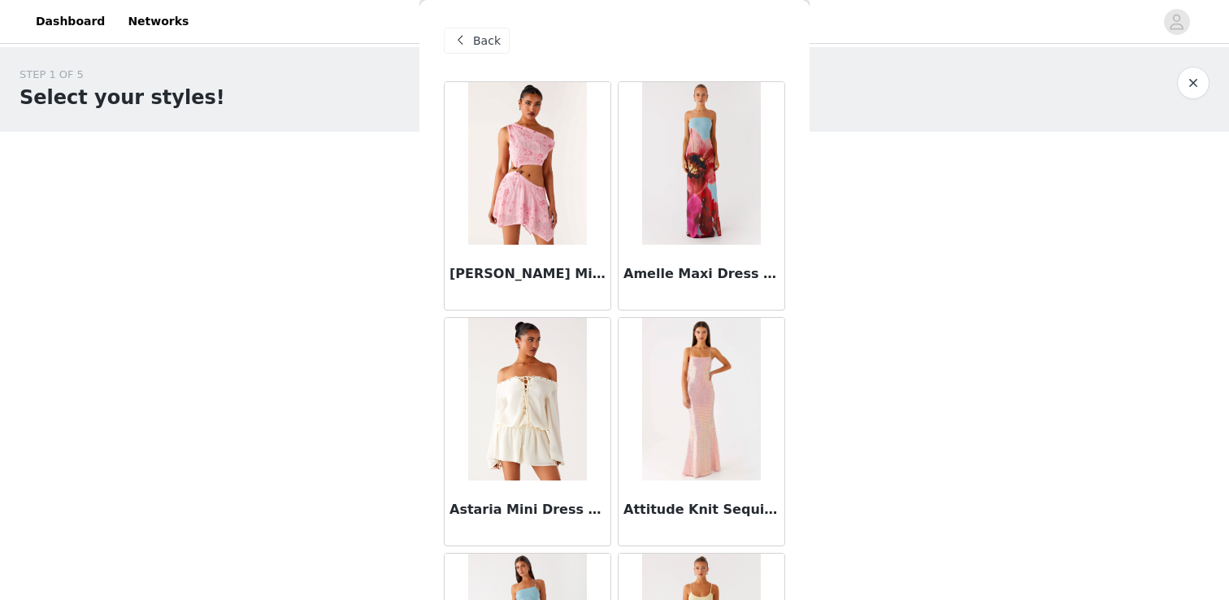
click at [464, 42] on span at bounding box center [460, 41] width 20 height 20
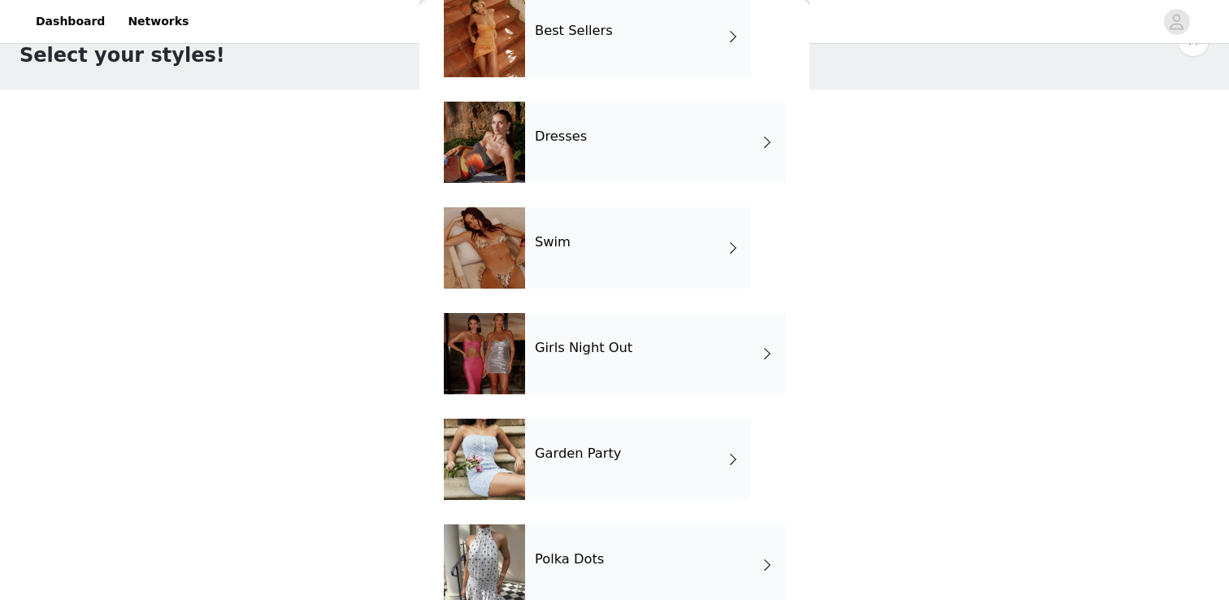
scroll to position [327, 0]
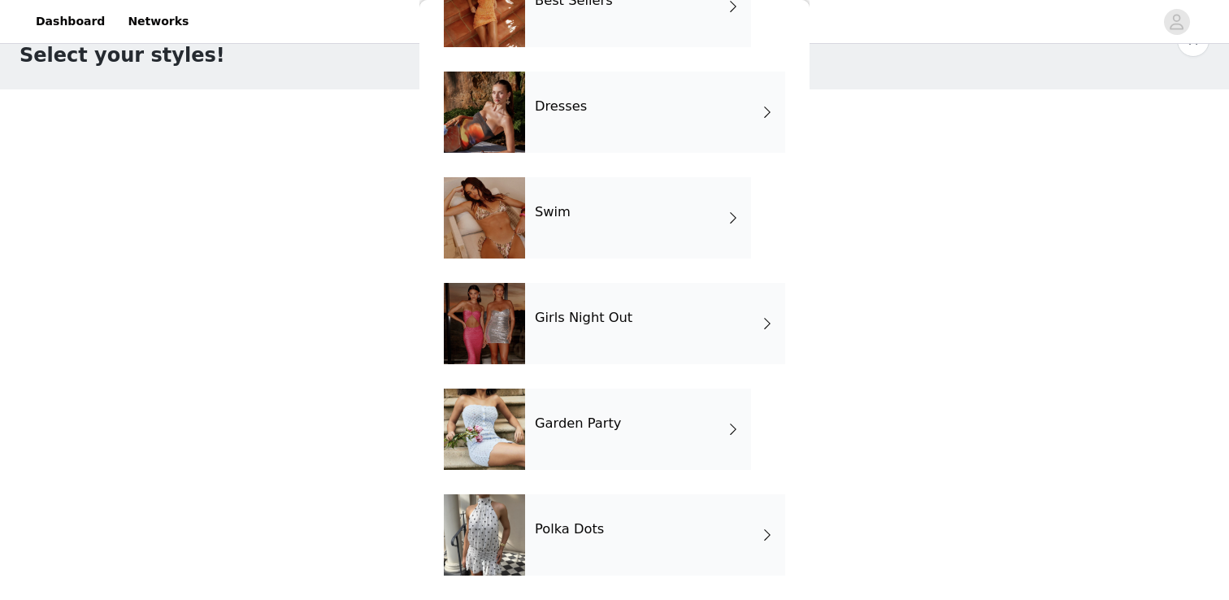
click at [476, 521] on div at bounding box center [484, 534] width 81 height 81
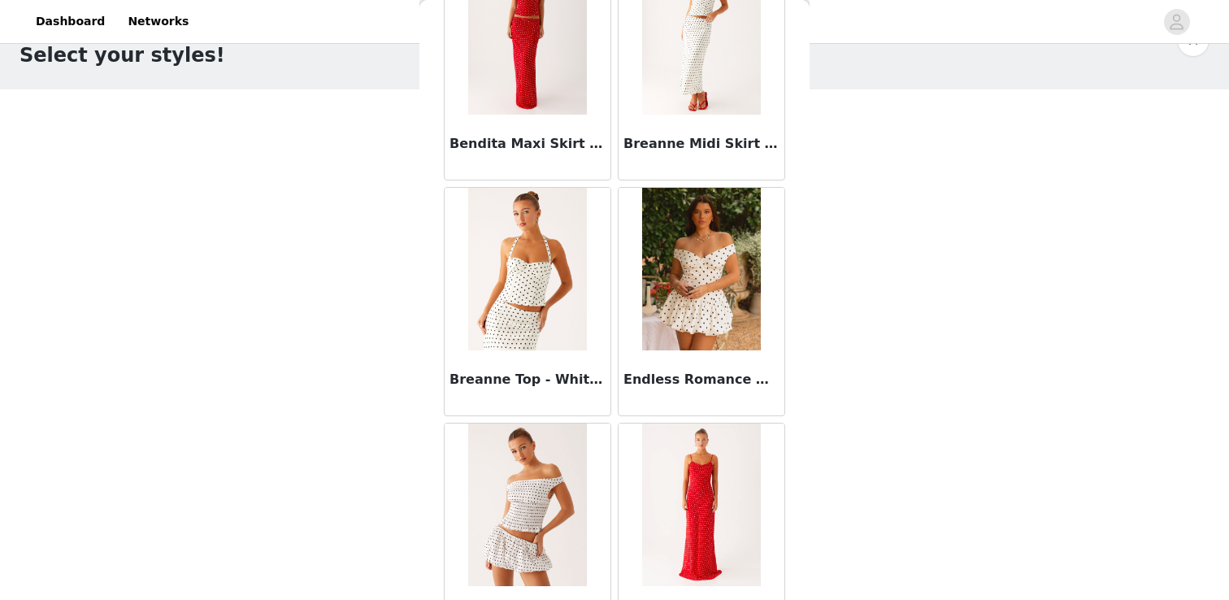
scroll to position [0, 0]
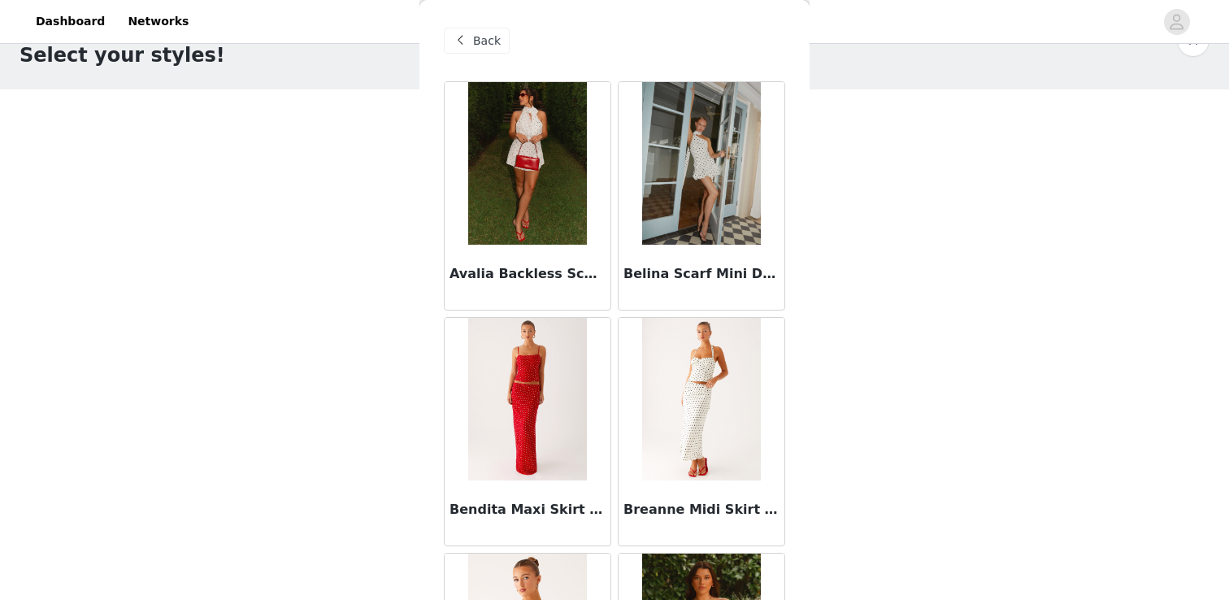
click at [491, 35] on span "Back" at bounding box center [487, 41] width 28 height 17
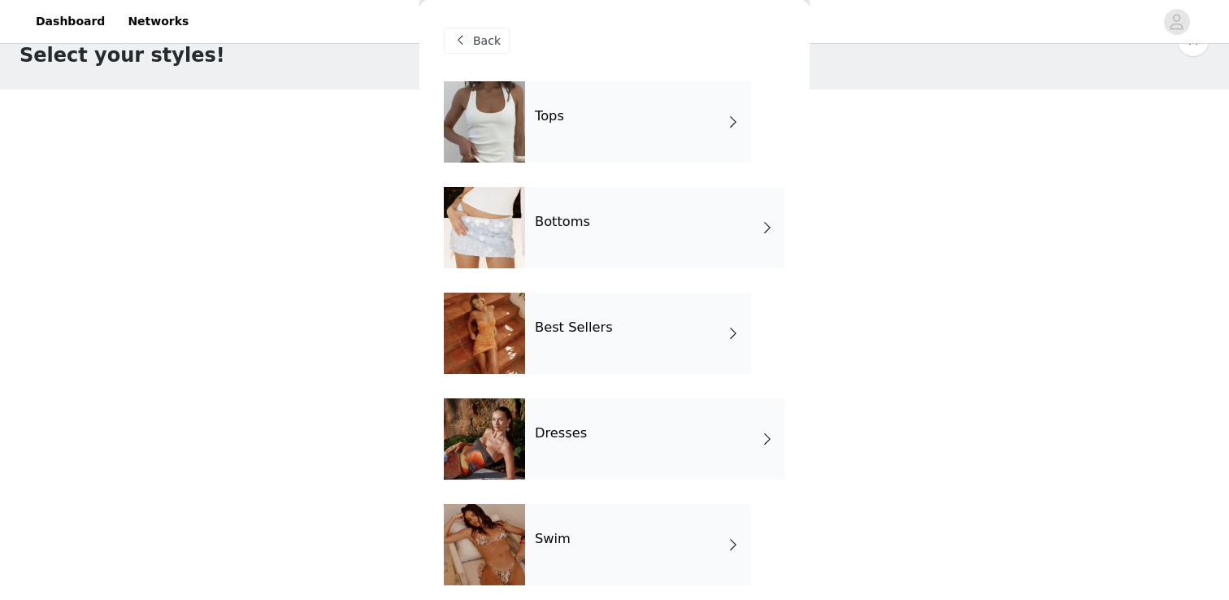
click at [607, 139] on div "Tops" at bounding box center [638, 121] width 226 height 81
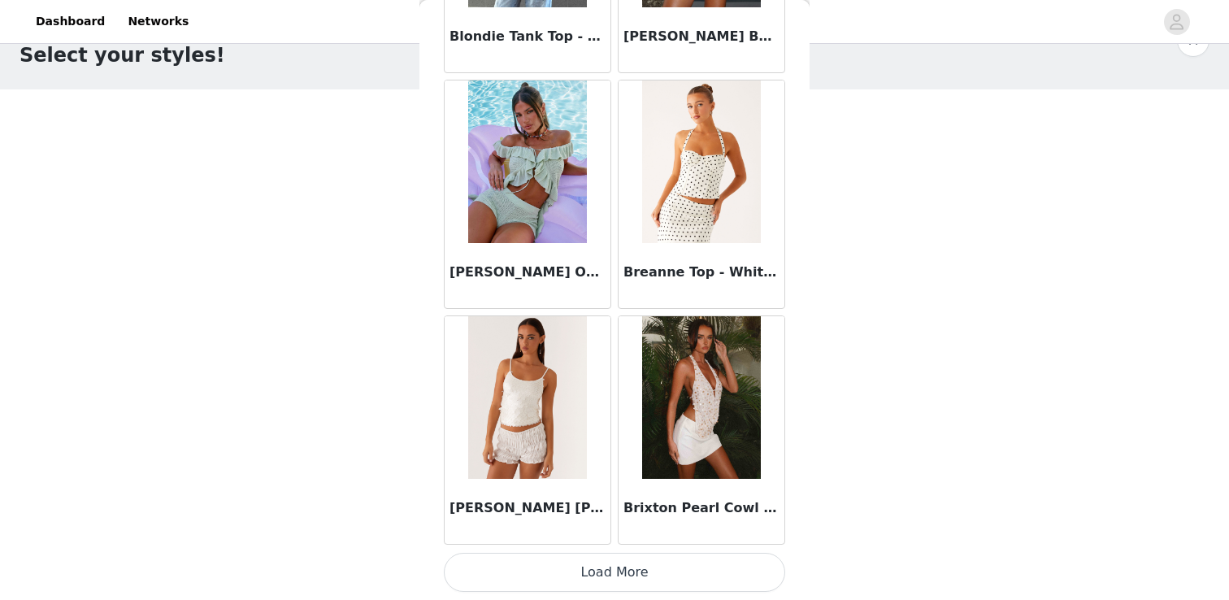
scroll to position [109, 0]
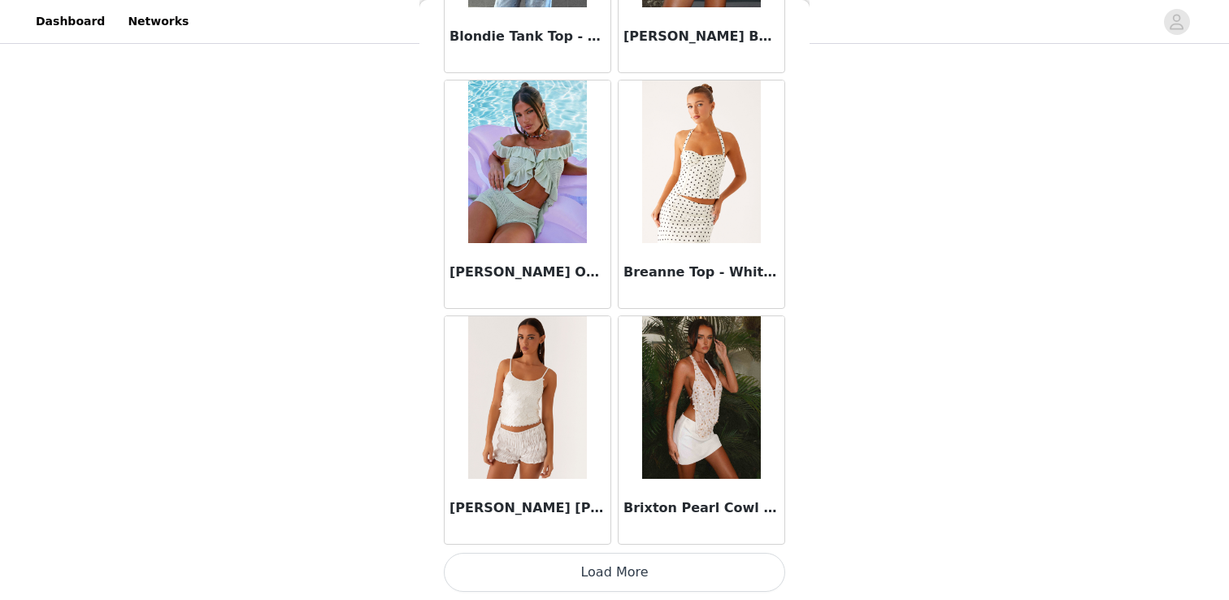
click at [561, 562] on button "Load More" at bounding box center [614, 572] width 341 height 39
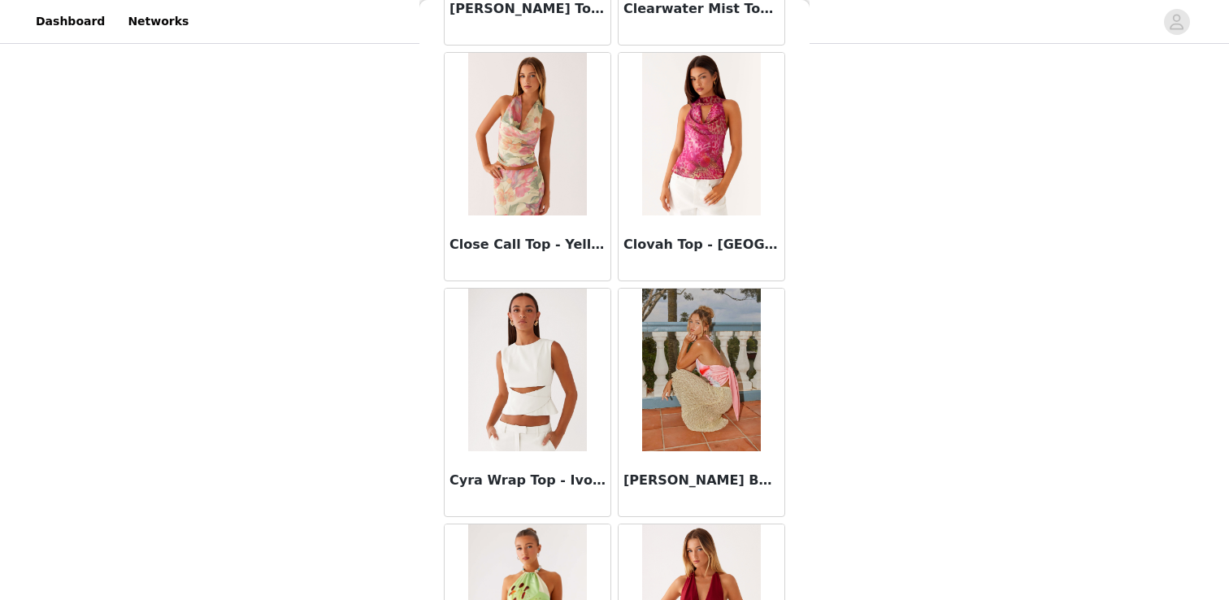
scroll to position [4243, 0]
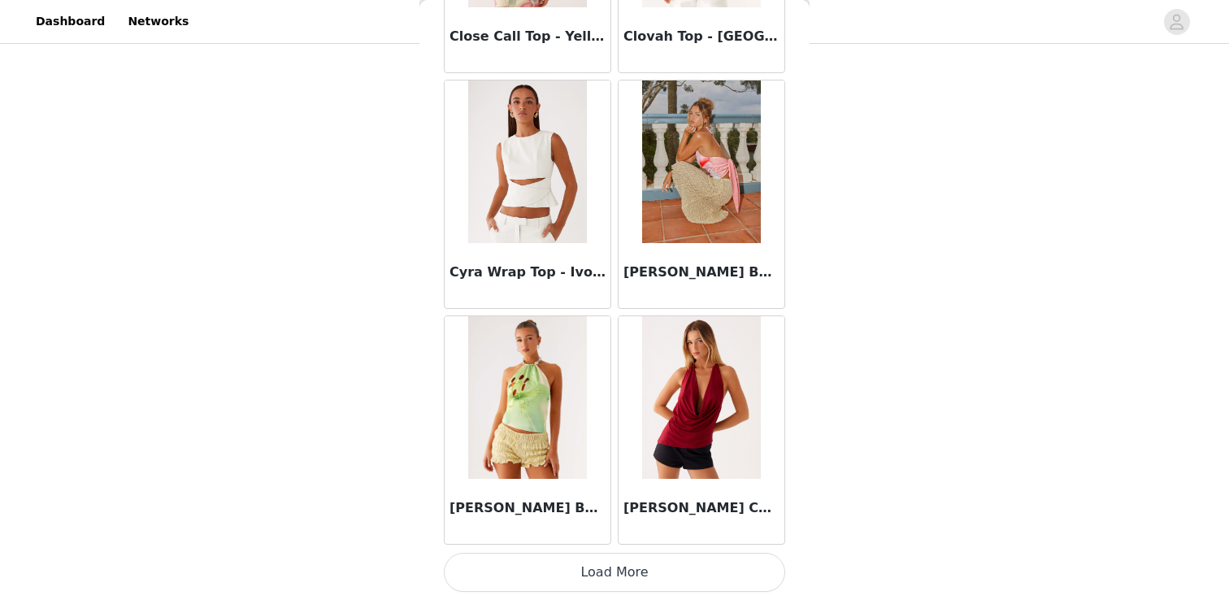
click at [518, 560] on button "Load More" at bounding box center [614, 572] width 341 height 39
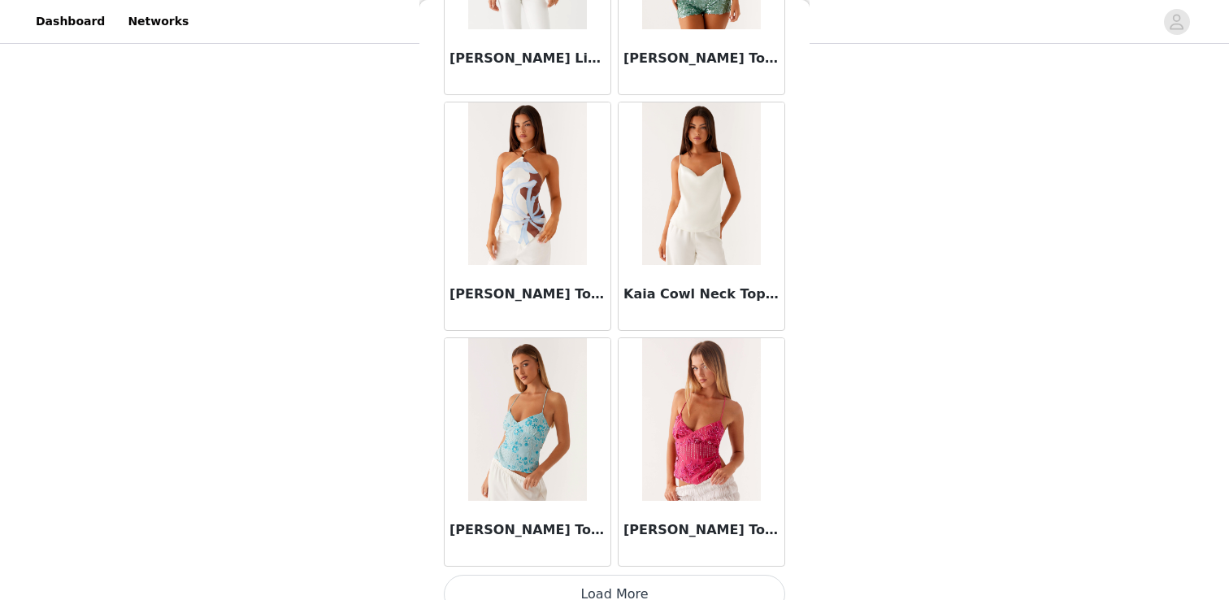
scroll to position [6599, 0]
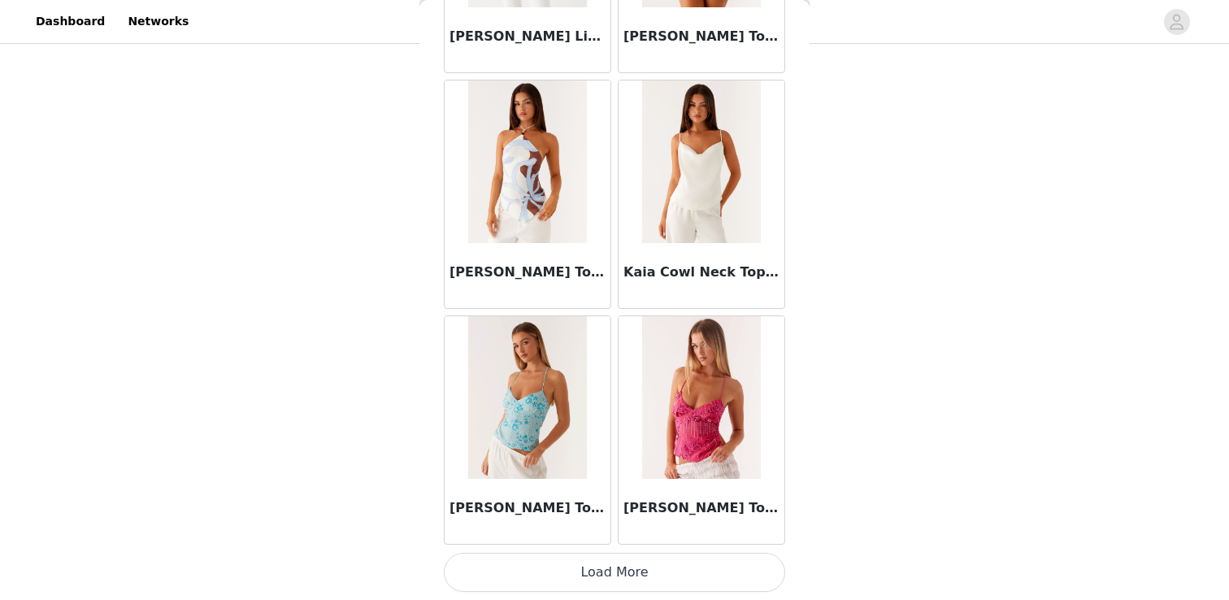
click at [475, 566] on button "Load More" at bounding box center [614, 572] width 341 height 39
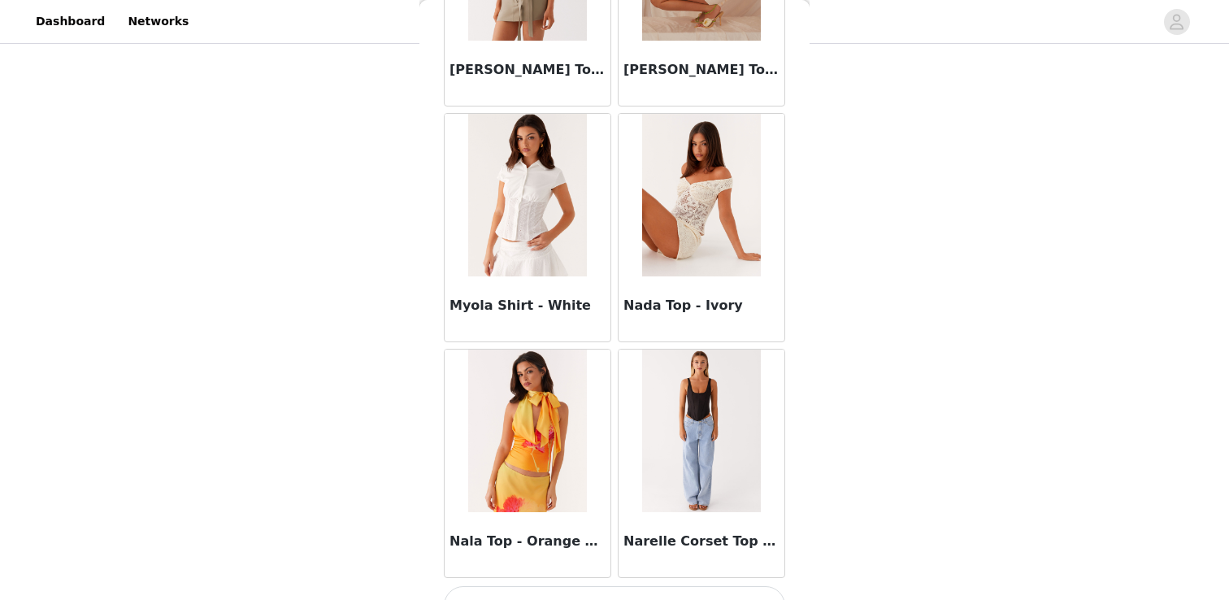
scroll to position [8956, 0]
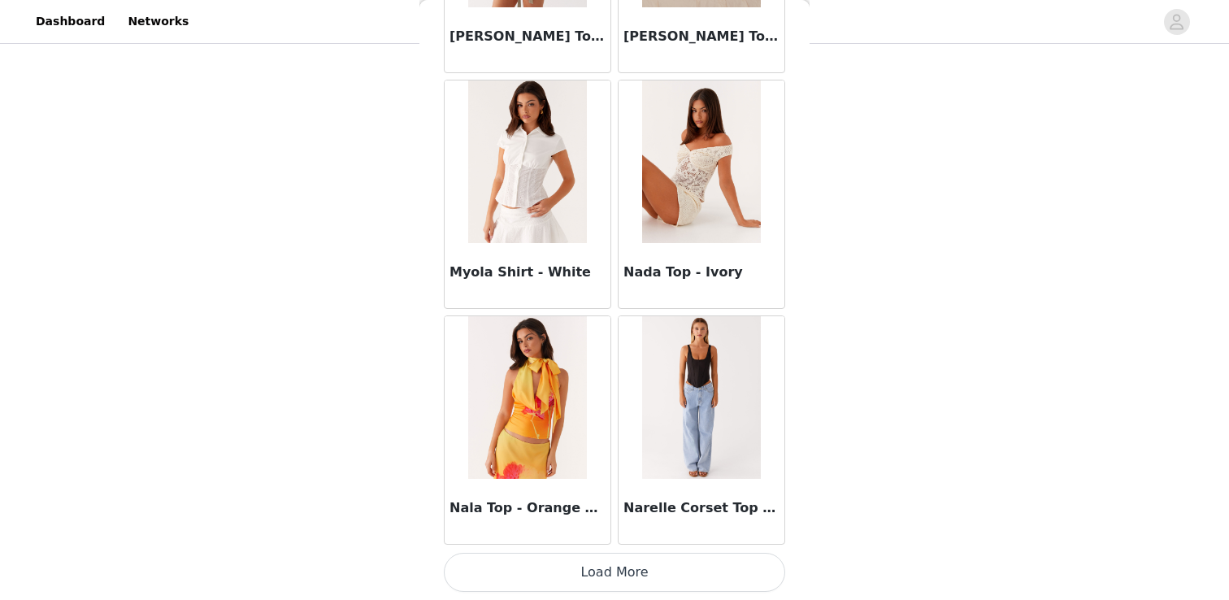
click at [506, 555] on button "Load More" at bounding box center [614, 572] width 341 height 39
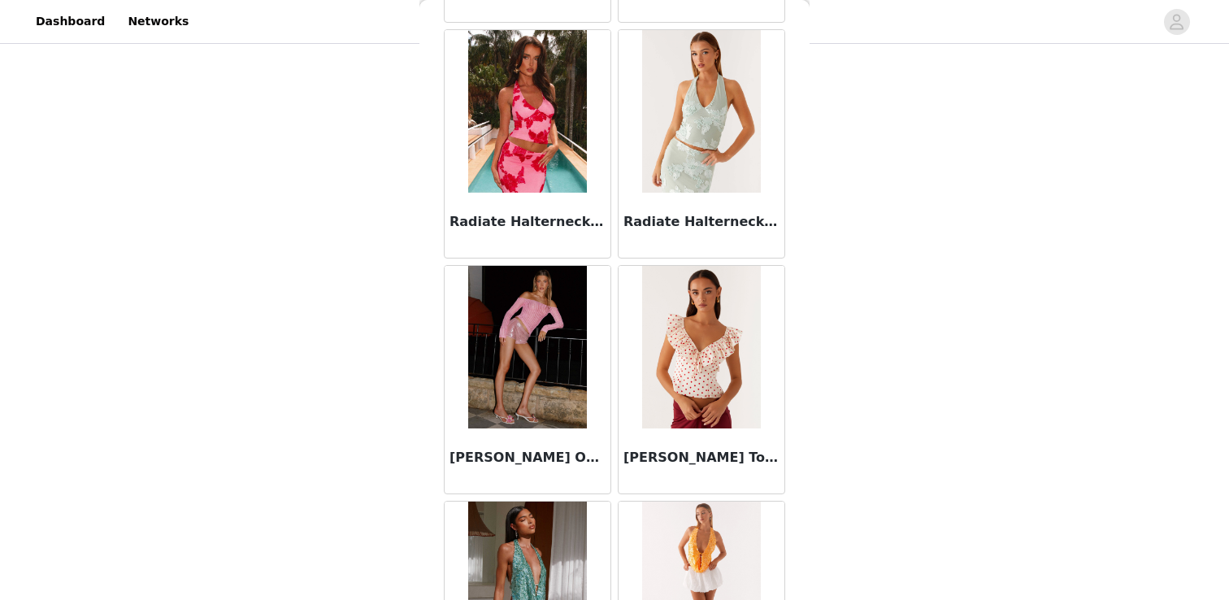
scroll to position [11312, 0]
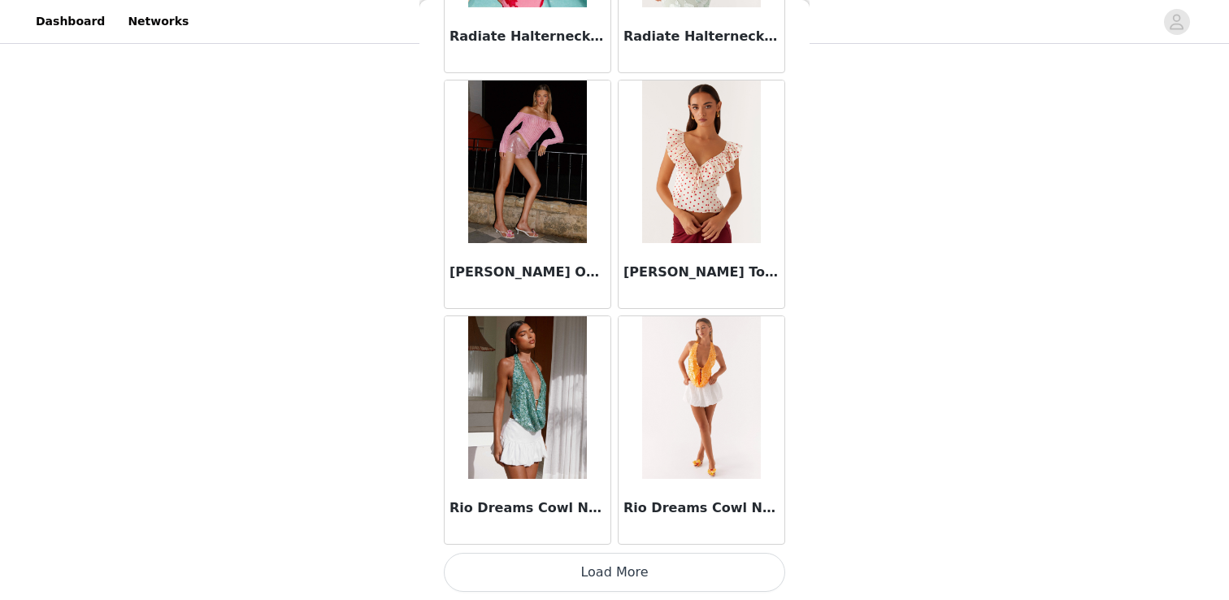
click at [564, 561] on button "Load More" at bounding box center [614, 572] width 341 height 39
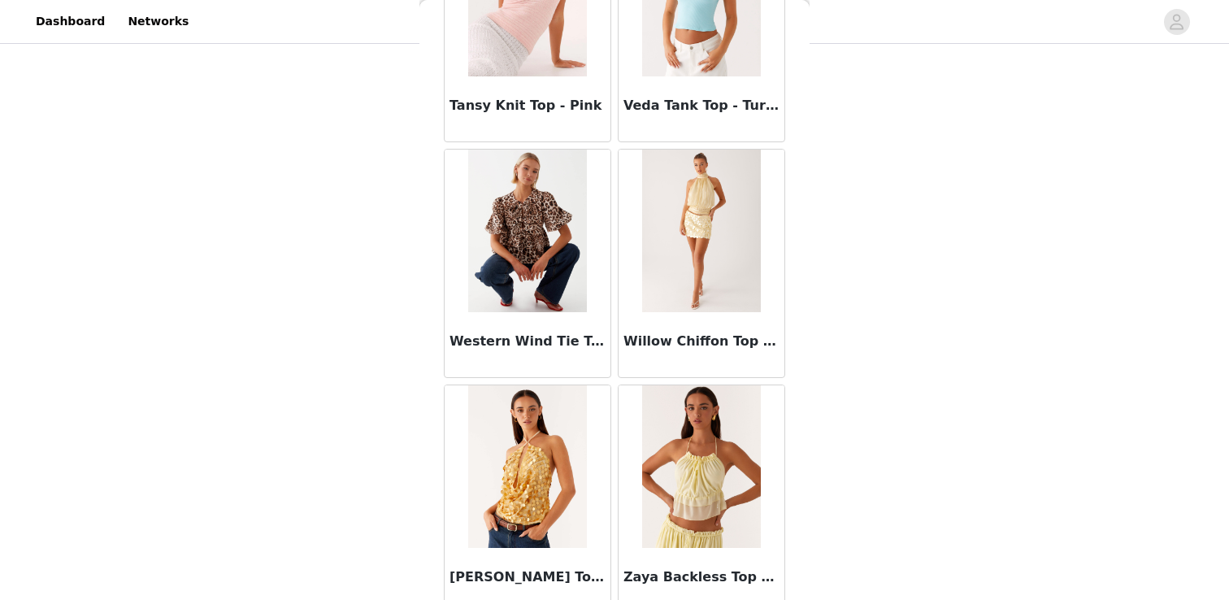
scroll to position [13668, 0]
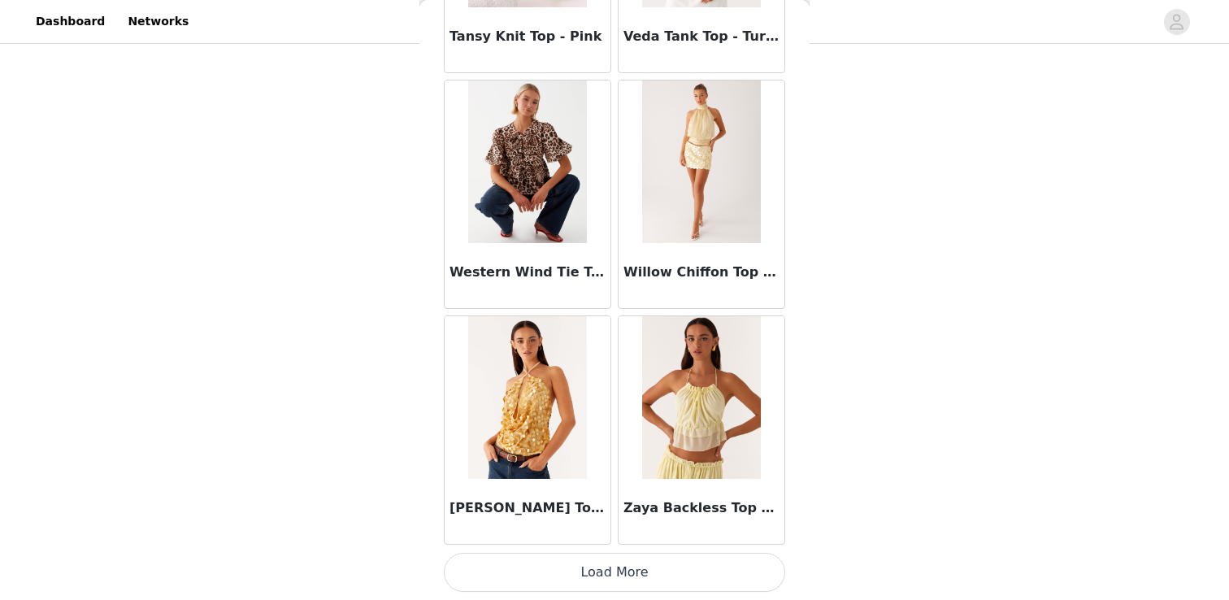
click at [570, 558] on button "Load More" at bounding box center [614, 572] width 341 height 39
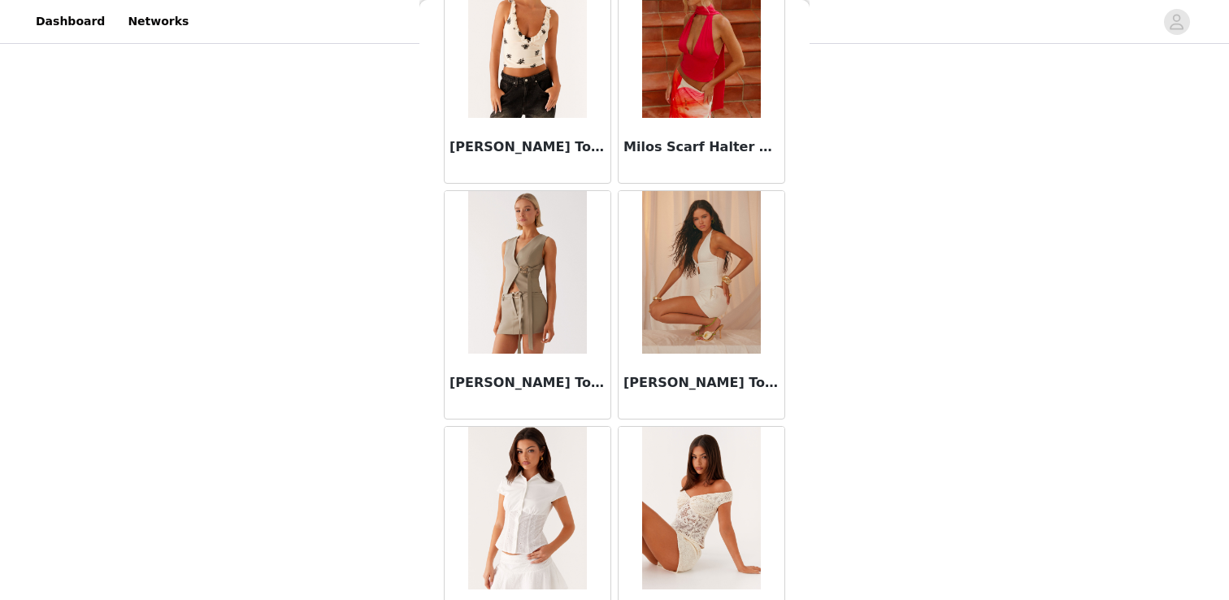
scroll to position [8593, 0]
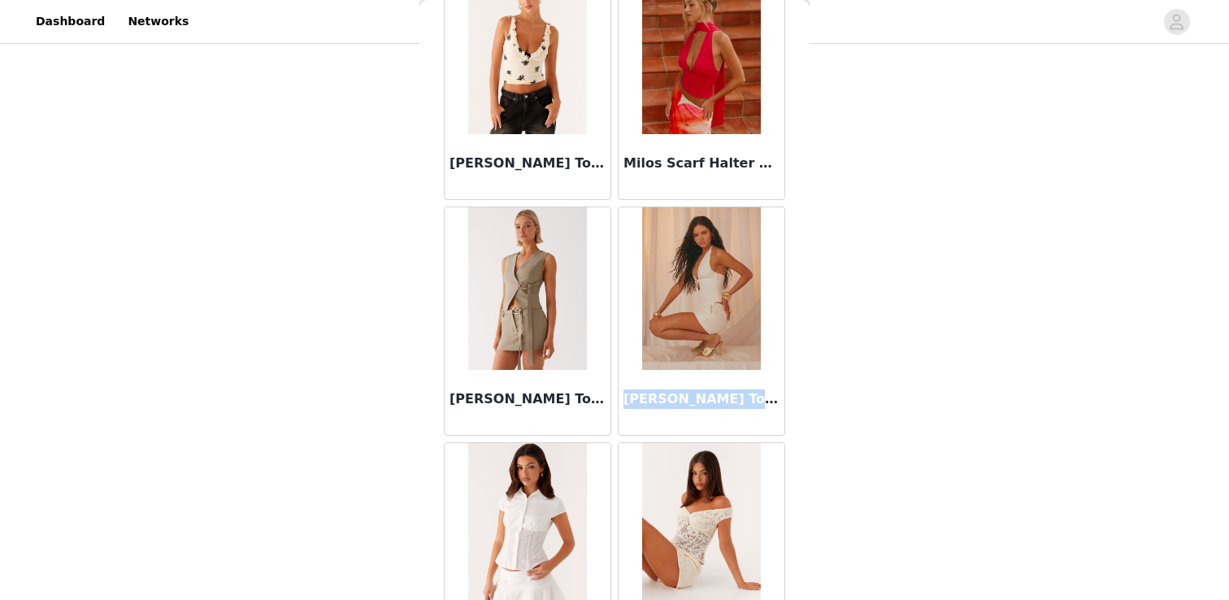
drag, startPoint x: 626, startPoint y: 402, endPoint x: 775, endPoint y: 398, distance: 149.6
click at [775, 398] on h3 "[PERSON_NAME] Top - Cream" at bounding box center [701, 399] width 156 height 20
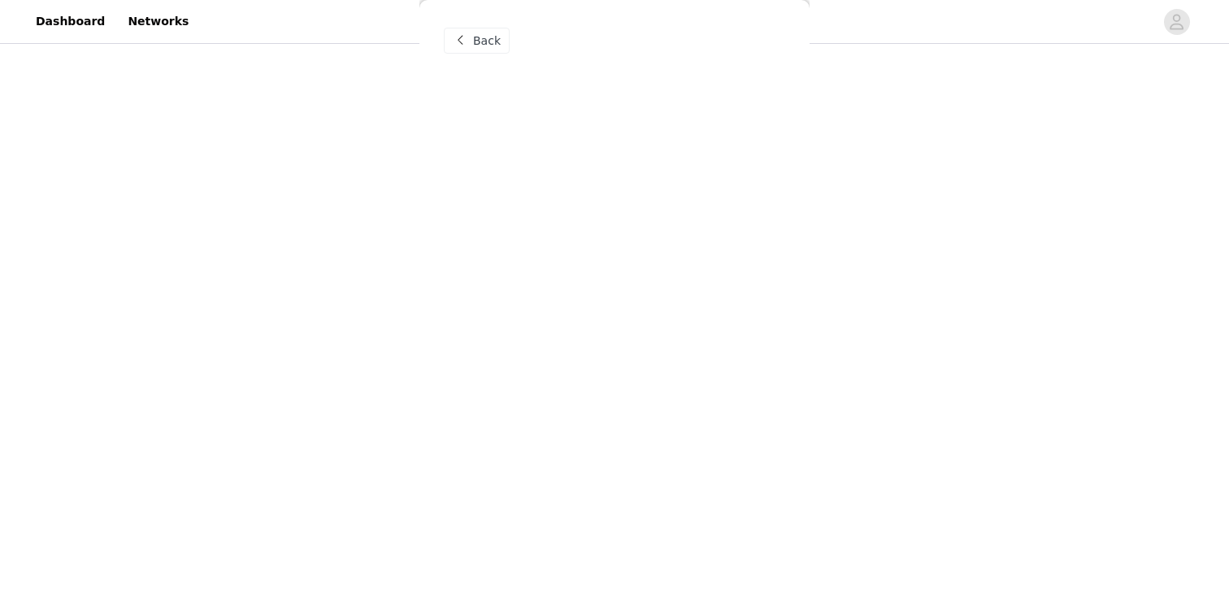
scroll to position [0, 0]
copy h3 "[PERSON_NAME] Top - Cream"
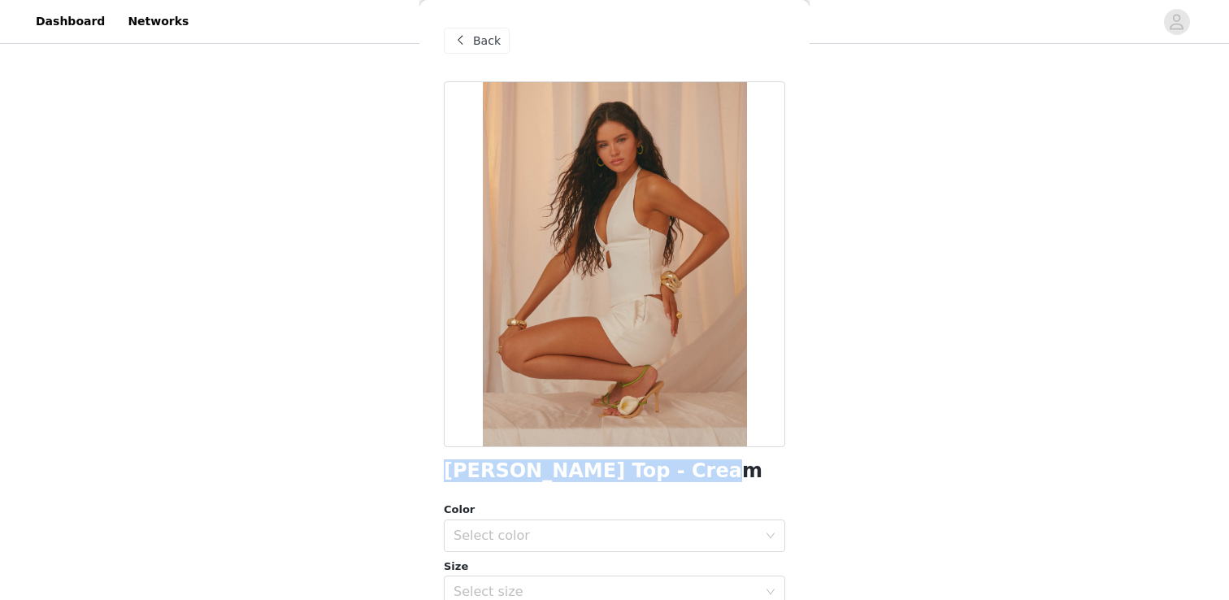
drag, startPoint x: 445, startPoint y: 473, endPoint x: 664, endPoint y: 475, distance: 218.6
click at [664, 475] on div "[PERSON_NAME] Top - Cream" at bounding box center [614, 471] width 341 height 22
copy h1 "[PERSON_NAME] Top - Cream"
click at [482, 46] on span "Back" at bounding box center [487, 41] width 28 height 17
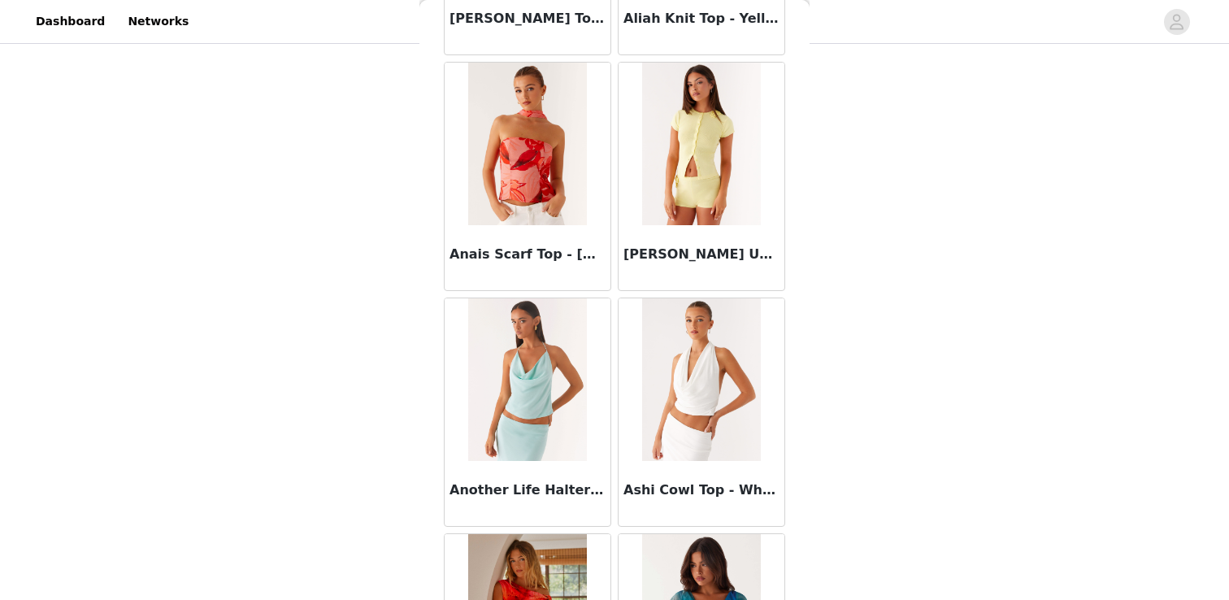
scroll to position [260, 0]
